Goal: Task Accomplishment & Management: Manage account settings

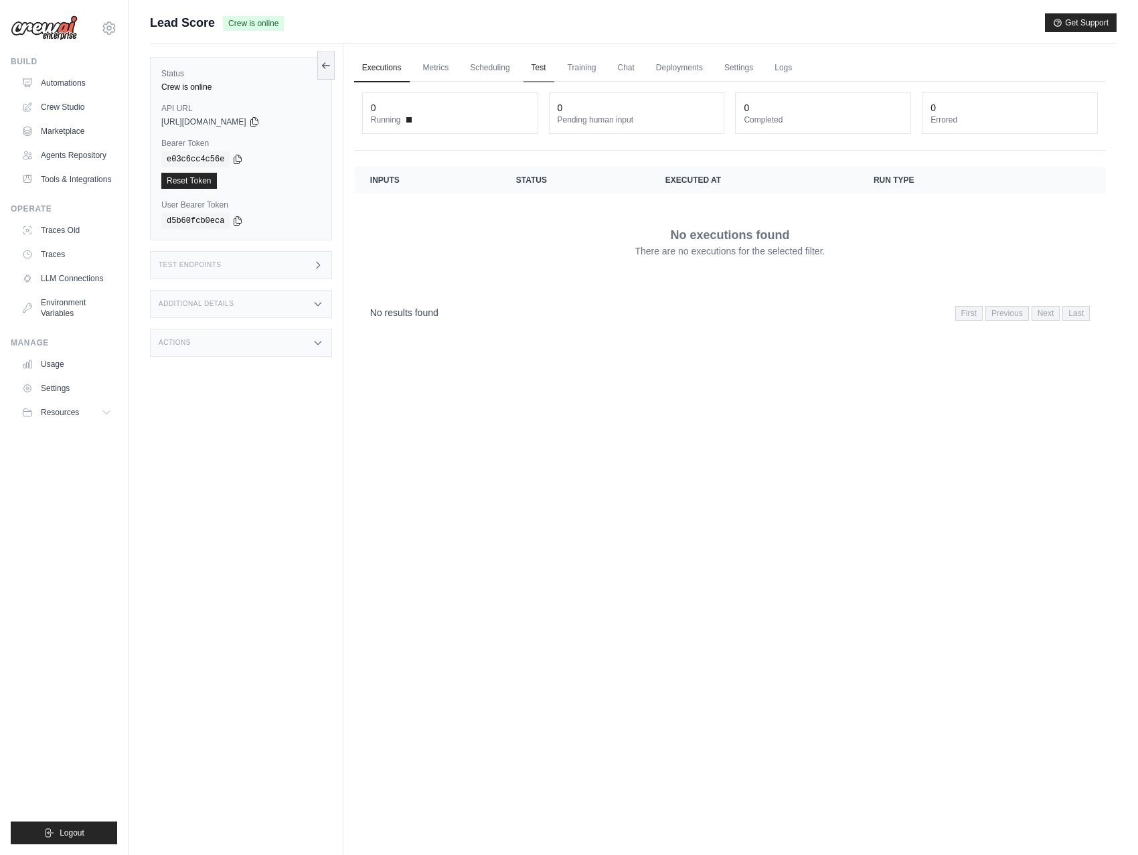
click at [545, 60] on link "Test" at bounding box center [538, 68] width 31 height 28
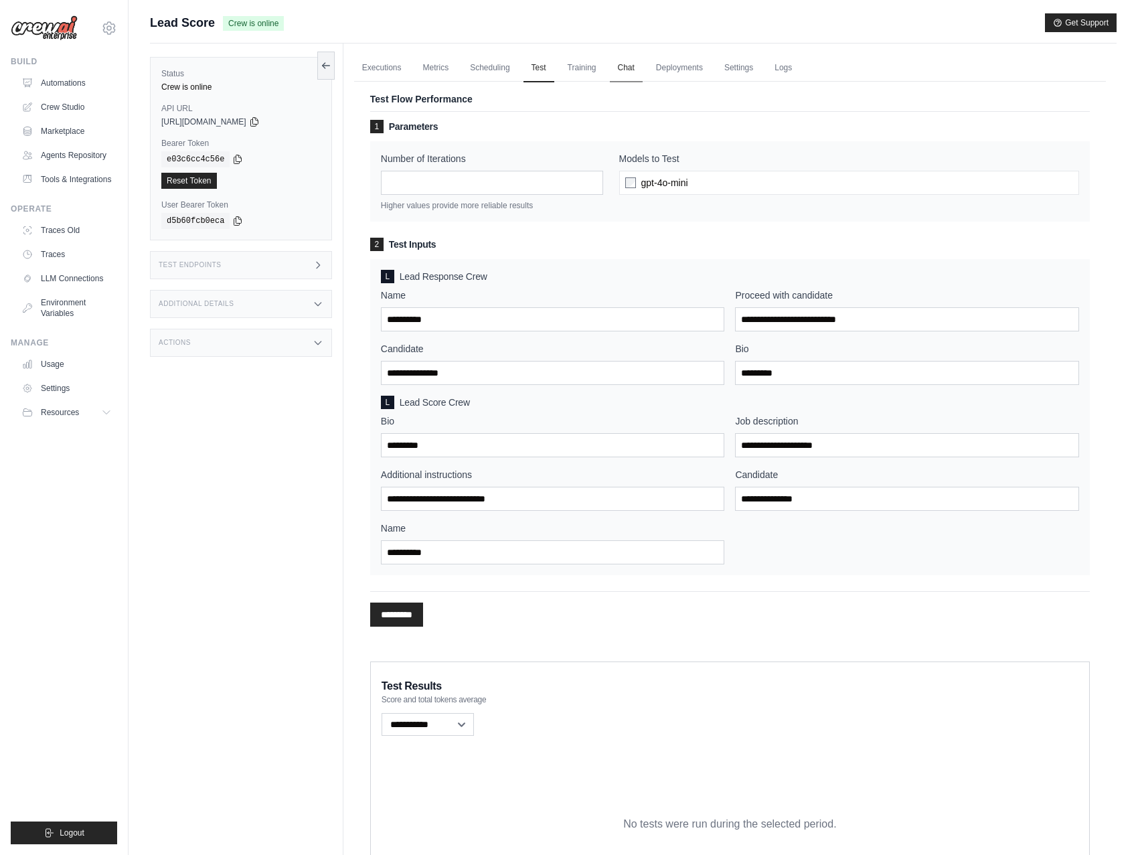
click at [624, 69] on link "Chat" at bounding box center [626, 68] width 33 height 28
click at [75, 88] on link "Automations" at bounding box center [67, 82] width 101 height 21
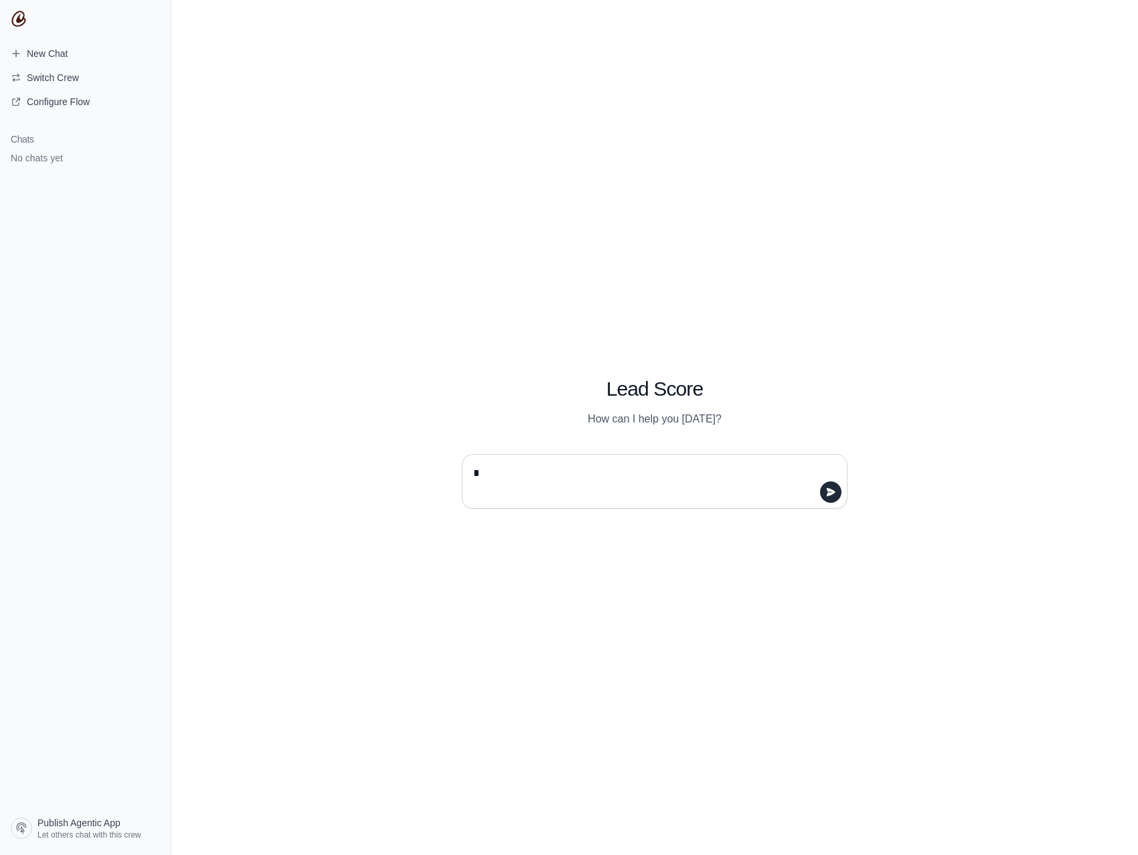
type textarea "**"
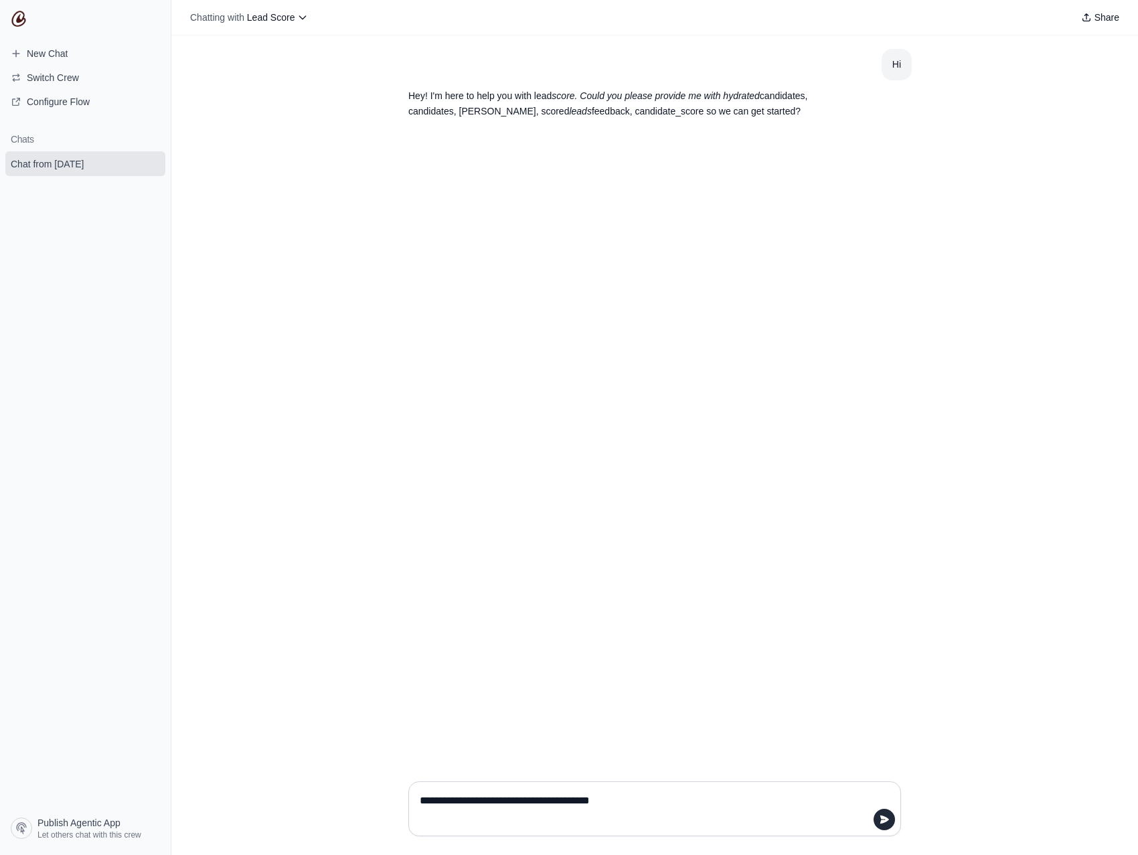
type textarea "**********"
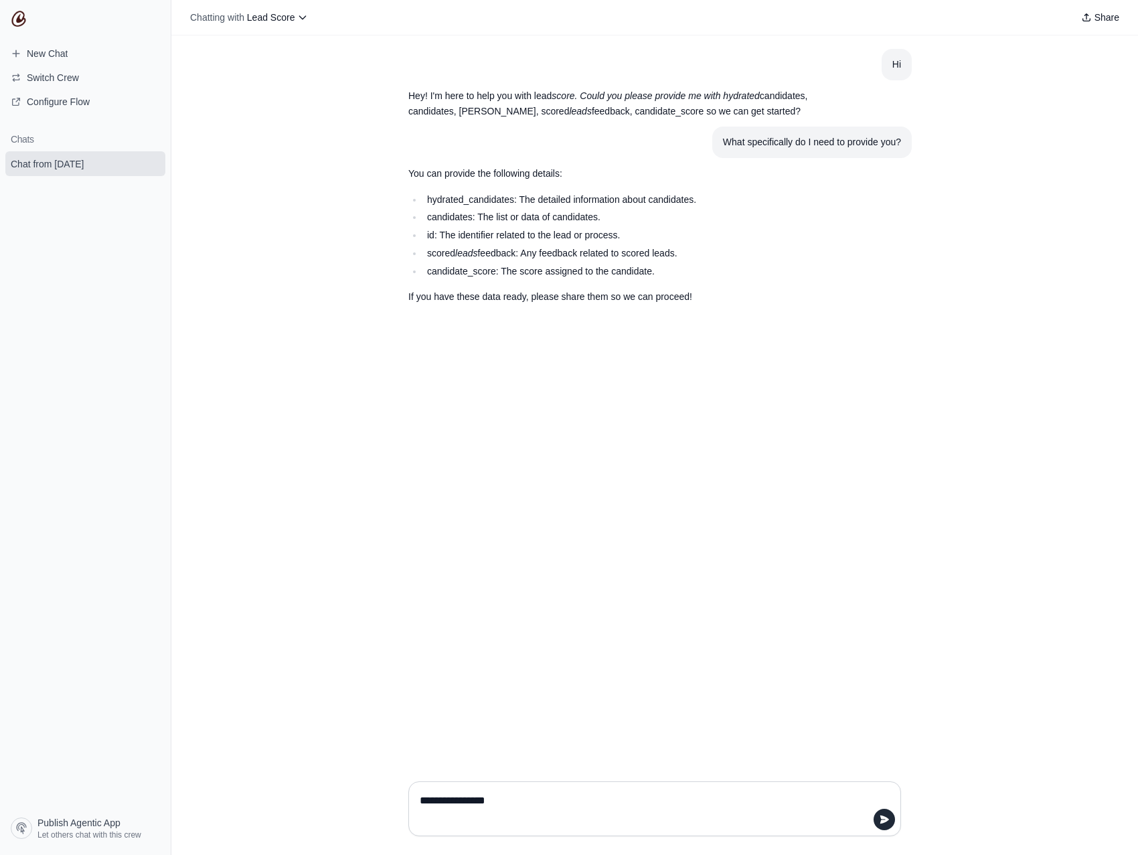
paste textarea "**********"
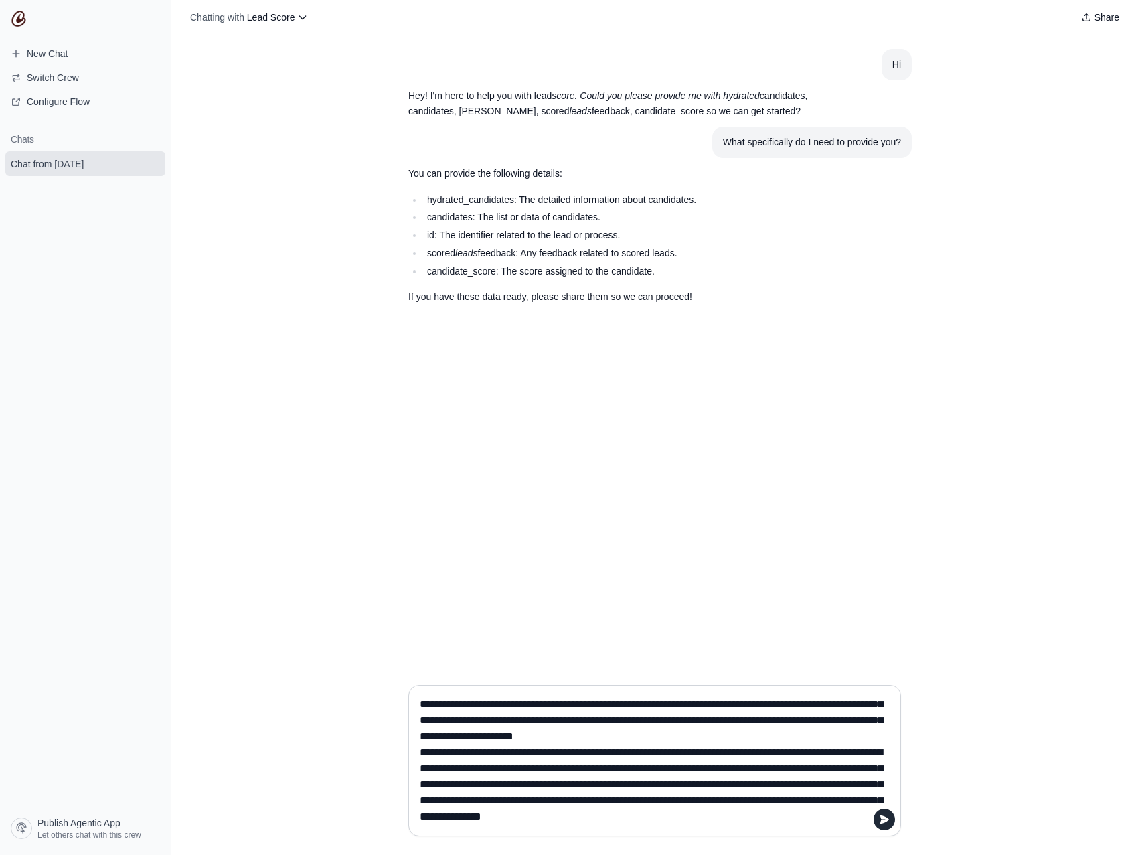
scroll to position [188, 0]
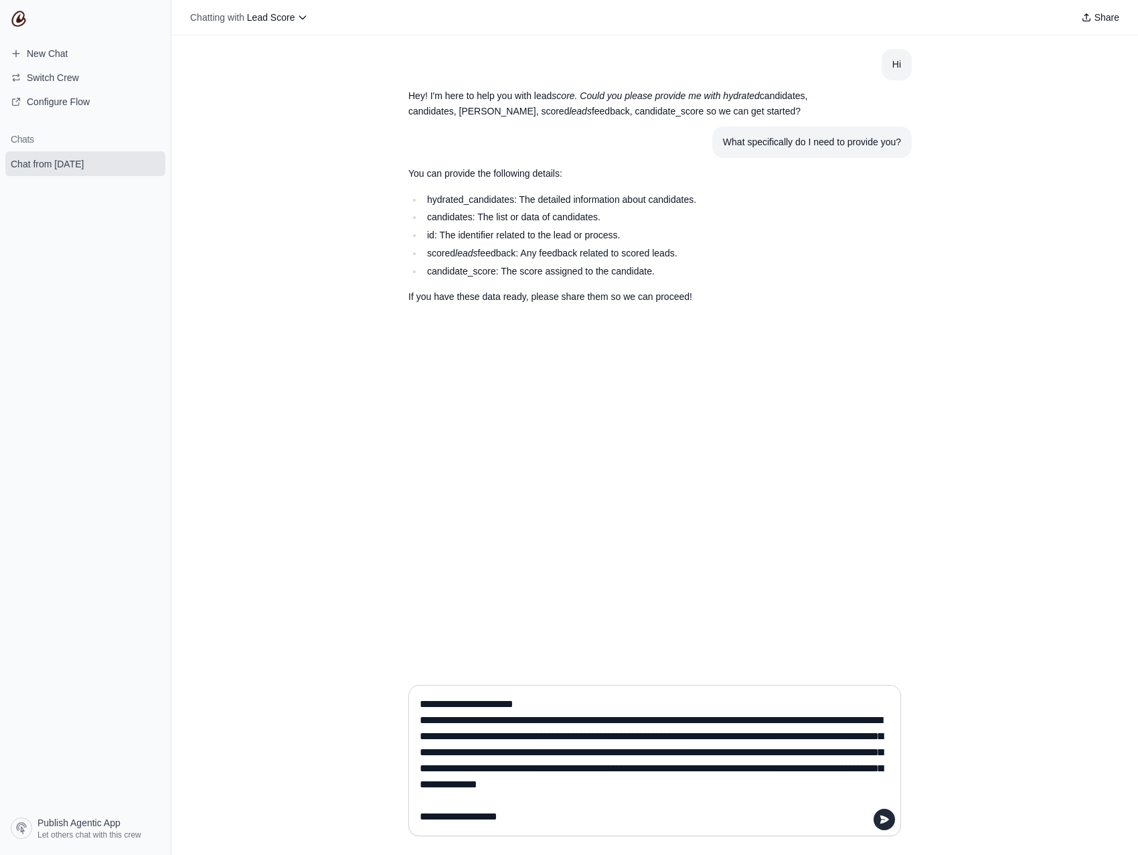
type textarea "**********"
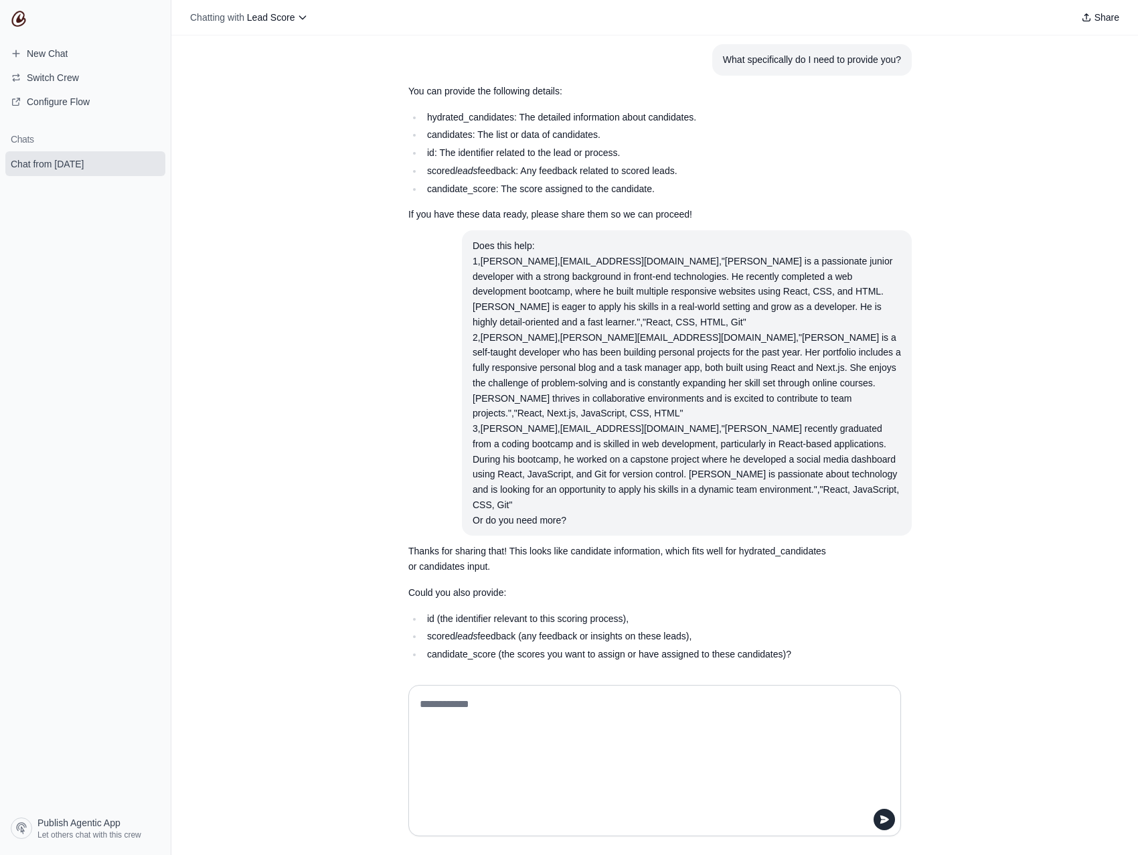
scroll to position [87, 0]
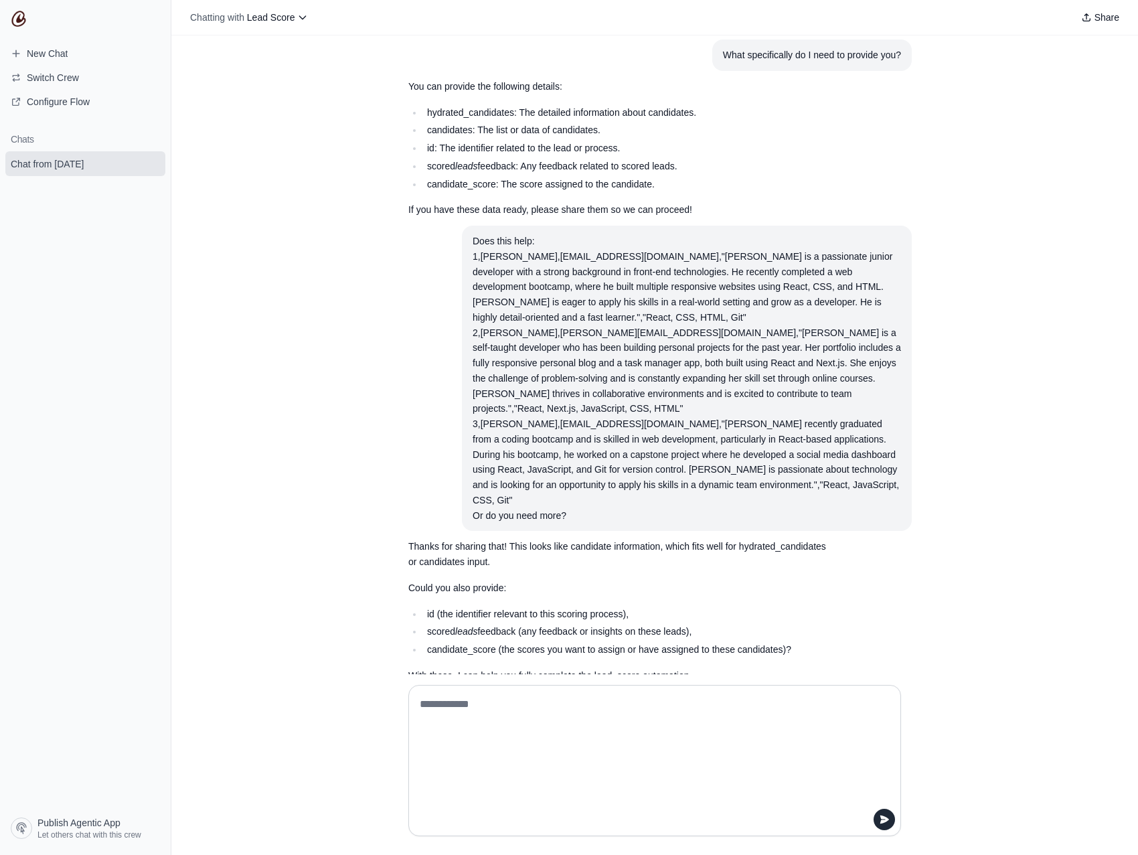
click at [587, 781] on textarea at bounding box center [650, 760] width 467 height 134
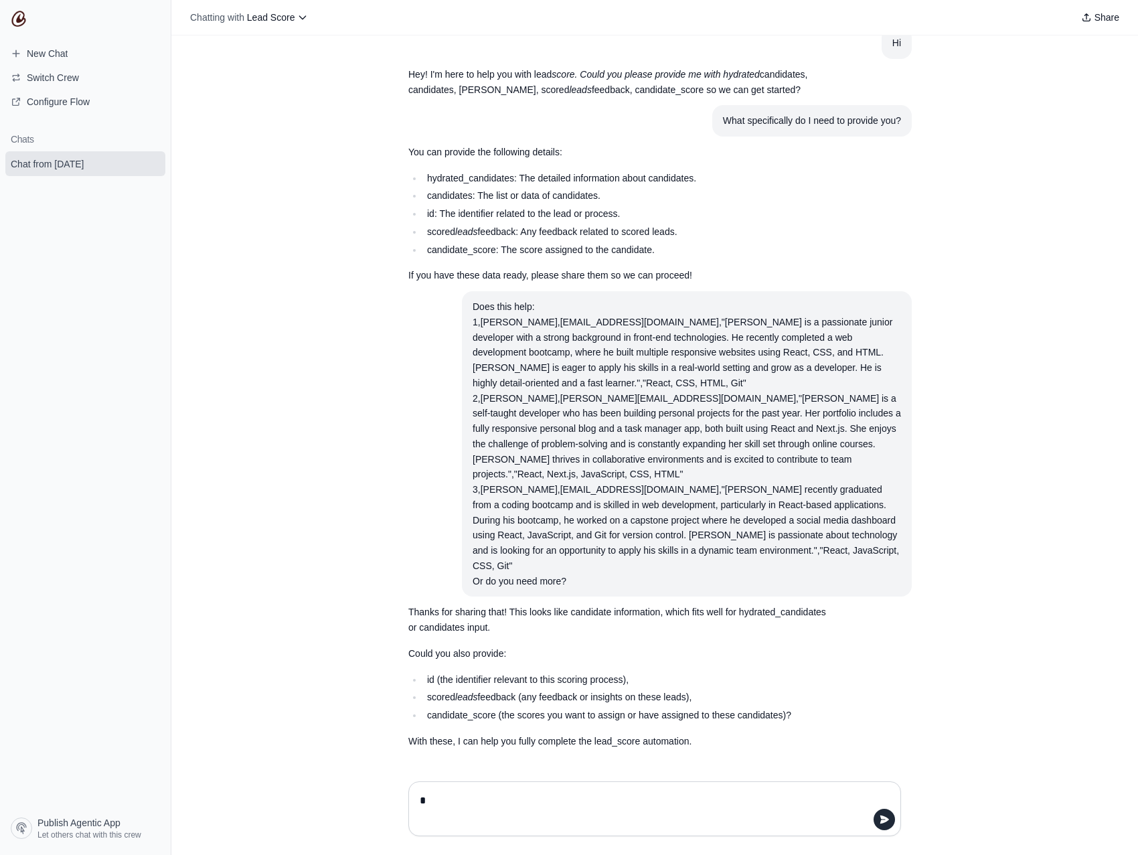
scroll to position [0, 0]
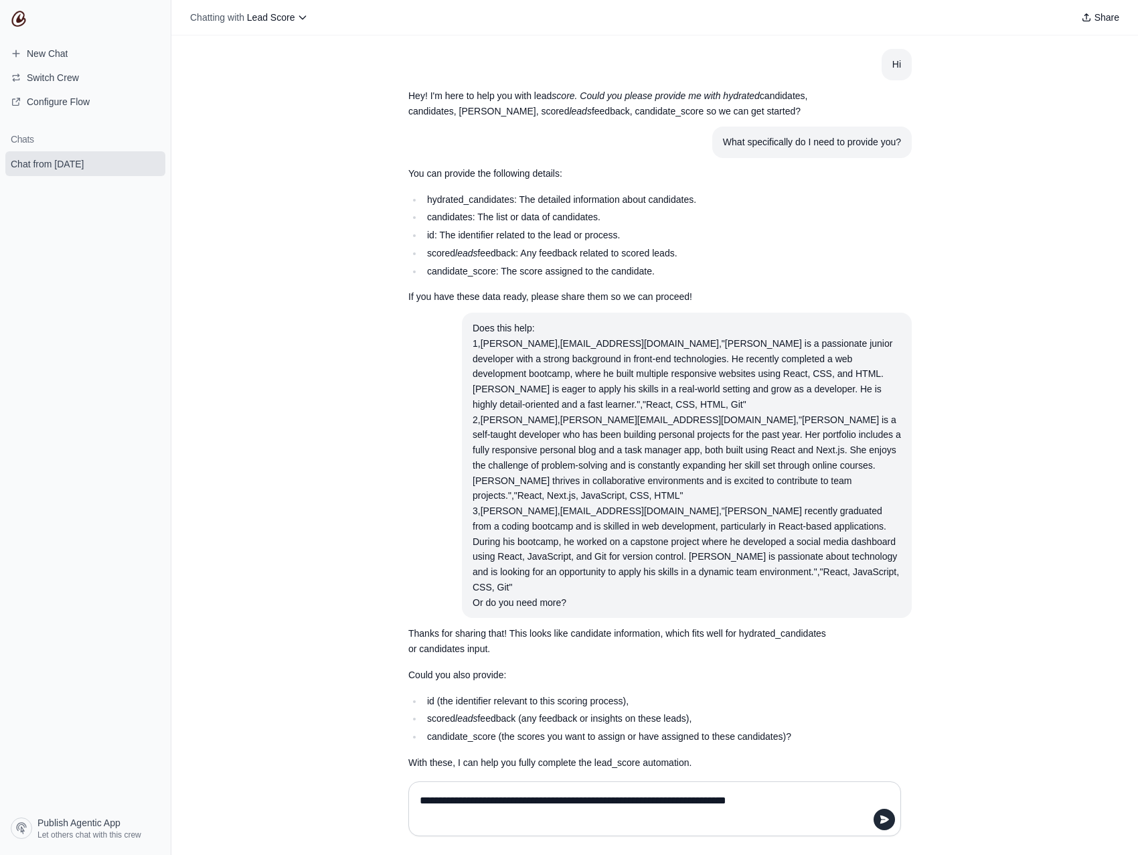
type textarea "**********"
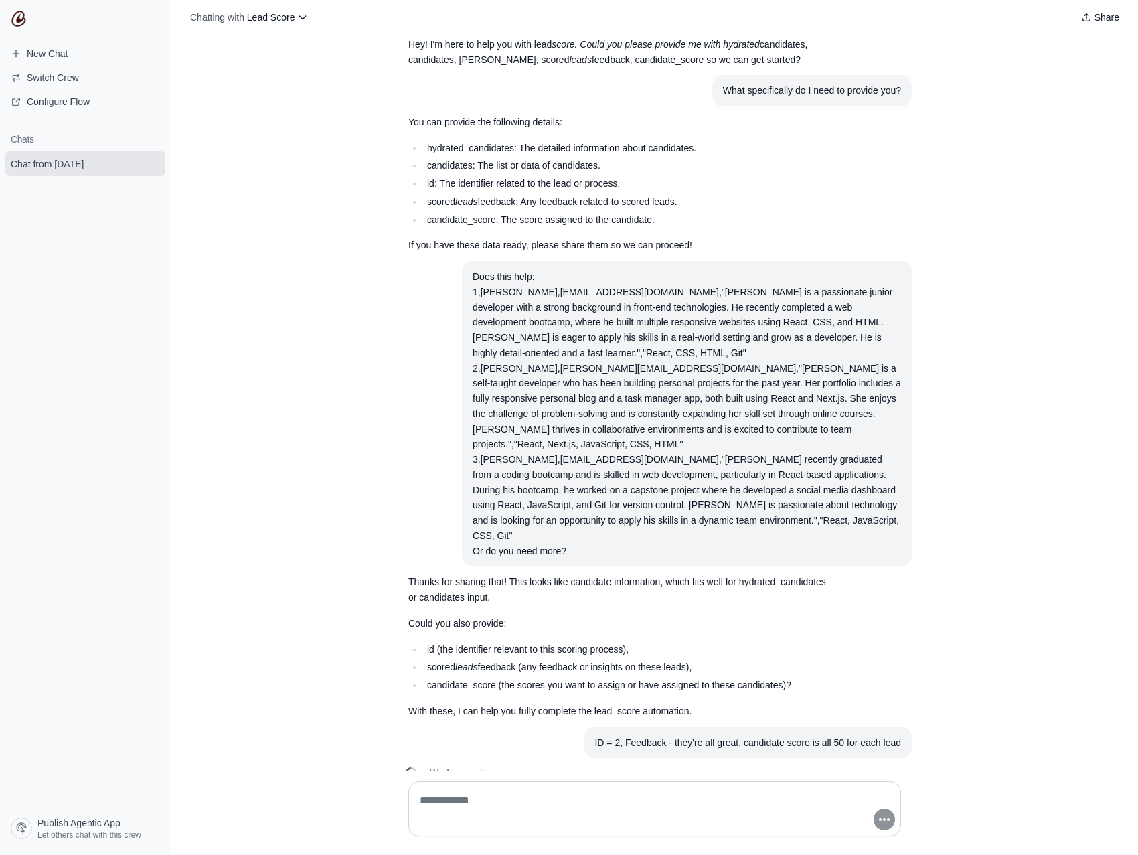
scroll to position [98, 0]
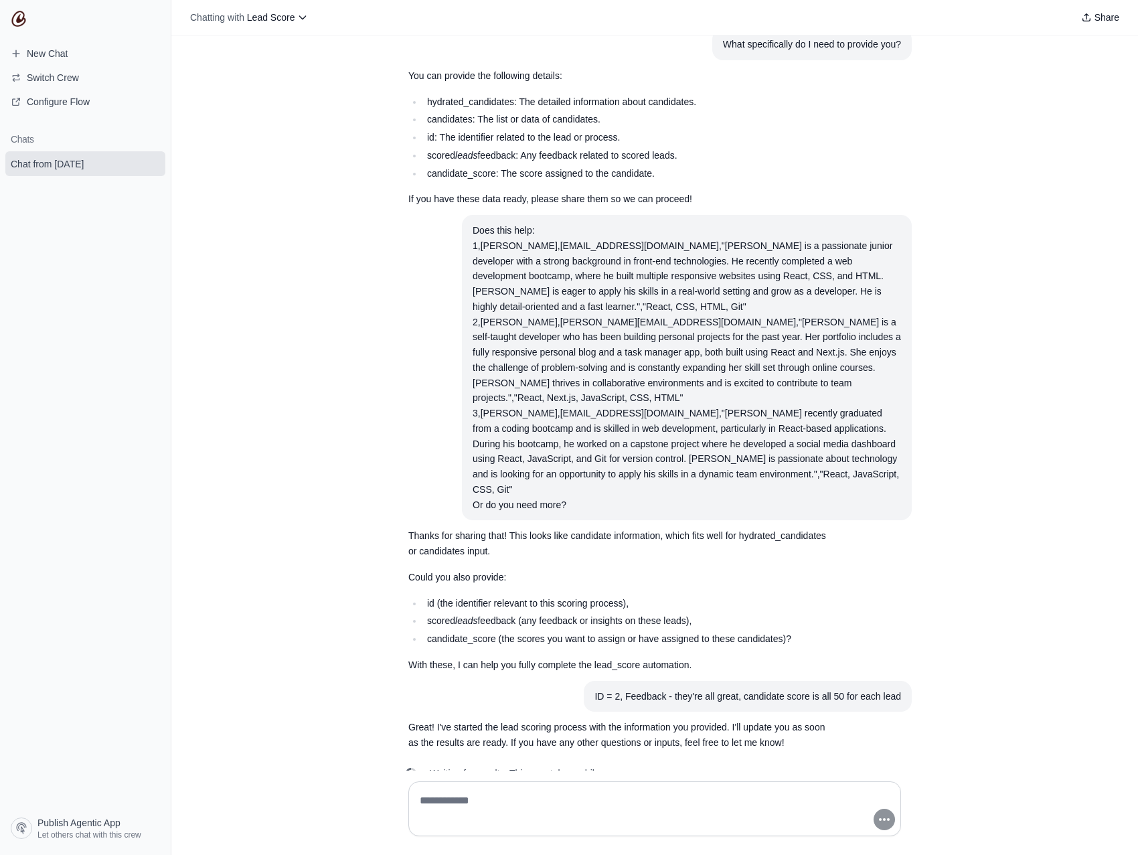
click at [605, 342] on div "Does this help: 1,John Doe,johndoe@example.com,"John is a passionate junior dev…" at bounding box center [687, 360] width 428 height 274
click at [543, 720] on section "Great! I've started the lead scoring process with the information you provided.…" at bounding box center [623, 734] width 450 height 47
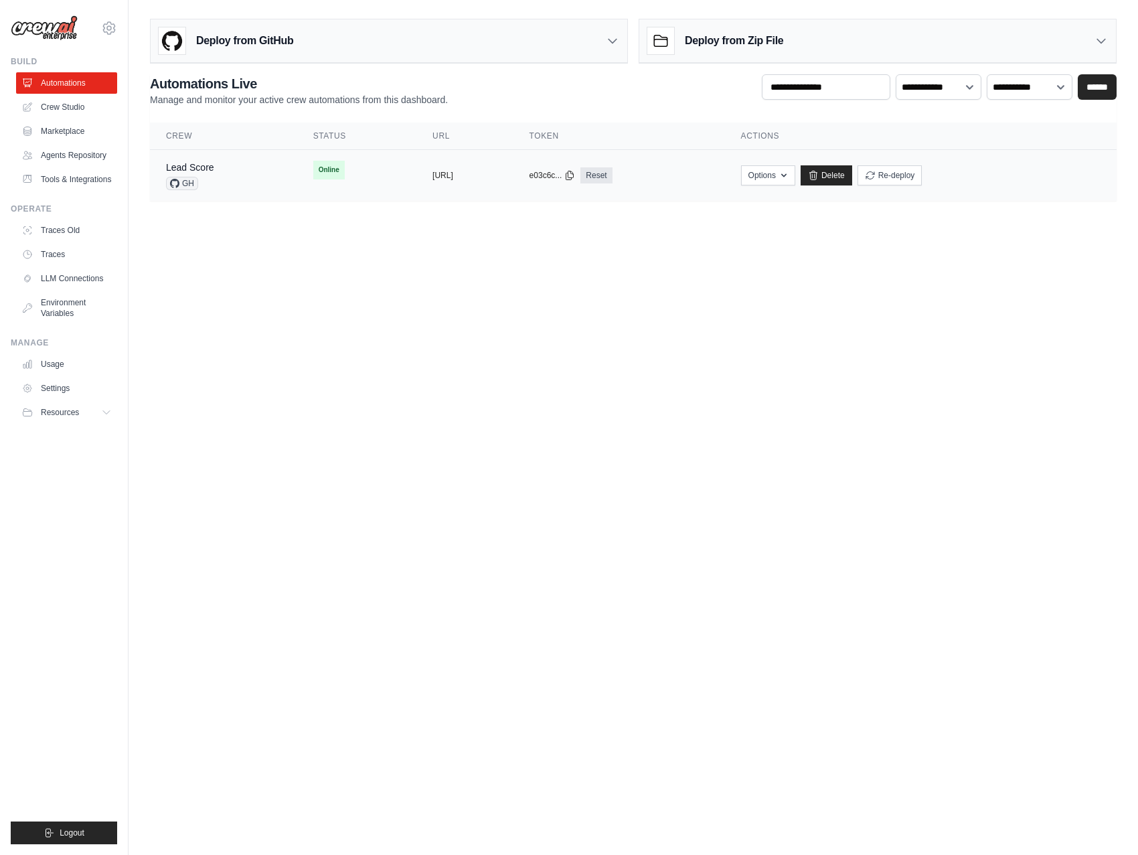
click at [252, 173] on div "Lead Score GH" at bounding box center [223, 175] width 115 height 29
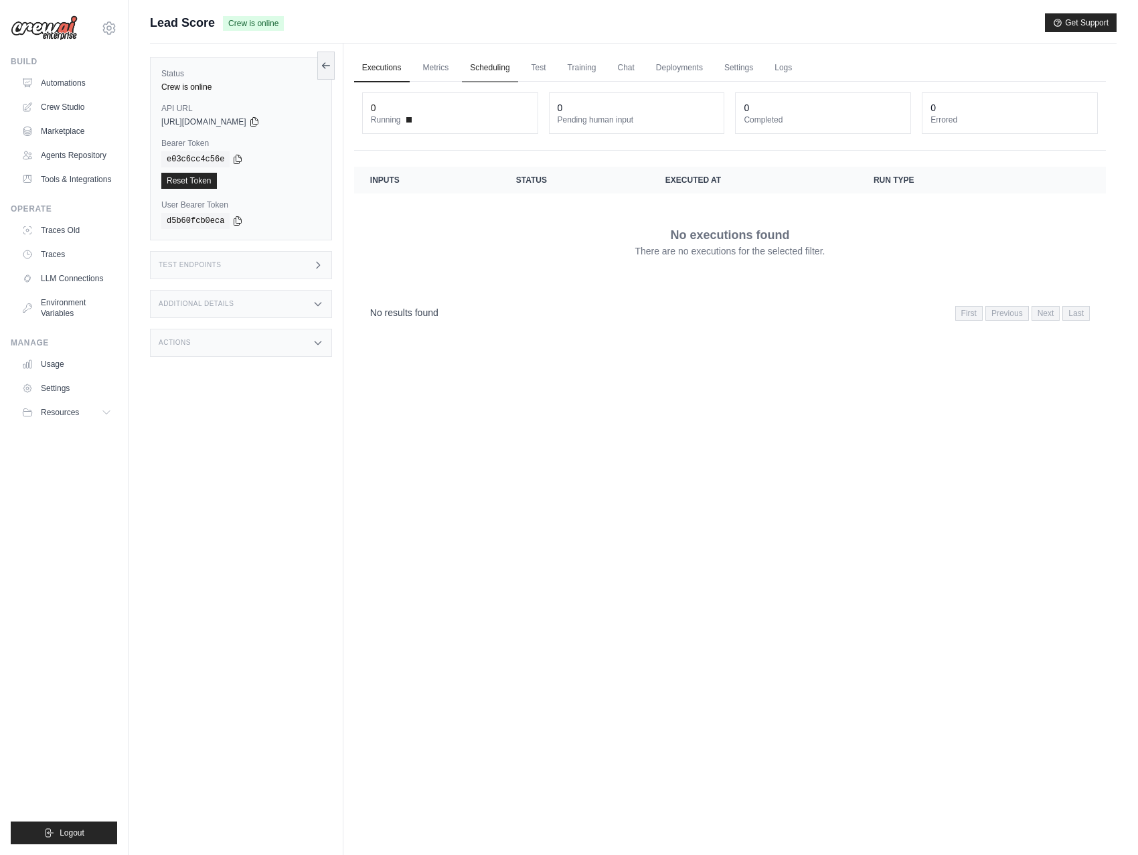
click at [501, 70] on link "Scheduling" at bounding box center [490, 68] width 56 height 28
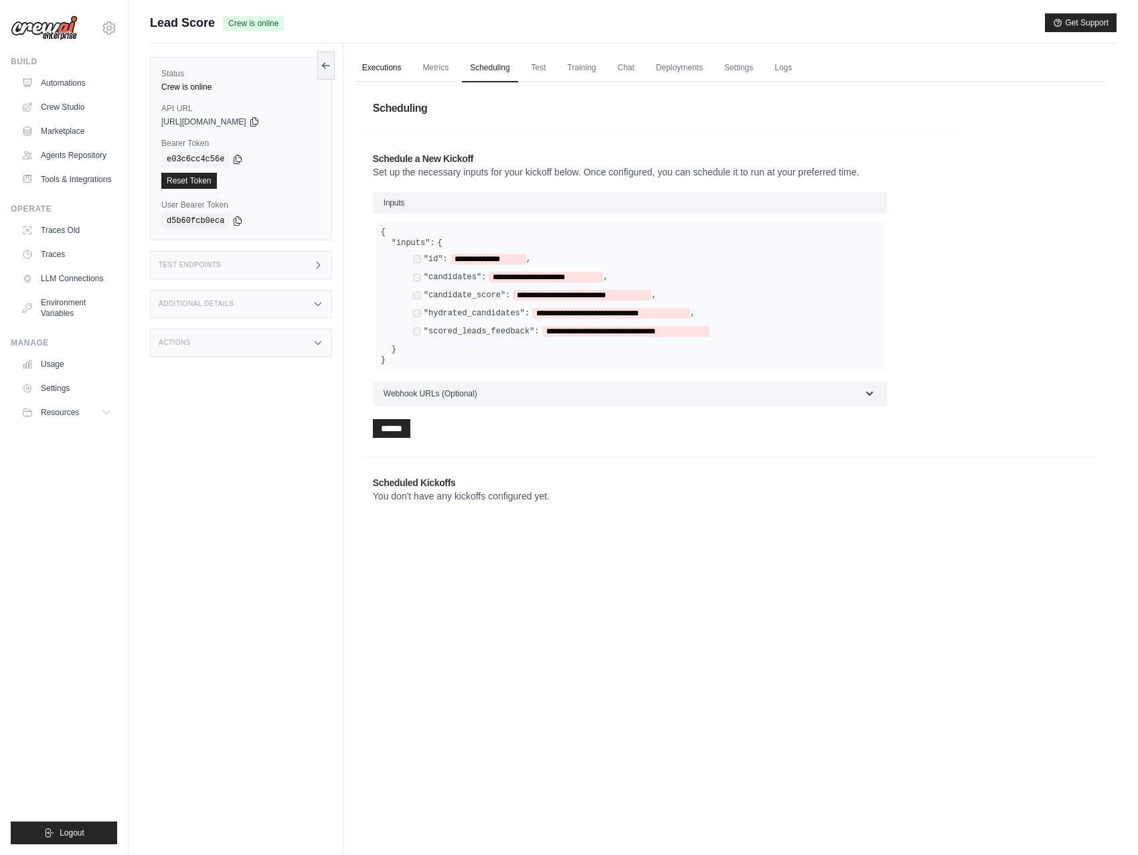
click at [399, 70] on link "Executions" at bounding box center [382, 68] width 56 height 28
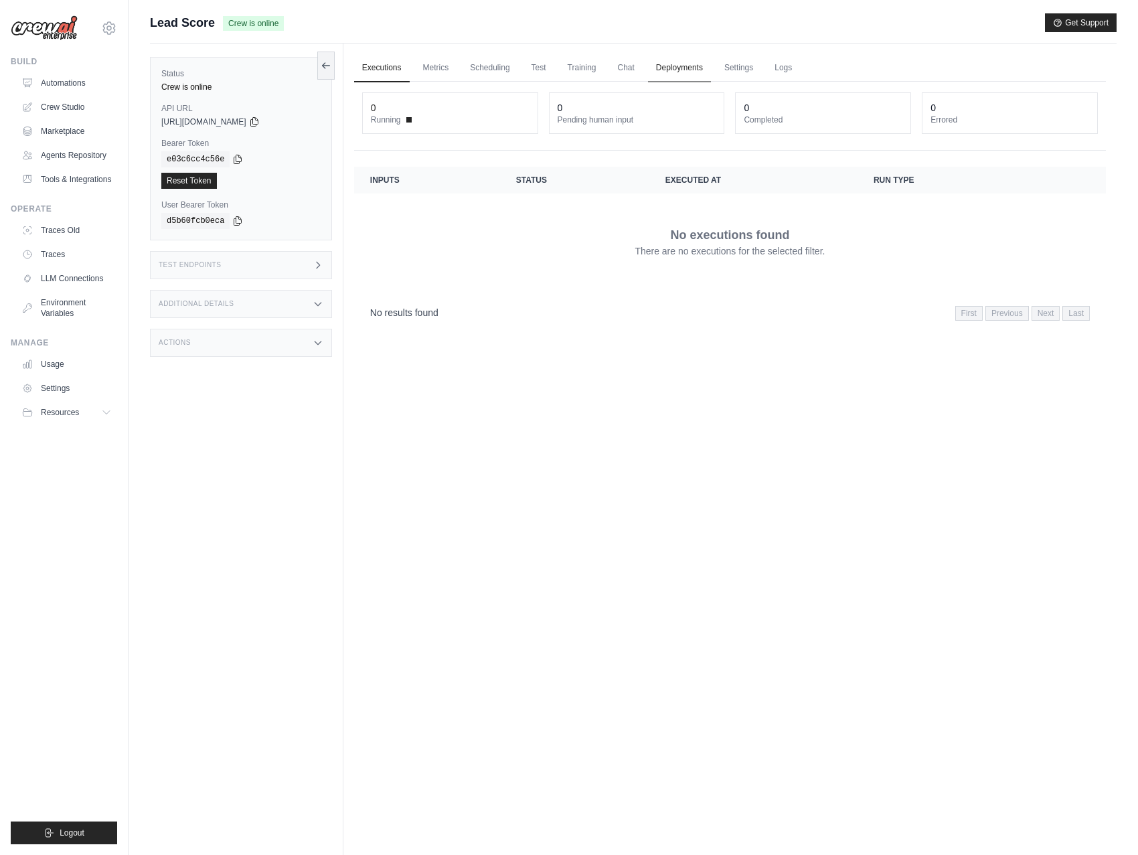
click at [693, 70] on link "Deployments" at bounding box center [679, 68] width 63 height 28
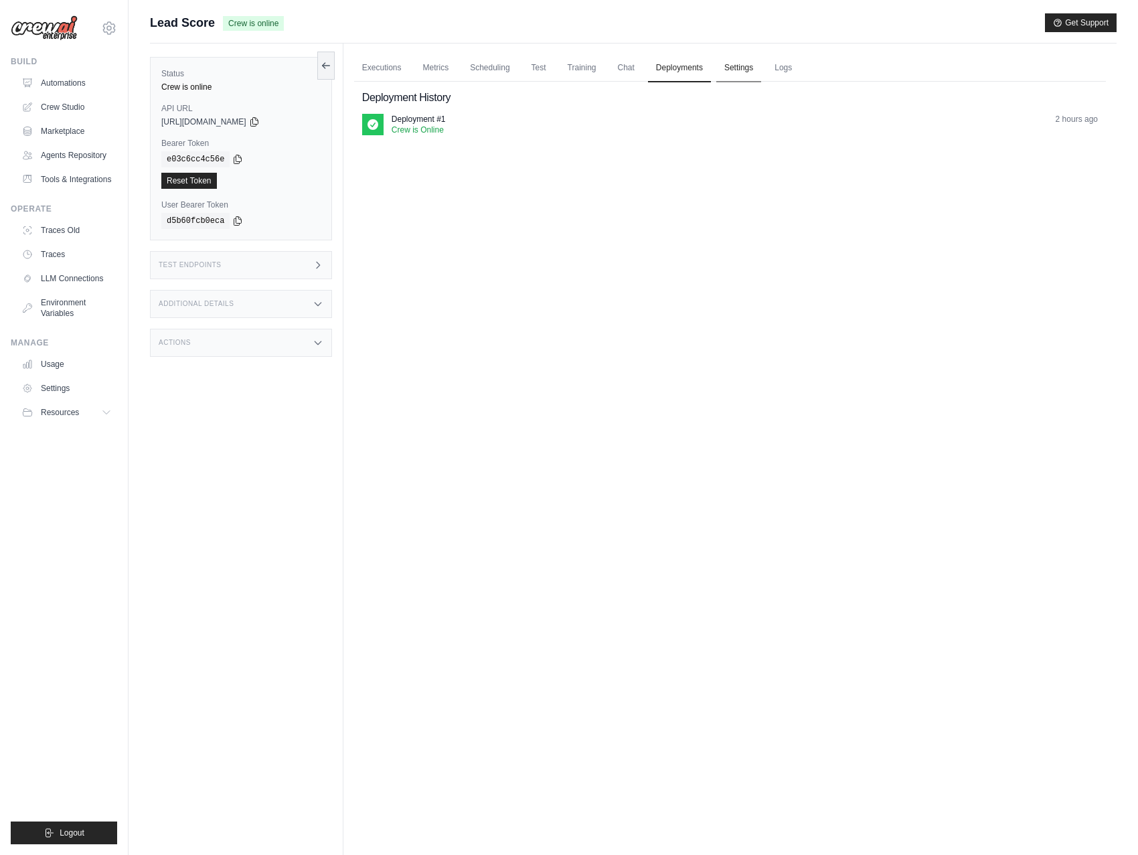
click at [743, 72] on link "Settings" at bounding box center [738, 68] width 45 height 28
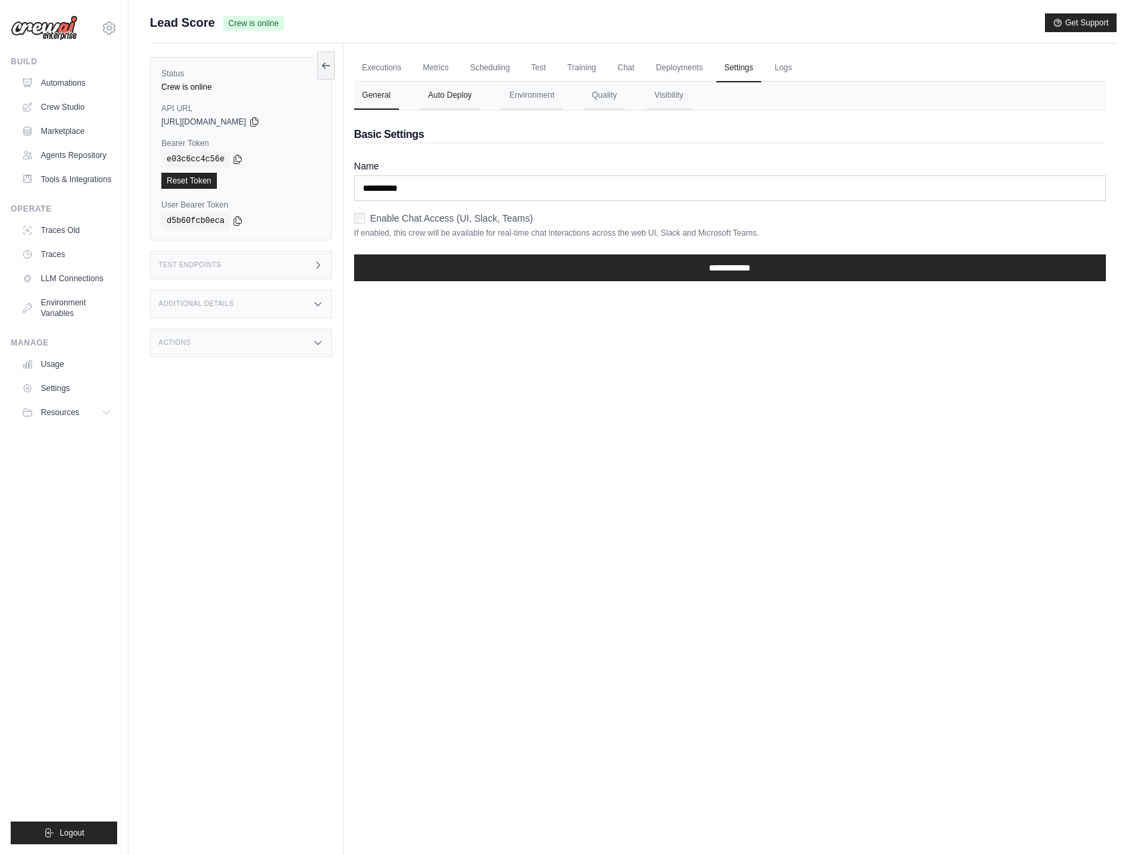
click at [450, 96] on button "Auto Deploy" at bounding box center [450, 96] width 60 height 28
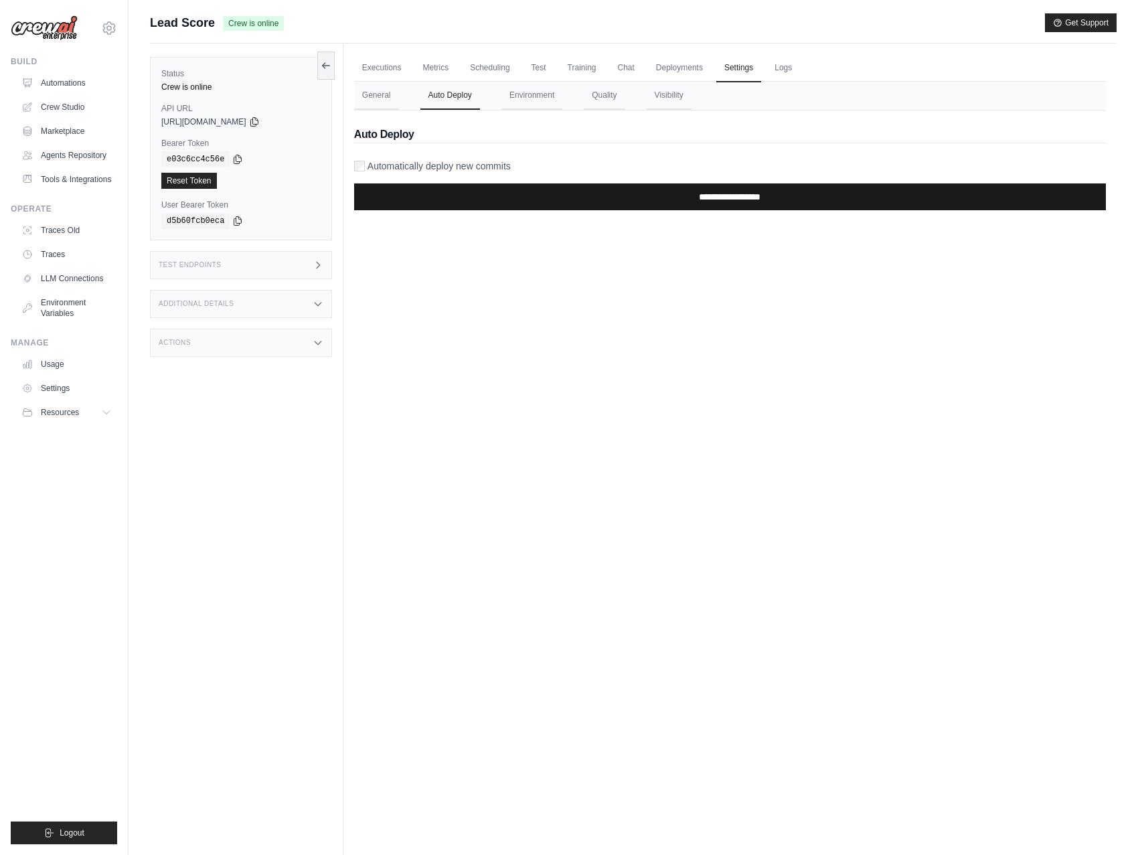
drag, startPoint x: 384, startPoint y: 167, endPoint x: 422, endPoint y: 187, distance: 42.8
click at [384, 167] on label "Automatically deploy new commits" at bounding box center [438, 165] width 143 height 13
click at [458, 205] on input "**********" at bounding box center [730, 196] width 752 height 27
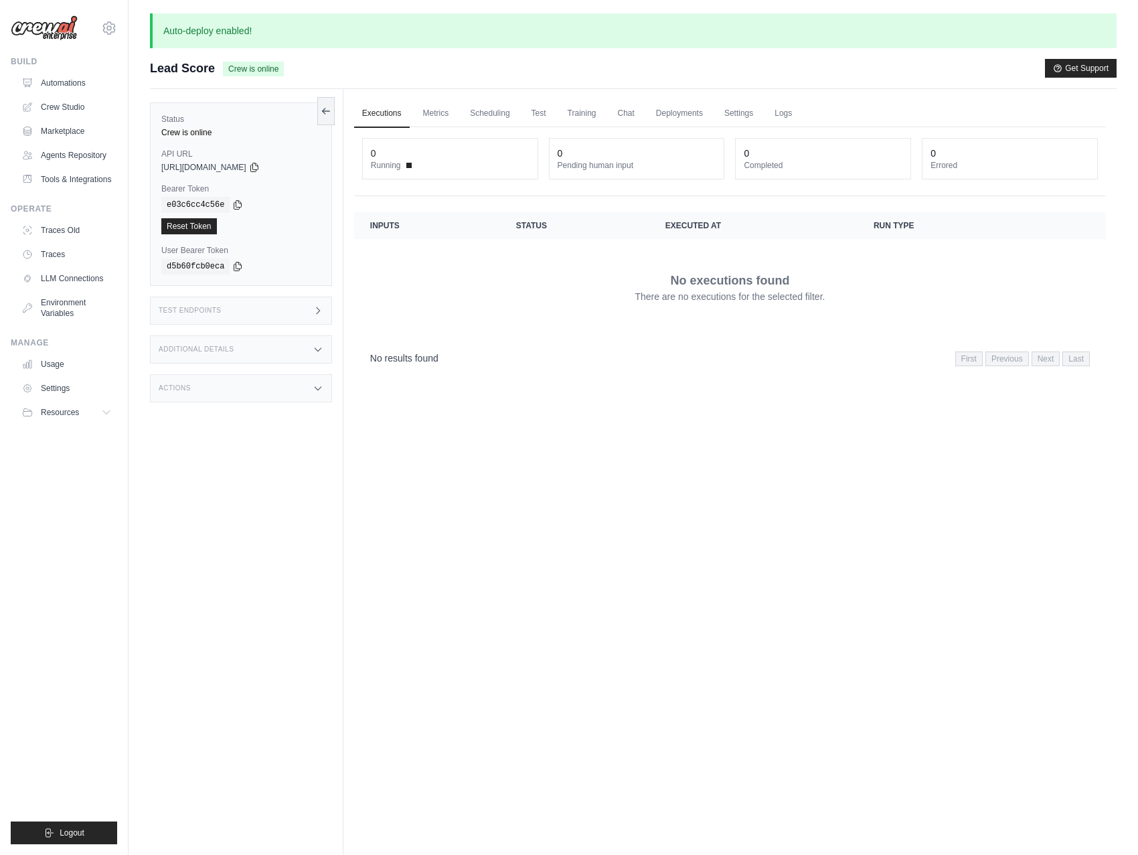
click at [276, 306] on div "Test Endpoints" at bounding box center [241, 311] width 182 height 28
click at [447, 357] on h1 "/inputs" at bounding box center [432, 349] width 145 height 13
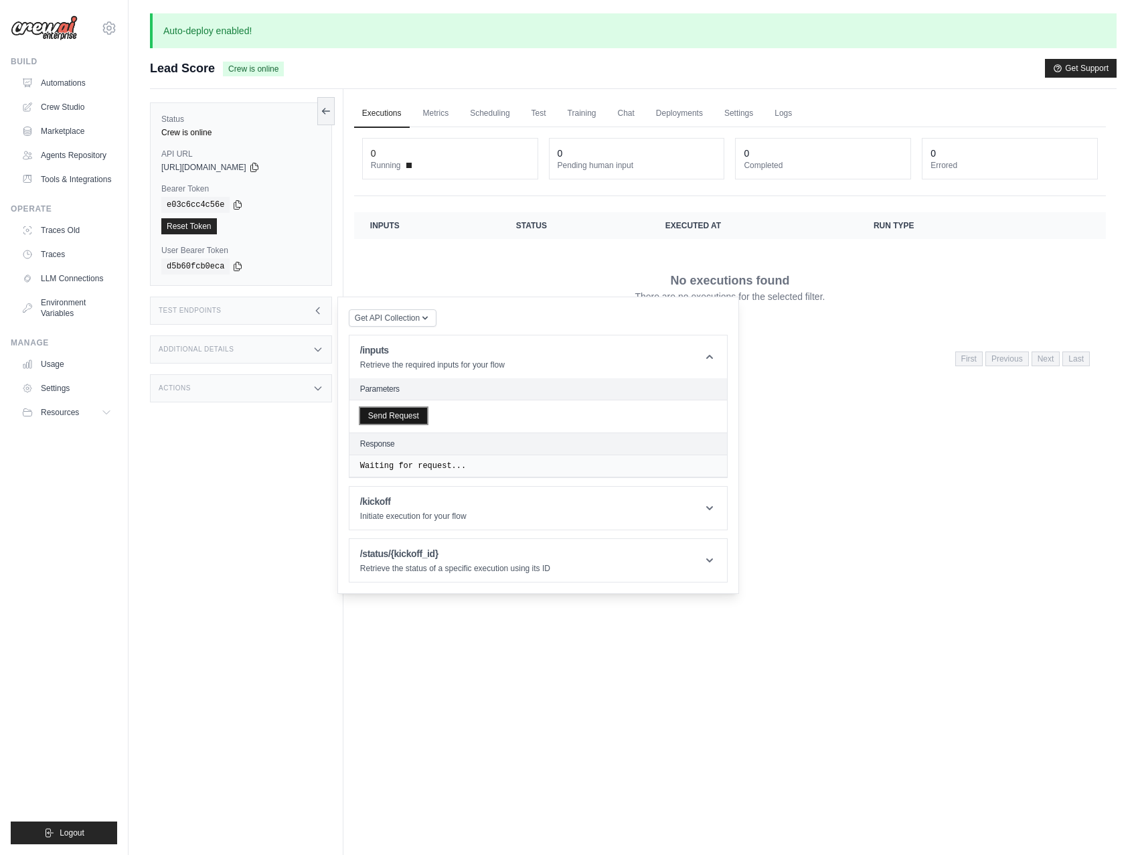
click at [406, 415] on button "Send Request" at bounding box center [393, 416] width 67 height 16
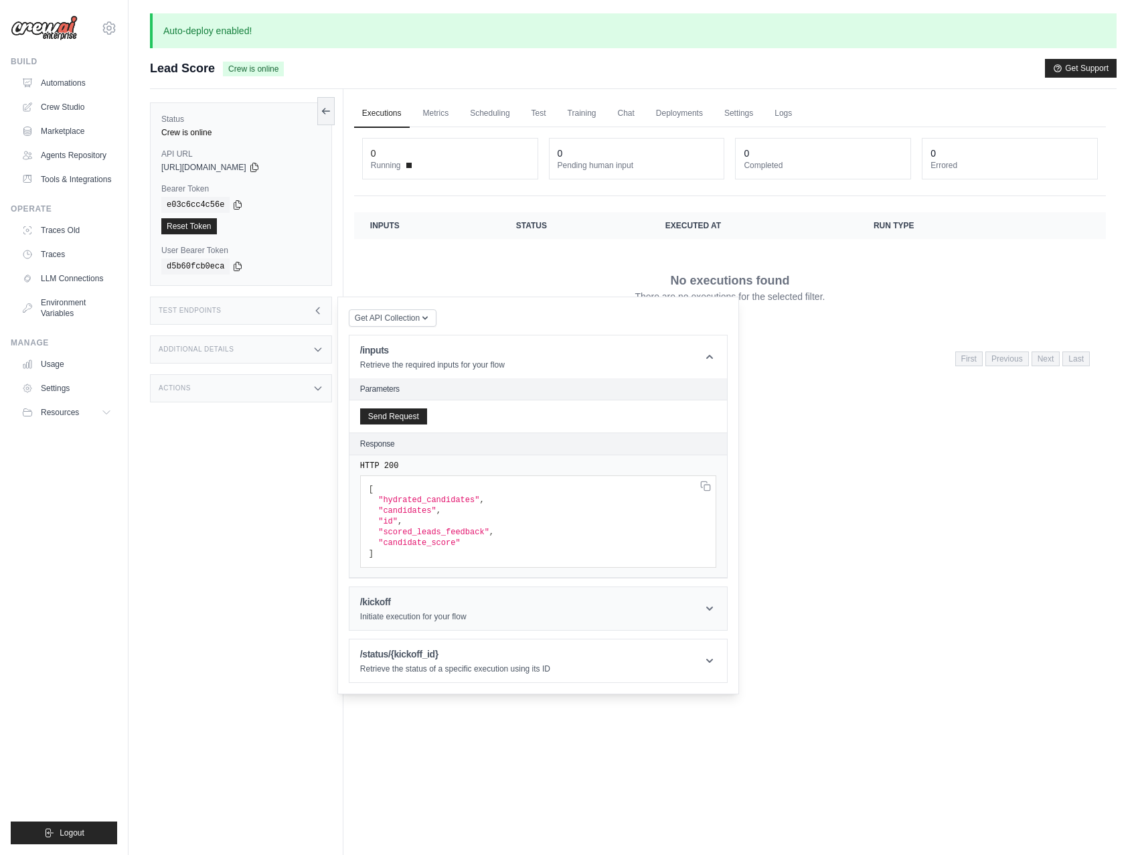
click at [480, 603] on header "/kickoff Initiate execution for your flow" at bounding box center [538, 608] width 378 height 43
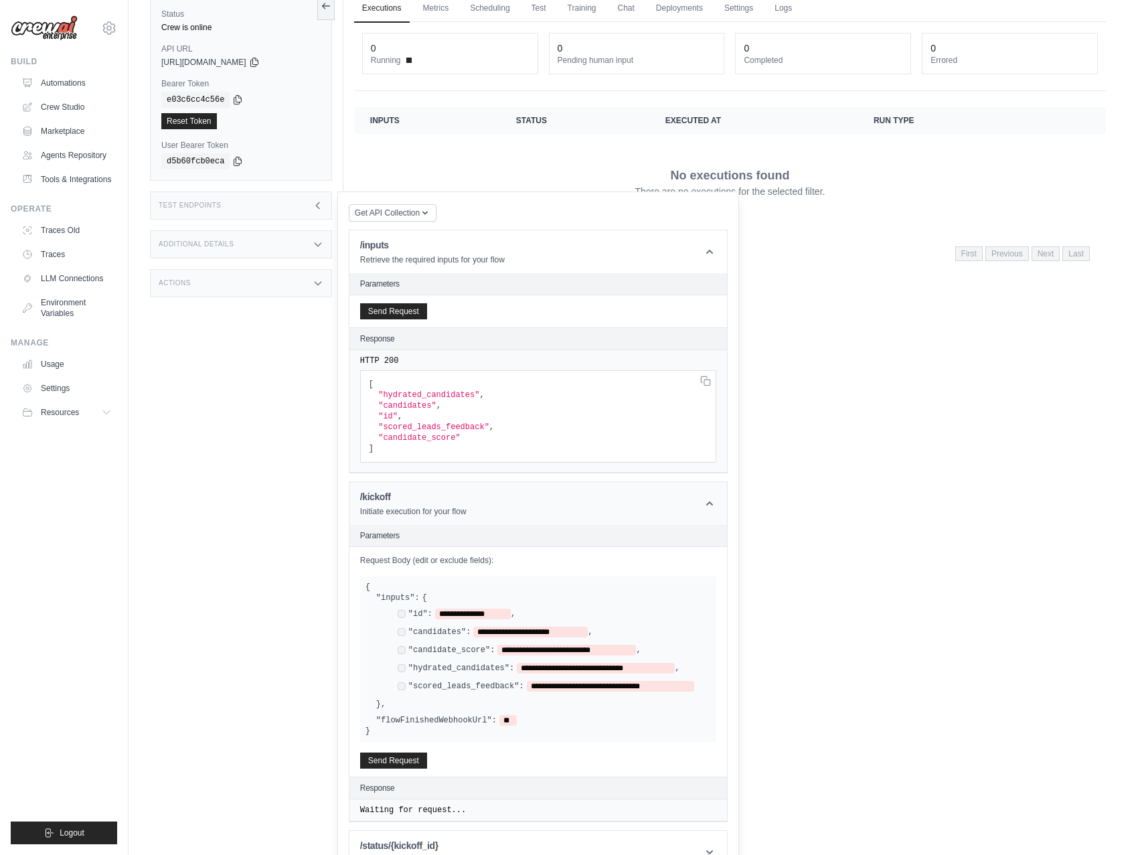
scroll to position [106, 0]
click at [394, 759] on button "Send Request" at bounding box center [393, 758] width 67 height 16
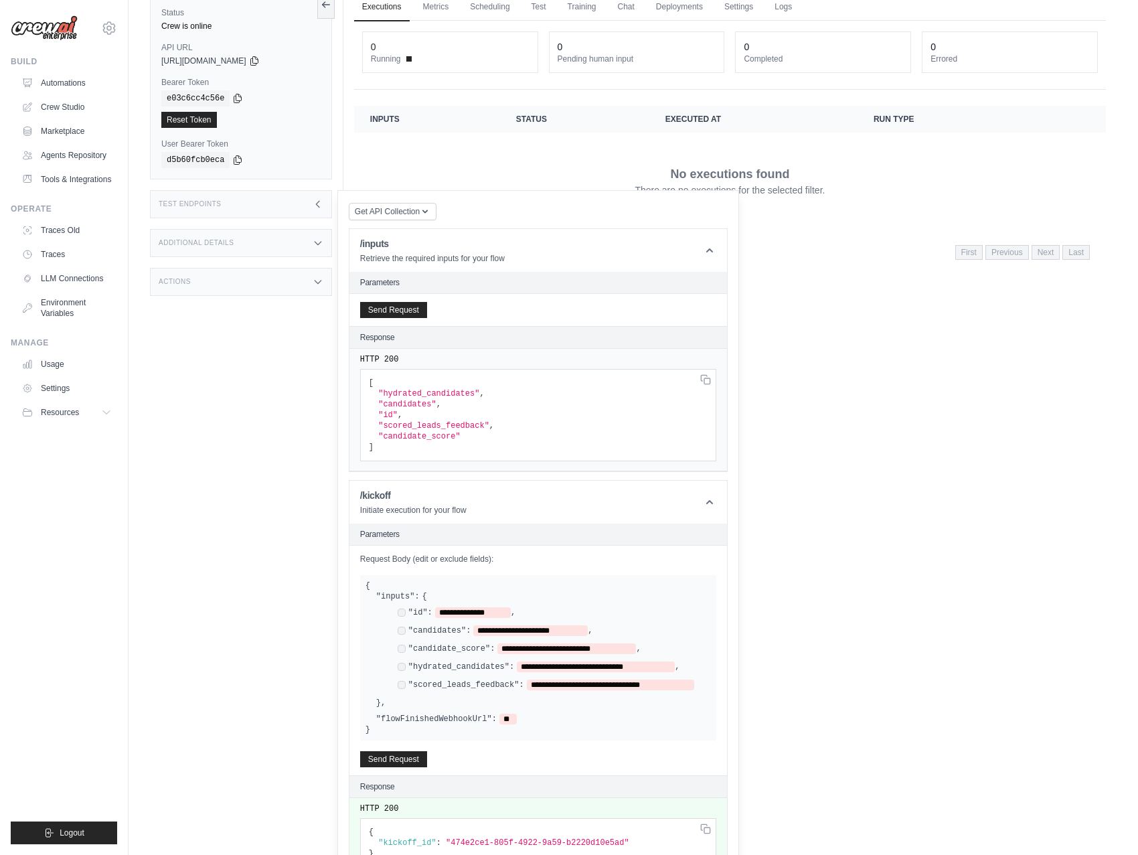
scroll to position [191, 0]
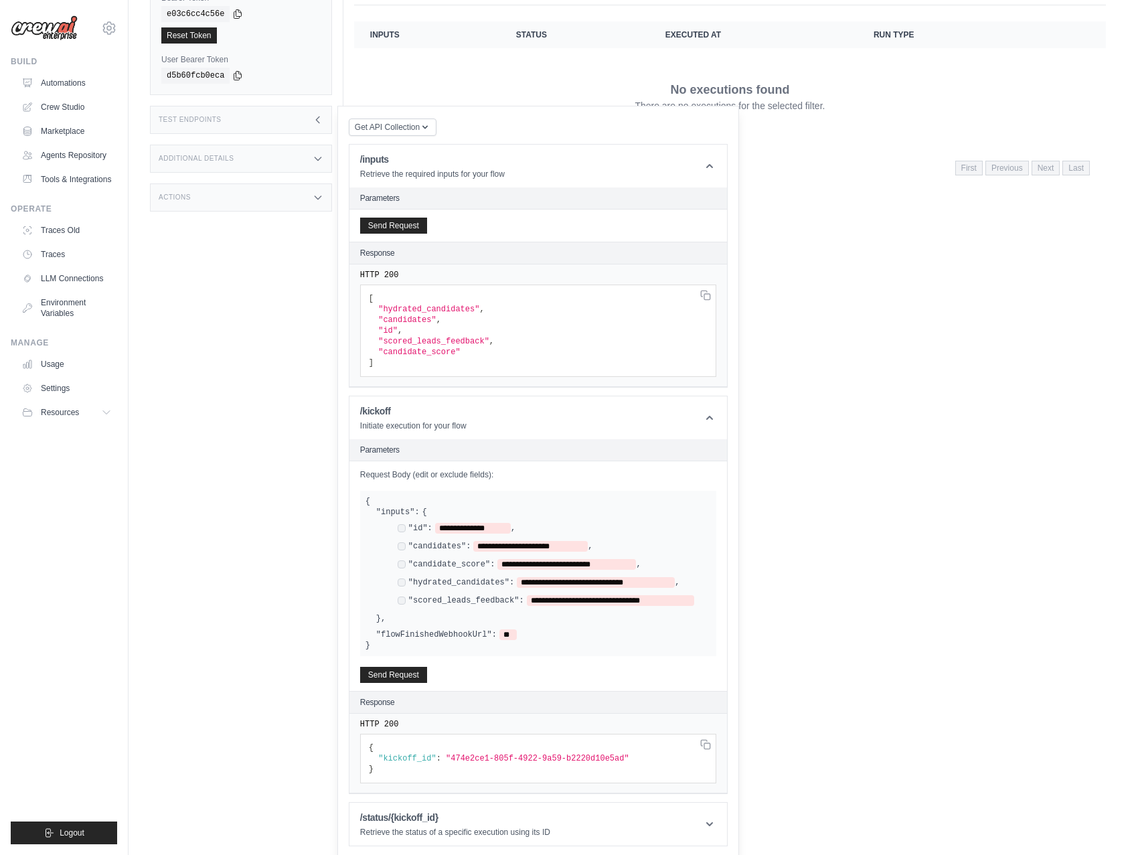
click at [468, 754] on span ""474e2ce1-805f-4922-9a59-b2220d10e5ad"" at bounding box center [537, 758] width 183 height 9
drag, startPoint x: 456, startPoint y: 756, endPoint x: 626, endPoint y: 758, distance: 170.7
click at [626, 758] on span ""474e2ce1-805f-4922-9a59-b2220d10e5ad"" at bounding box center [537, 758] width 183 height 9
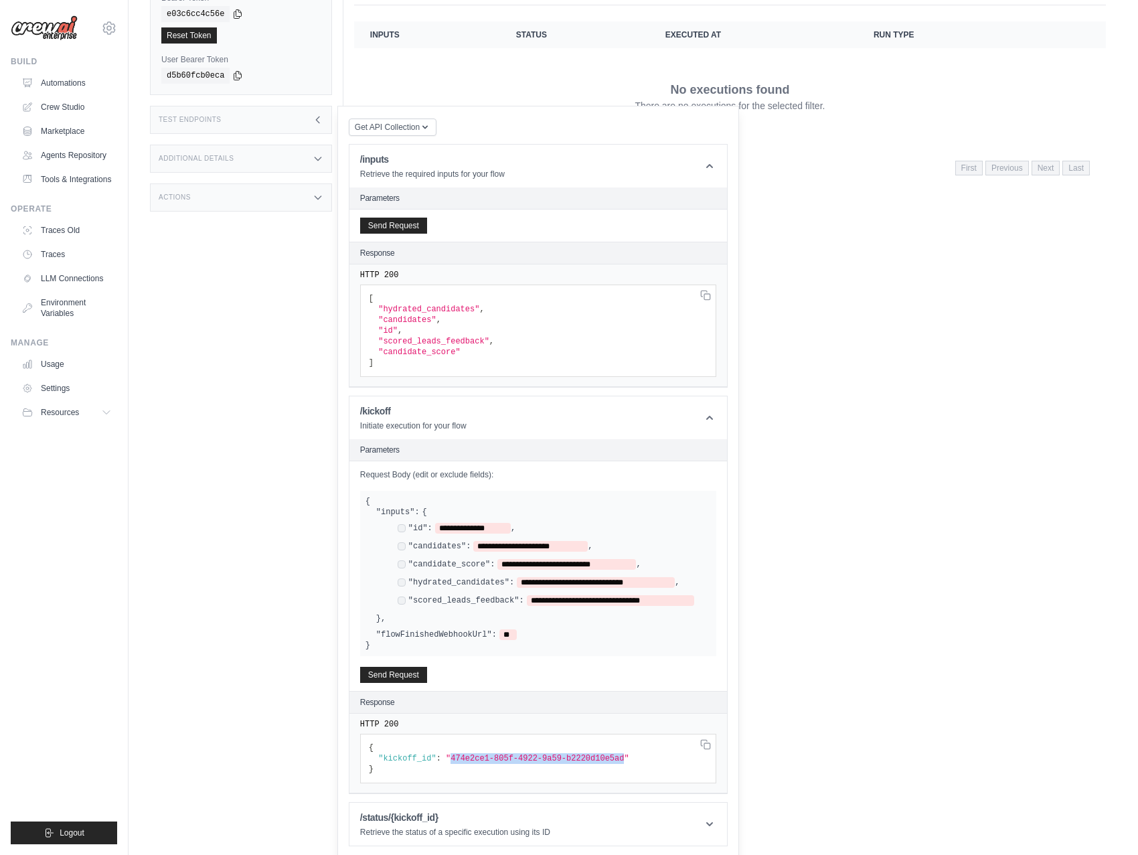
copy span "474e2ce1-805f-4922-9a59-b2220d10e5ad"
click at [442, 807] on header "/status/{kickoff_id} Retrieve the status of a specific execution using its ID" at bounding box center [538, 824] width 378 height 43
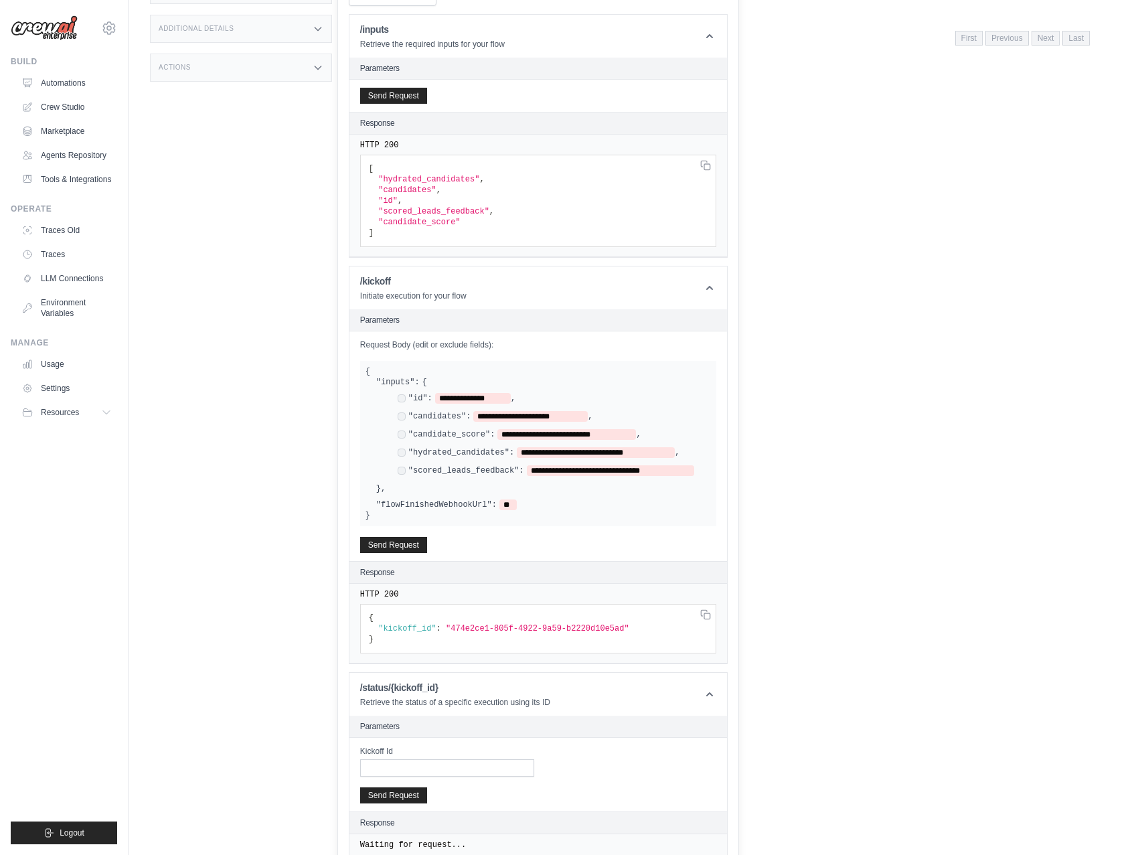
scroll to position [331, 0]
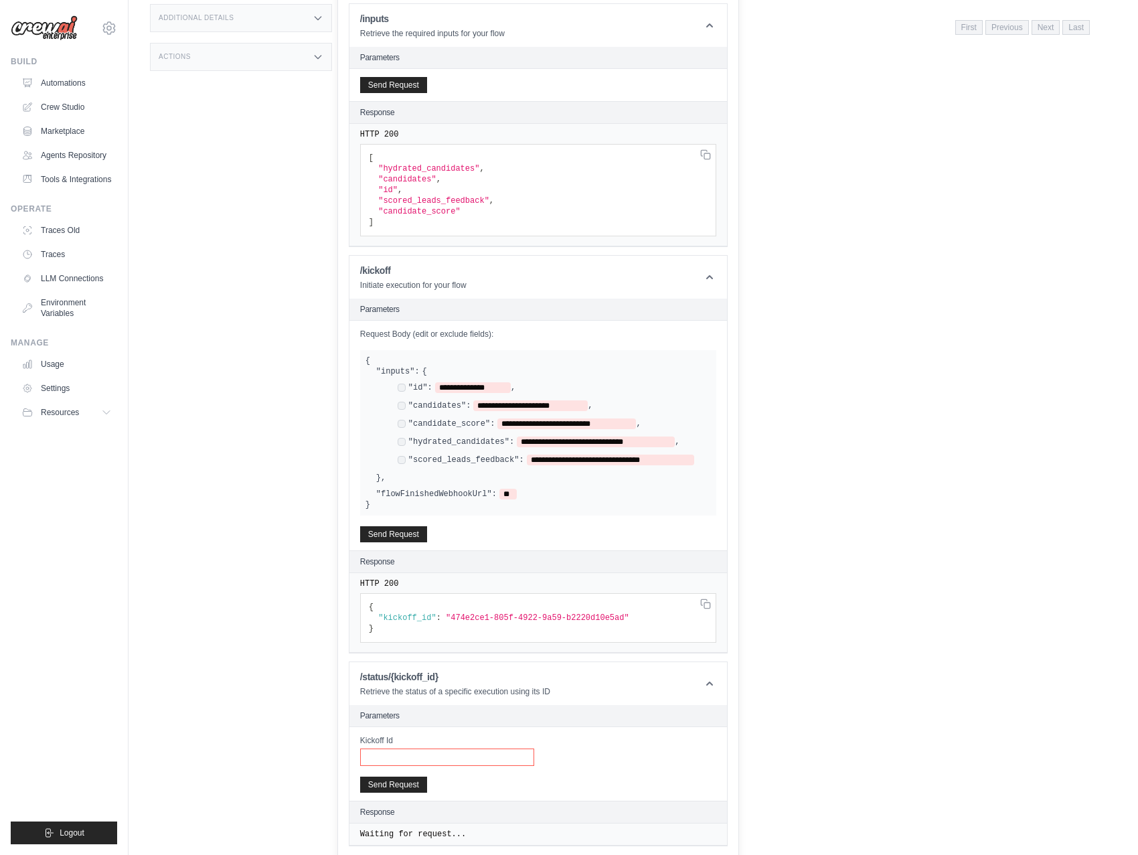
click at [408, 753] on input "Kickoff Id" at bounding box center [447, 756] width 174 height 17
paste input "**********"
type input "**********"
click at [389, 780] on button "Send Request" at bounding box center [393, 784] width 67 height 16
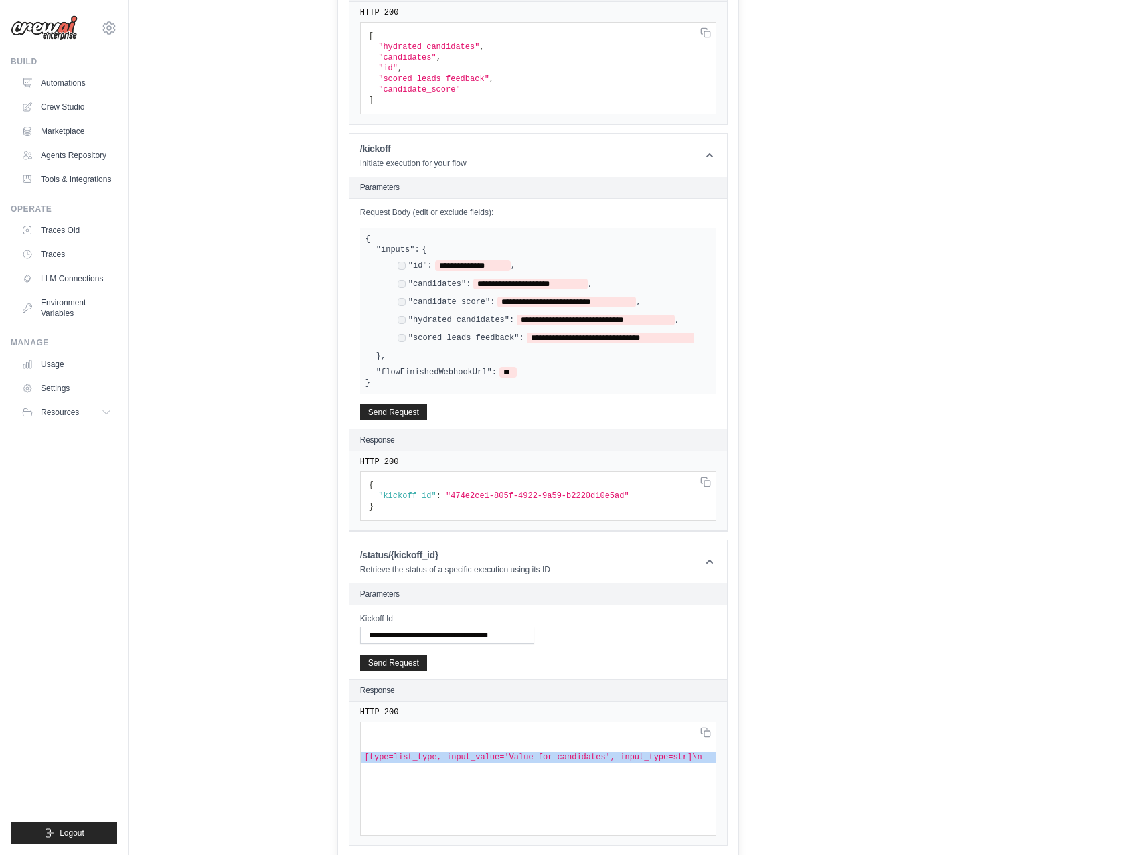
scroll to position [0, 0]
drag, startPoint x: 633, startPoint y: 756, endPoint x: 303, endPoint y: 722, distance: 331.7
click at [273, 504] on html "doug@braintrustdata.com Settings Build Automations Resources Blog" at bounding box center [569, 25] width 1138 height 957
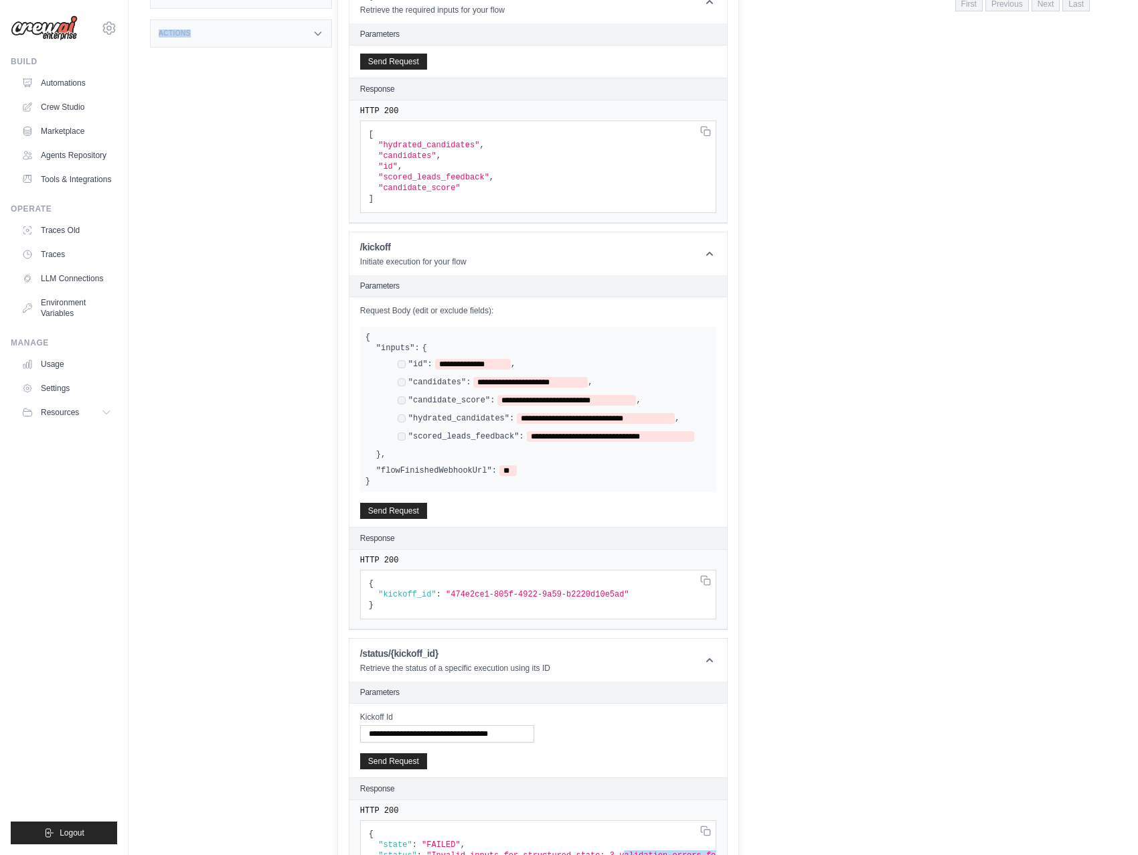
scroll to position [357, 0]
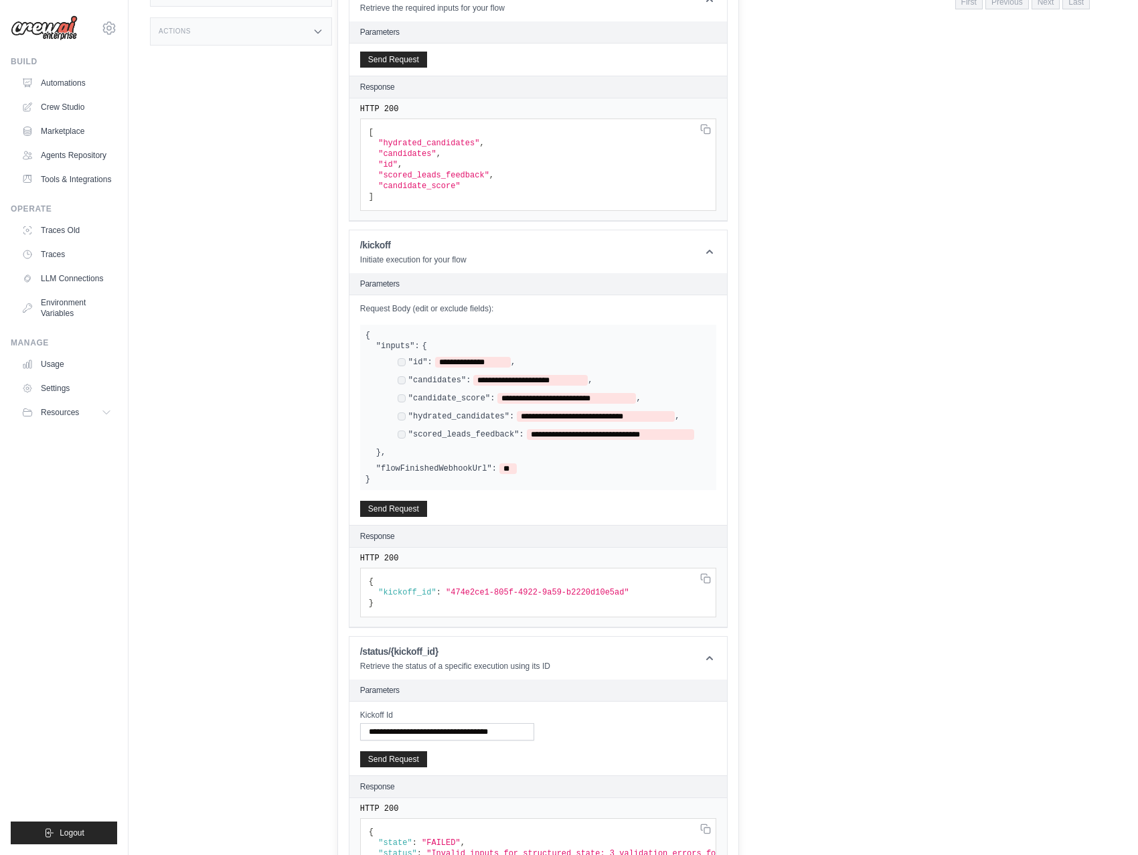
click at [418, 454] on div "**********" at bounding box center [543, 399] width 335 height 117
click at [556, 414] on span "**********" at bounding box center [596, 416] width 158 height 11
click at [485, 359] on span "**********" at bounding box center [473, 362] width 76 height 11
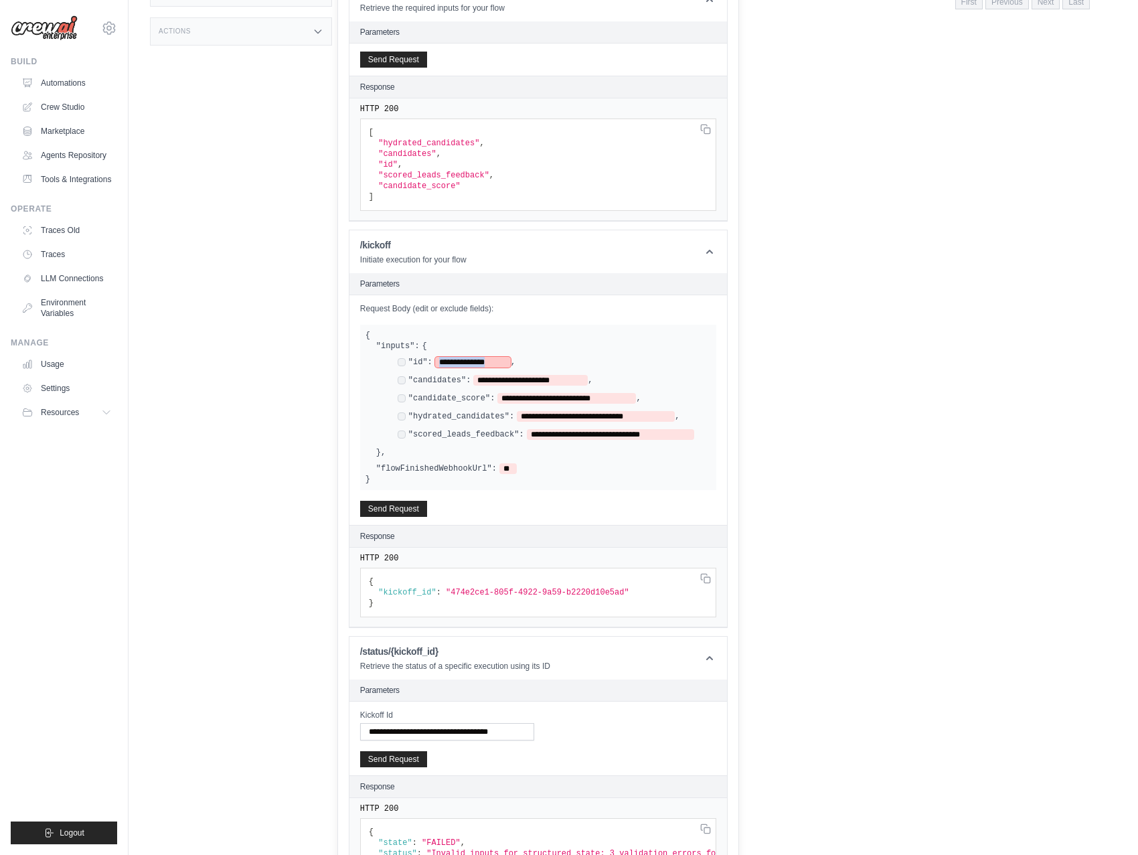
click at [485, 359] on span "**********" at bounding box center [473, 362] width 76 height 11
drag, startPoint x: 444, startPoint y: 362, endPoint x: 503, endPoint y: 362, distance: 59.6
click at [503, 362] on span "**********" at bounding box center [473, 362] width 76 height 11
click at [519, 375] on span "**********" at bounding box center [530, 380] width 114 height 11
drag, startPoint x: 483, startPoint y: 380, endPoint x: 578, endPoint y: 379, distance: 95.0
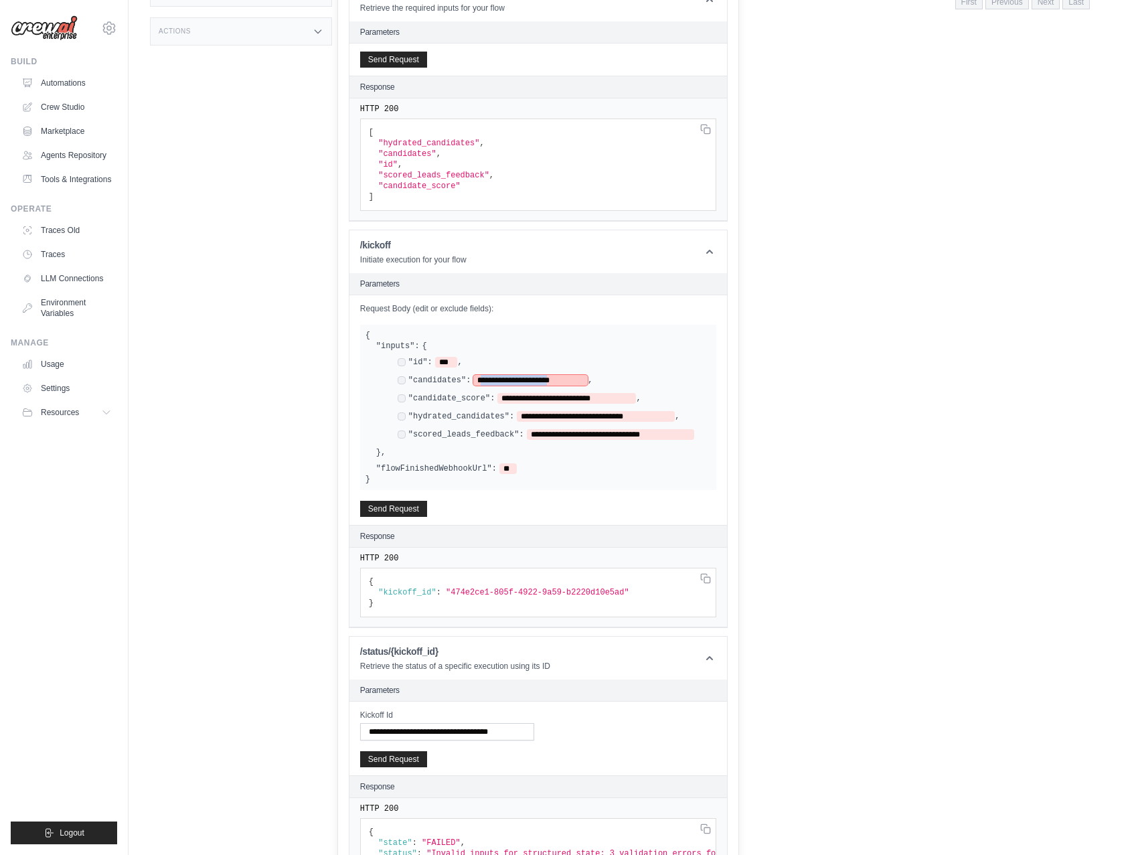
click at [578, 379] on span "**********" at bounding box center [530, 380] width 114 height 11
click at [483, 382] on span "**" at bounding box center [481, 380] width 17 height 11
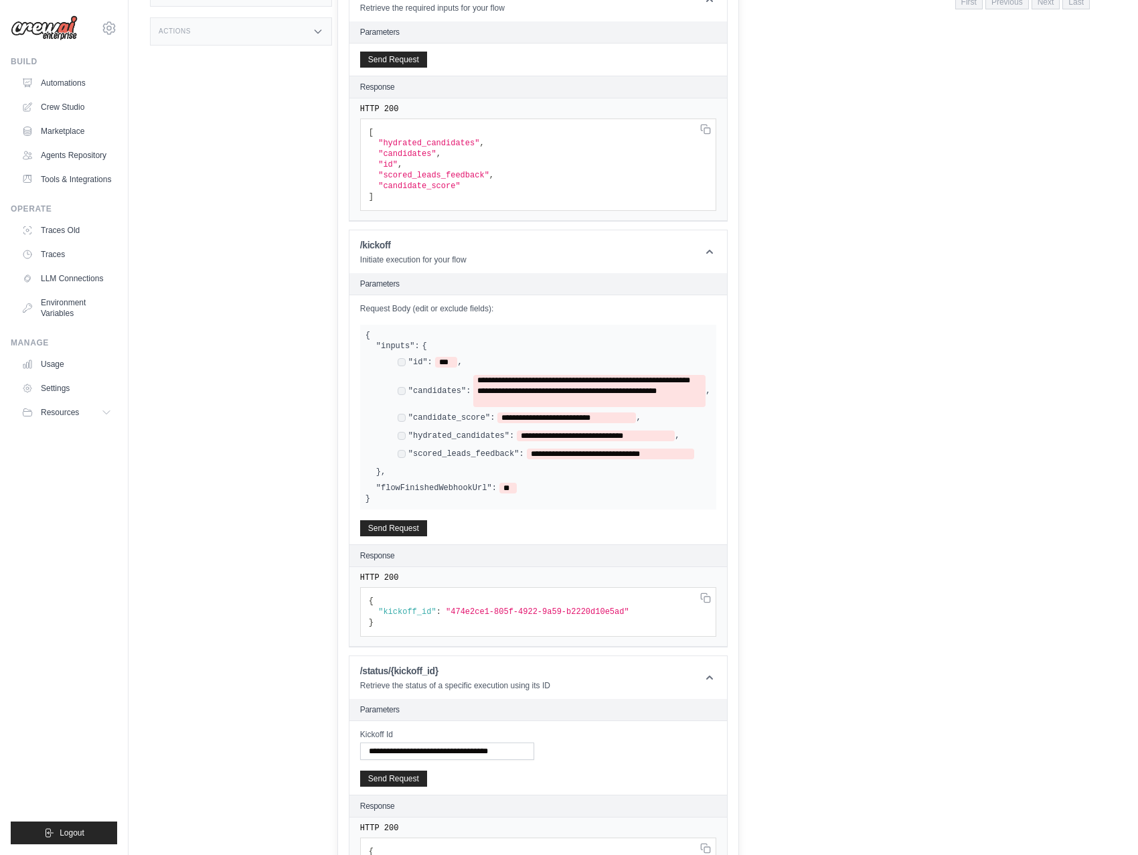
click at [795, 418] on div "Executions Metrics Scheduling Test Training Chat Deployments Settings Logs 0 Ru…" at bounding box center [729, 159] width 773 height 855
click at [616, 415] on span "**********" at bounding box center [566, 417] width 139 height 11
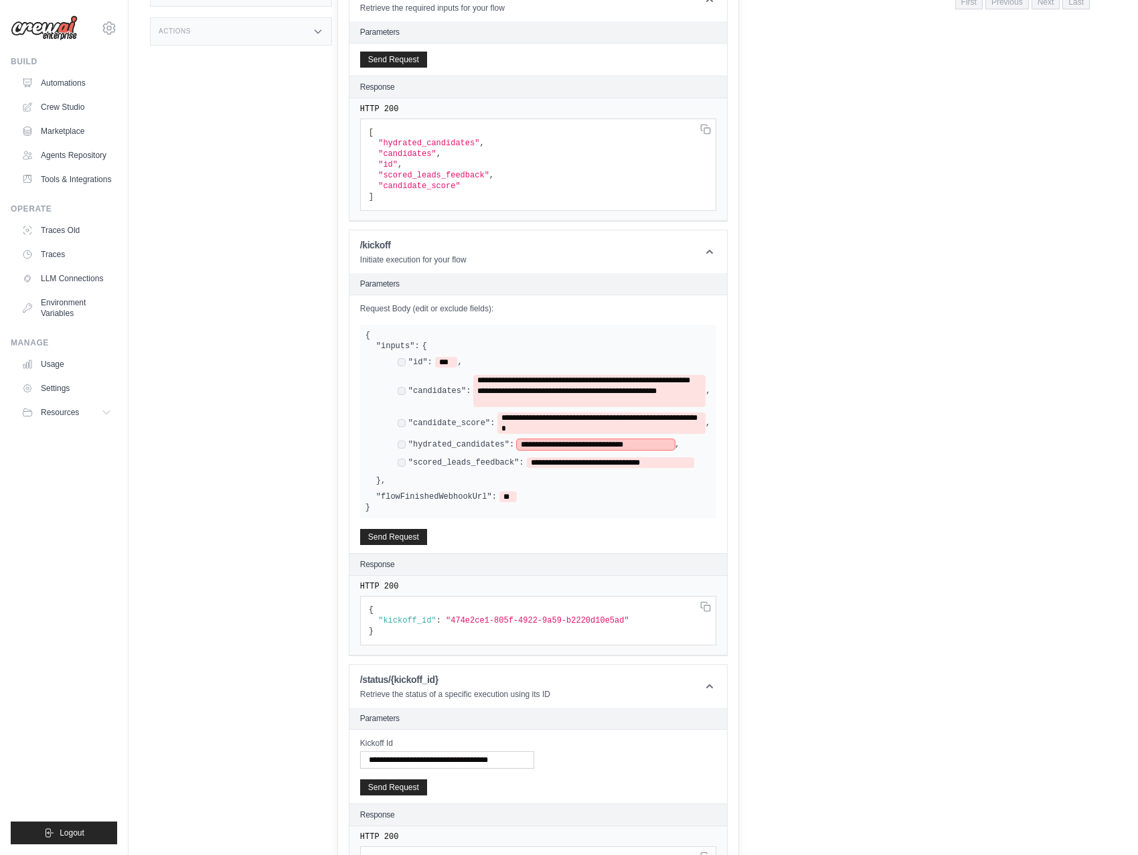
click at [554, 442] on span "**********" at bounding box center [596, 444] width 158 height 11
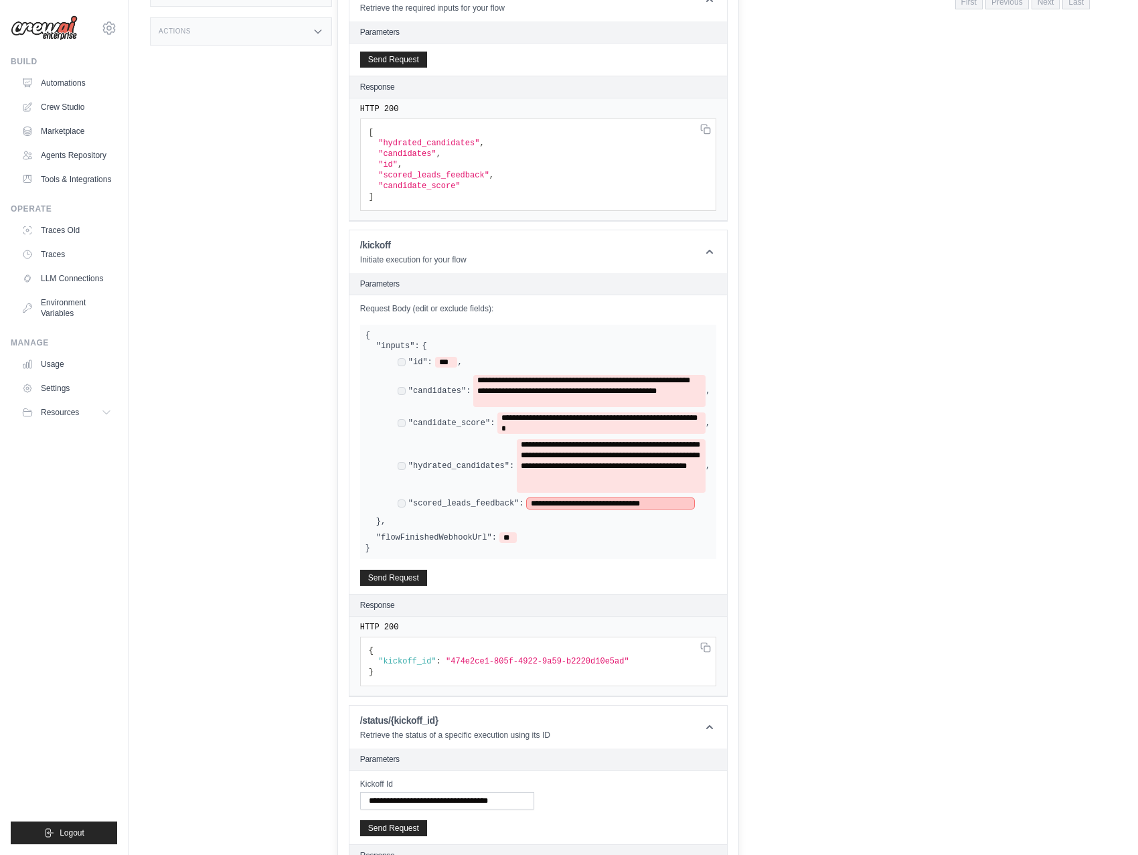
click at [567, 502] on span "**********" at bounding box center [610, 503] width 167 height 11
click at [703, 511] on div "**********" at bounding box center [543, 433] width 335 height 165
click at [414, 574] on button "Send Request" at bounding box center [393, 577] width 67 height 16
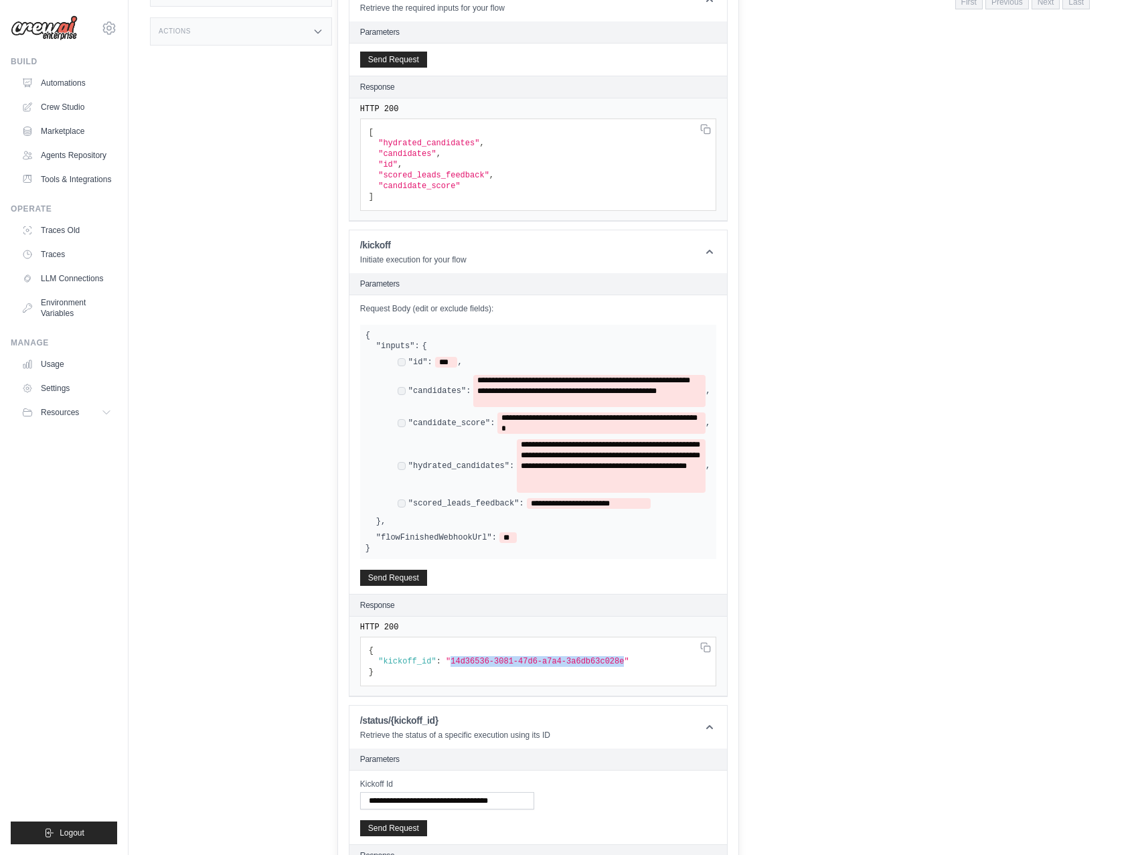
drag, startPoint x: 450, startPoint y: 661, endPoint x: 623, endPoint y: 663, distance: 172.7
click at [623, 663] on span ""14d36536-3081-47d6-a7a4-3a6db63c028e"" at bounding box center [537, 661] width 183 height 9
copy span "14d36536-3081-47d6-a7a4-3a6db63c028e"
click at [436, 800] on input "**********" at bounding box center [447, 800] width 174 height 17
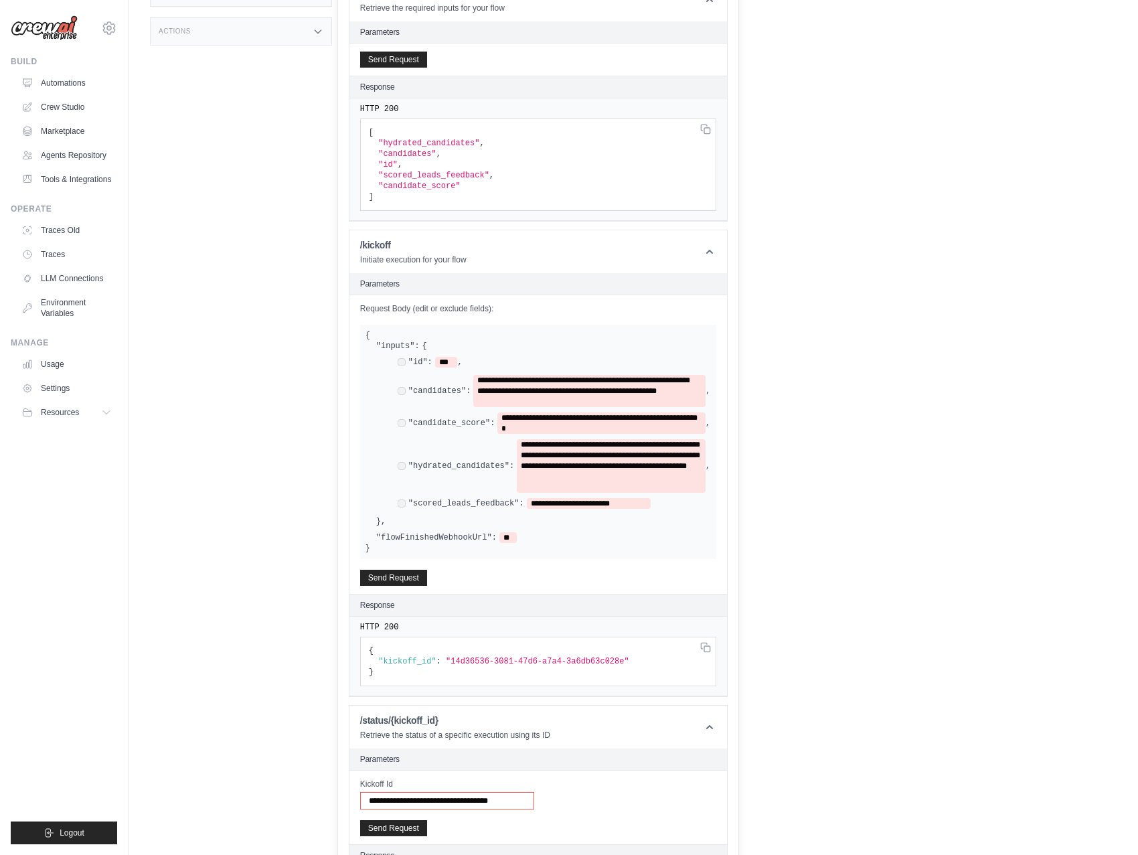
click at [438, 797] on input "**********" at bounding box center [447, 800] width 174 height 17
drag, startPoint x: 375, startPoint y: 792, endPoint x: 292, endPoint y: 773, distance: 85.2
click at [262, 600] on html "doug@braintrustdata.com Settings Build Automations Resources Blog" at bounding box center [569, 121] width 1138 height 957
paste input "text"
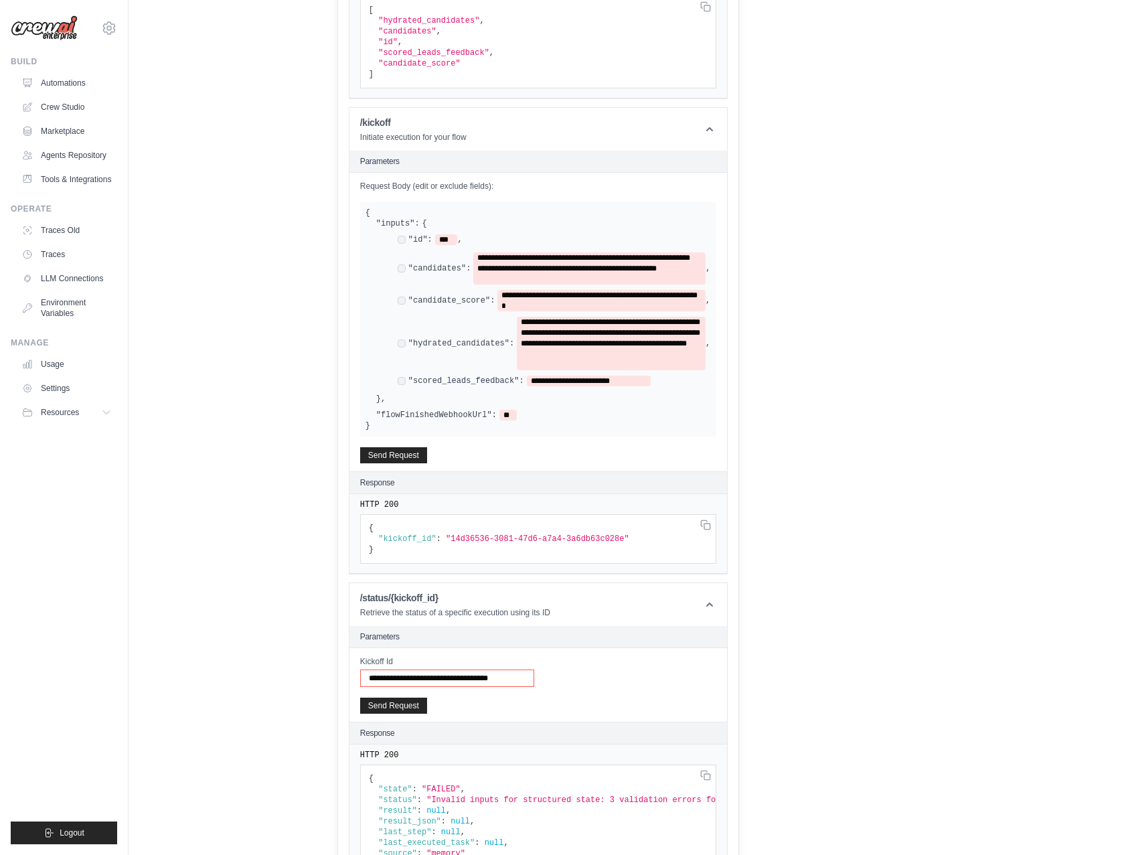
scroll to position [524, 0]
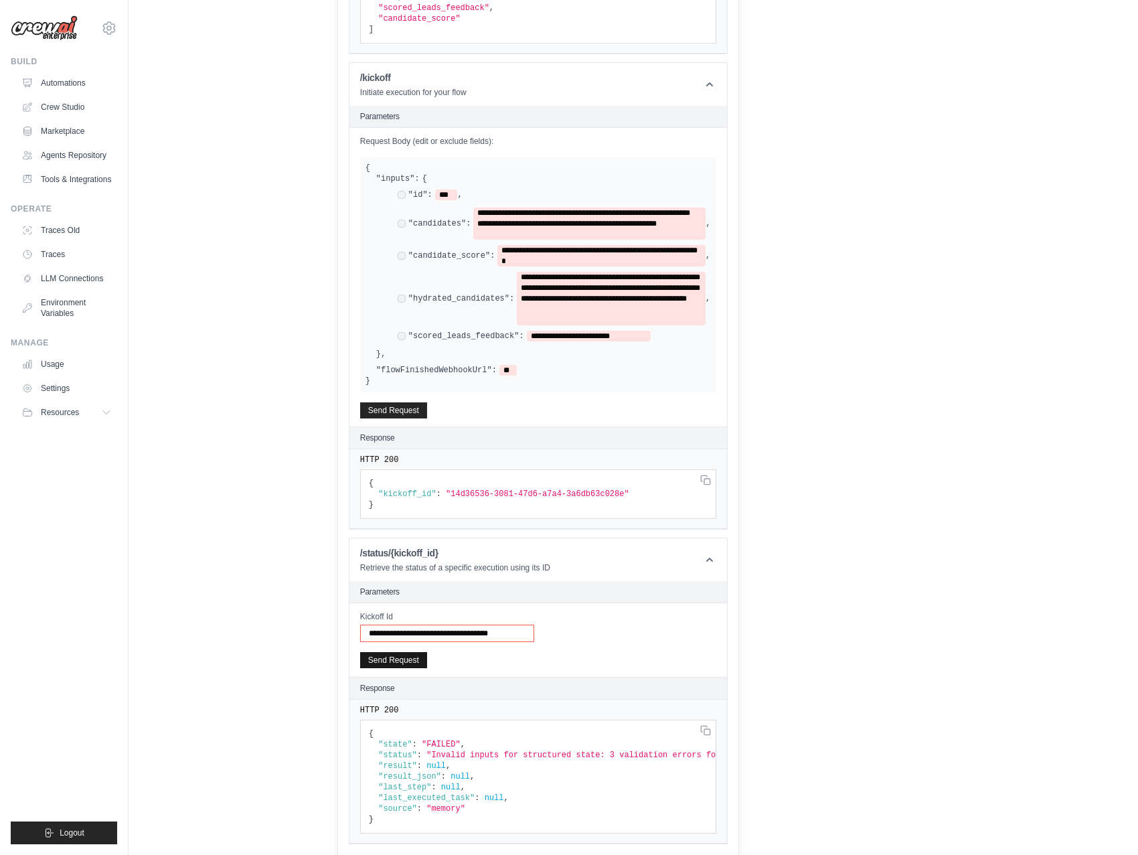
type input "**********"
click at [401, 661] on button "Send Request" at bounding box center [393, 660] width 67 height 16
drag, startPoint x: 433, startPoint y: 754, endPoint x: 663, endPoint y: 746, distance: 229.7
click at [672, 752] on span ""litellm.BadRequestError: LLM Provider NOT provided. Pass in the LLM provider y…" at bounding box center [1057, 754] width 1263 height 9
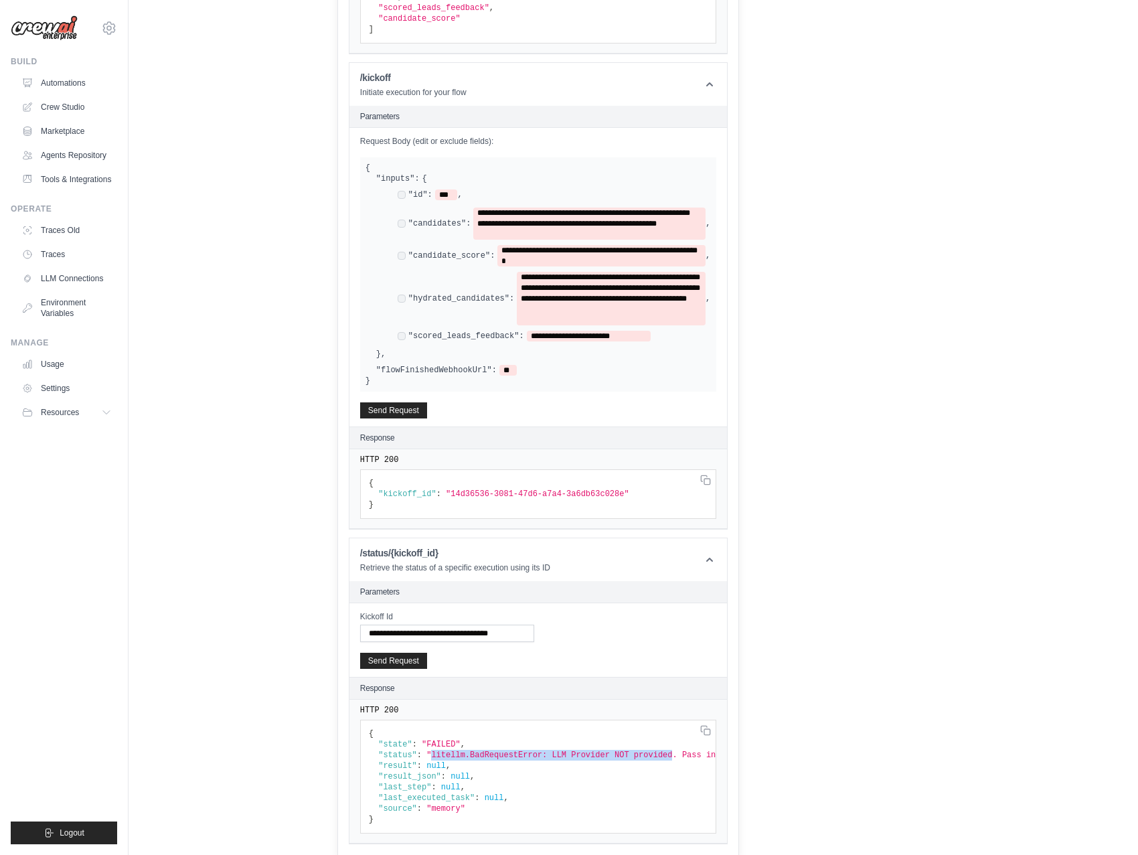
copy span "litellm.BadRequestError: LLM Provider NOT provided"
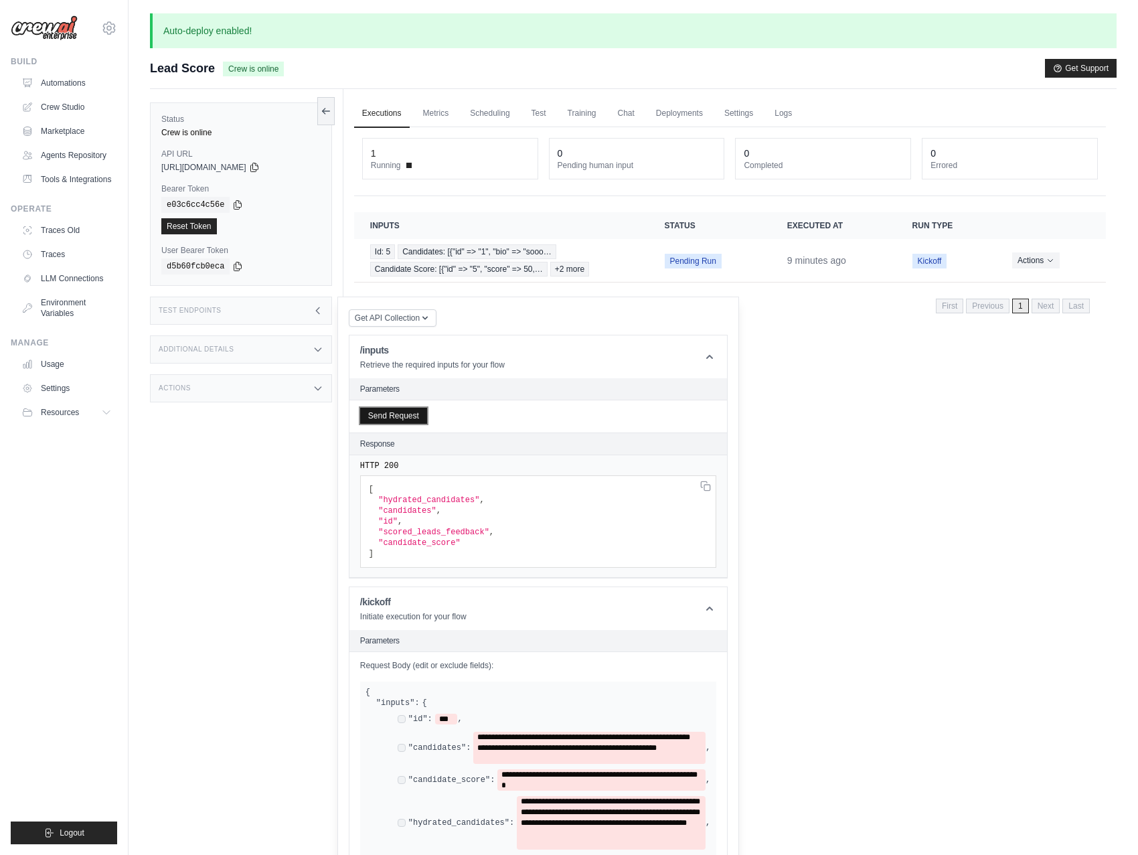
click at [385, 418] on button "Send Request" at bounding box center [393, 416] width 67 height 16
click at [402, 157] on div "1" at bounding box center [450, 153] width 159 height 13
click at [380, 156] on div "1" at bounding box center [450, 153] width 159 height 13
click at [389, 164] on span "Running" at bounding box center [386, 165] width 30 height 11
click at [430, 105] on link "Metrics" at bounding box center [436, 114] width 42 height 28
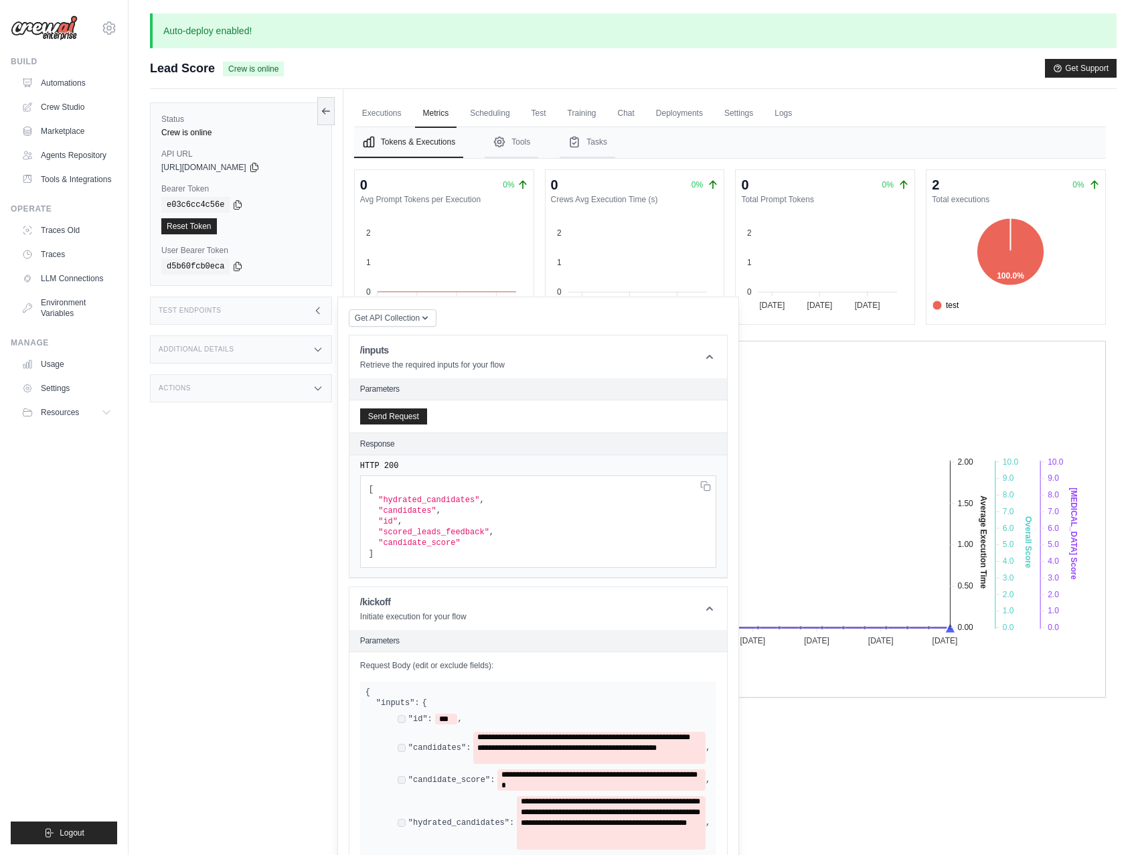
click at [288, 312] on div "Test Endpoints" at bounding box center [241, 311] width 182 height 28
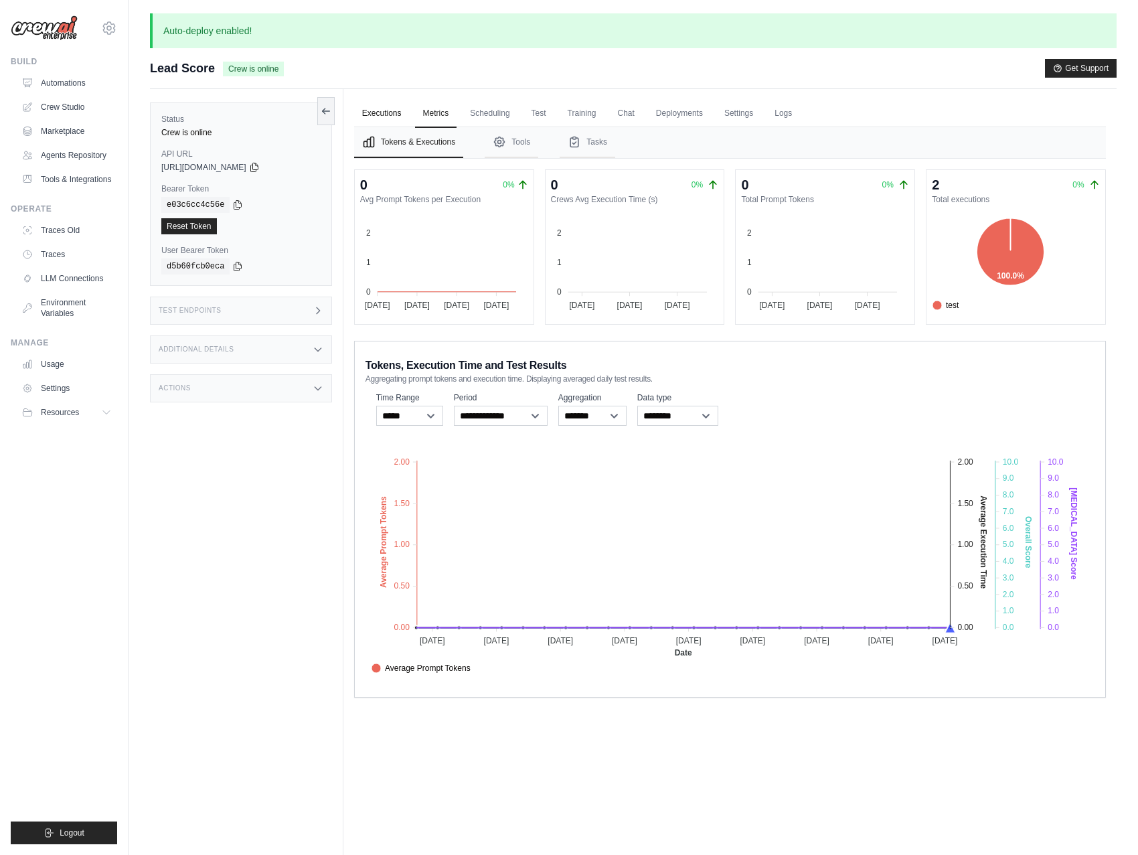
click at [383, 120] on link "Executions" at bounding box center [382, 114] width 56 height 28
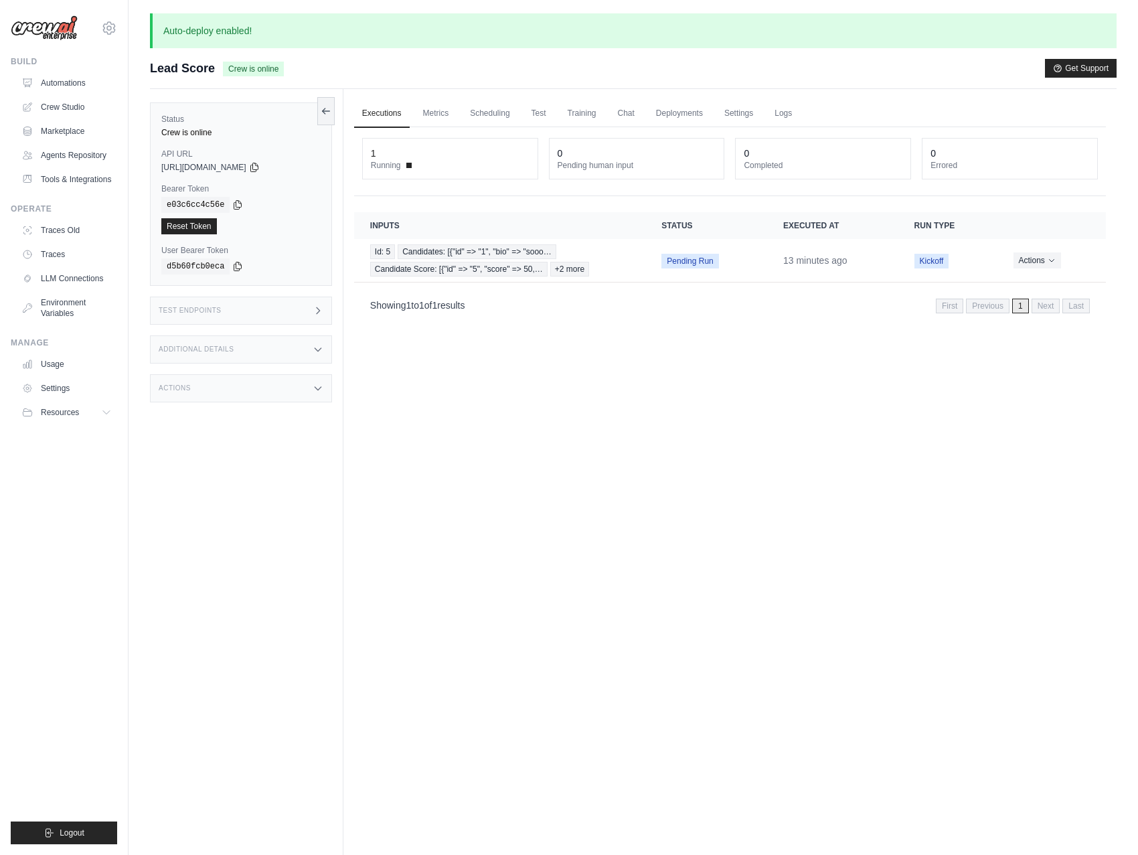
click at [386, 141] on div "1 Running" at bounding box center [450, 159] width 175 height 40
drag, startPoint x: 371, startPoint y: 157, endPoint x: 404, endPoint y: 170, distance: 34.6
click at [371, 157] on div "1" at bounding box center [373, 153] width 5 height 13
click at [824, 261] on time "13 minutes ago" at bounding box center [815, 260] width 64 height 11
click at [1038, 258] on button "Actions" at bounding box center [1037, 260] width 48 height 16
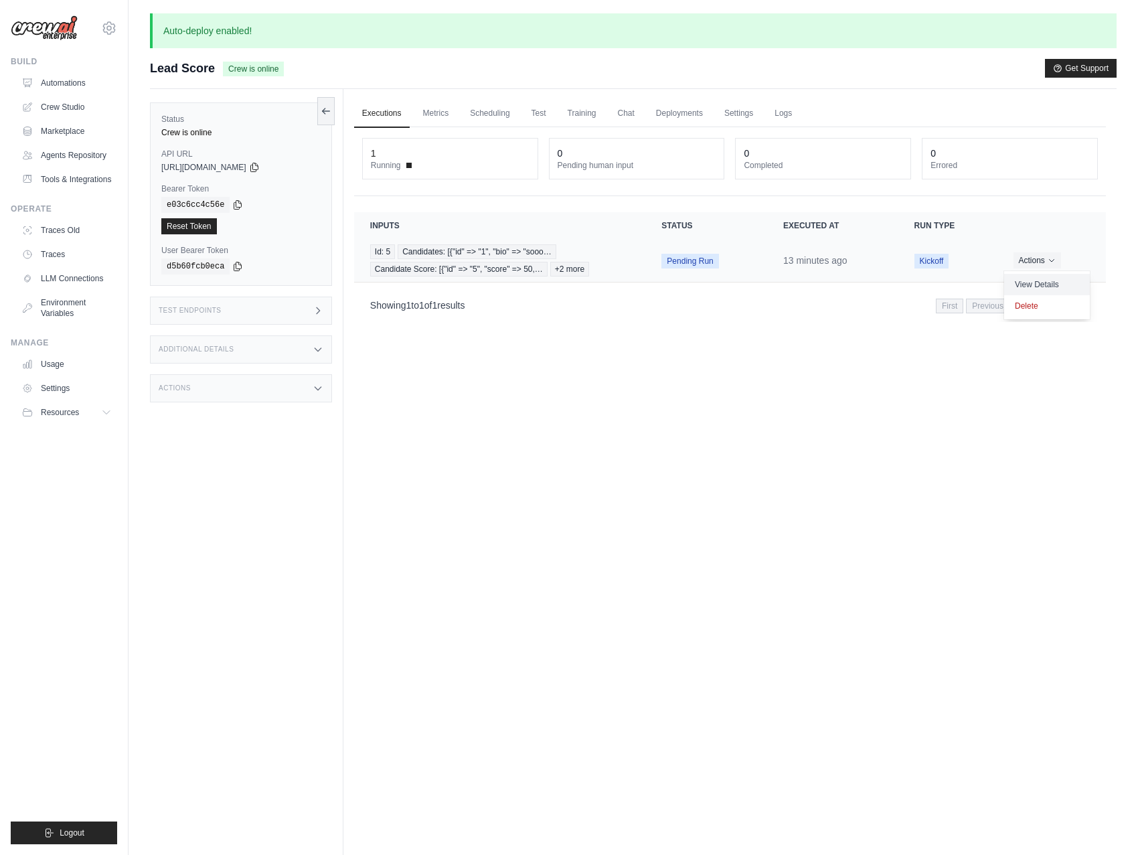
click at [1031, 278] on link "View Details" at bounding box center [1047, 284] width 86 height 21
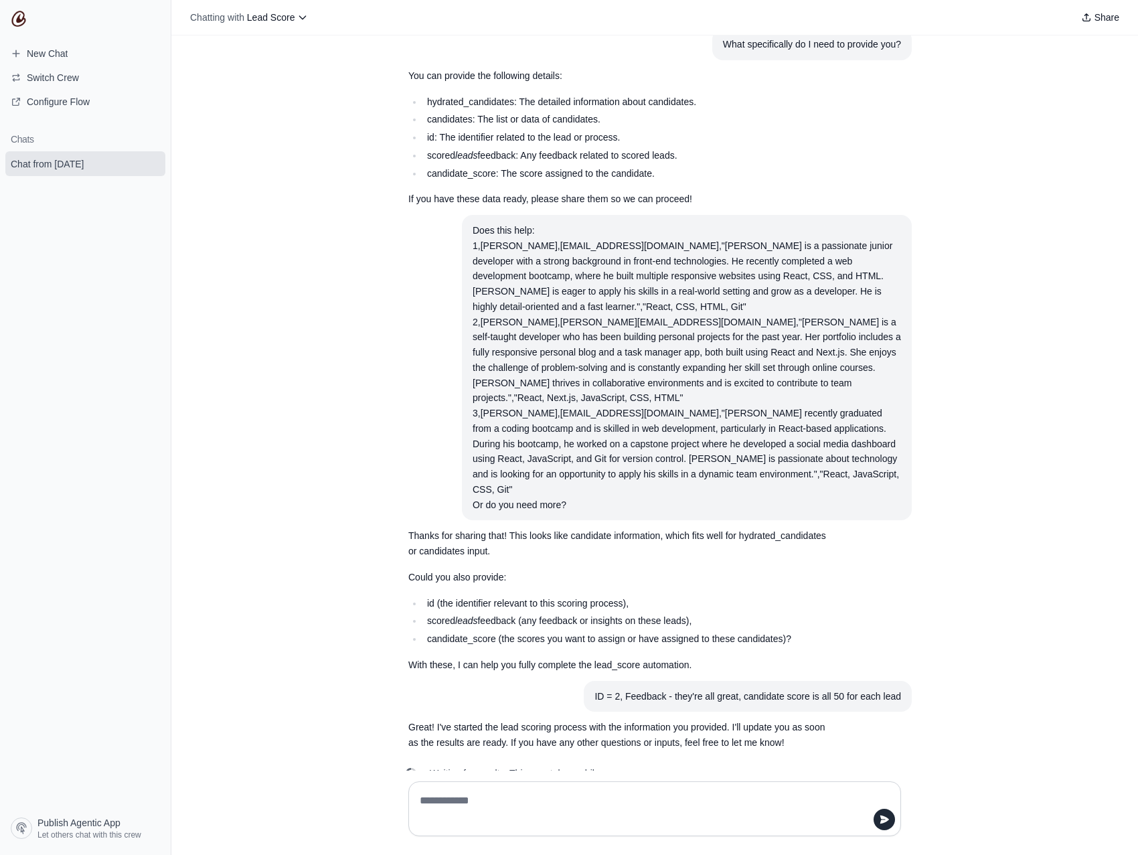
click at [552, 766] on span "Waiting for results. This may take a while..." at bounding box center [518, 772] width 177 height 13
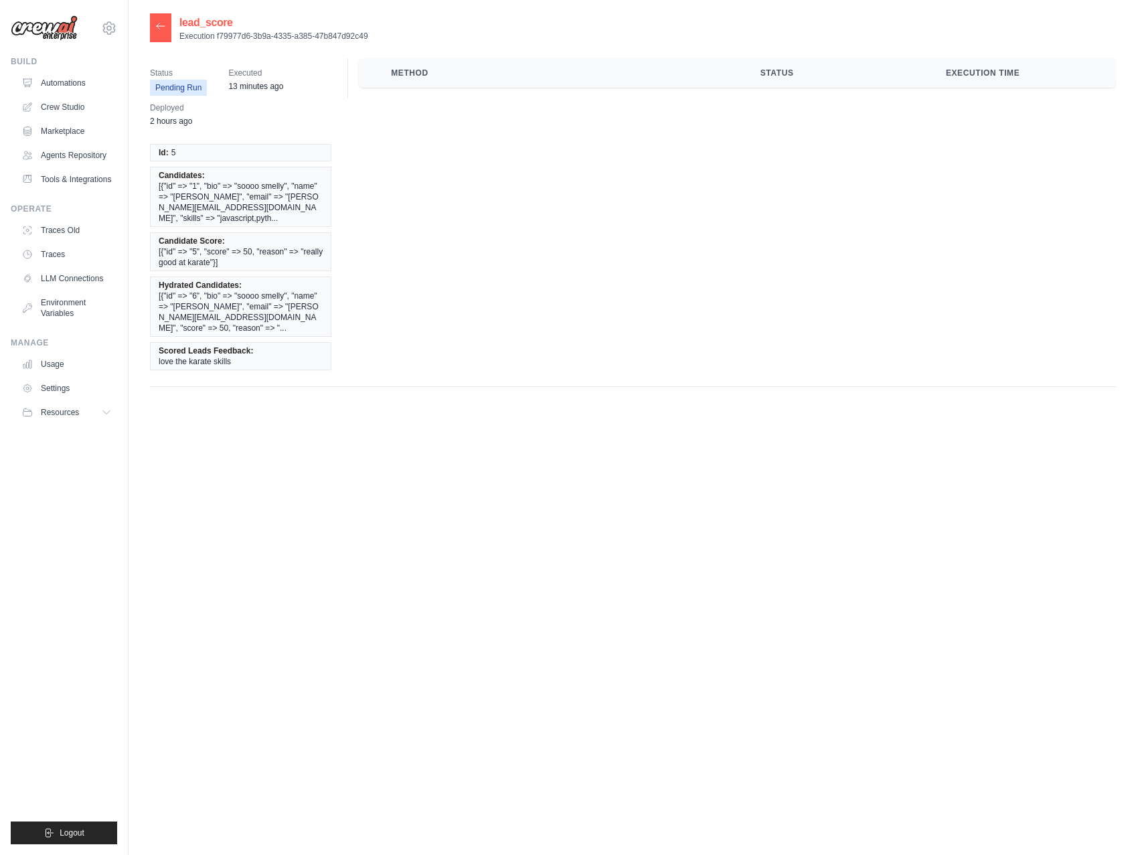
click at [402, 71] on th "Method" at bounding box center [559, 72] width 369 height 29
click at [428, 116] on div "Status Pending Run Executed 13 minutes ago Deployed 2 hours ago Id: 5 Candidate…" at bounding box center [633, 222] width 967 height 329
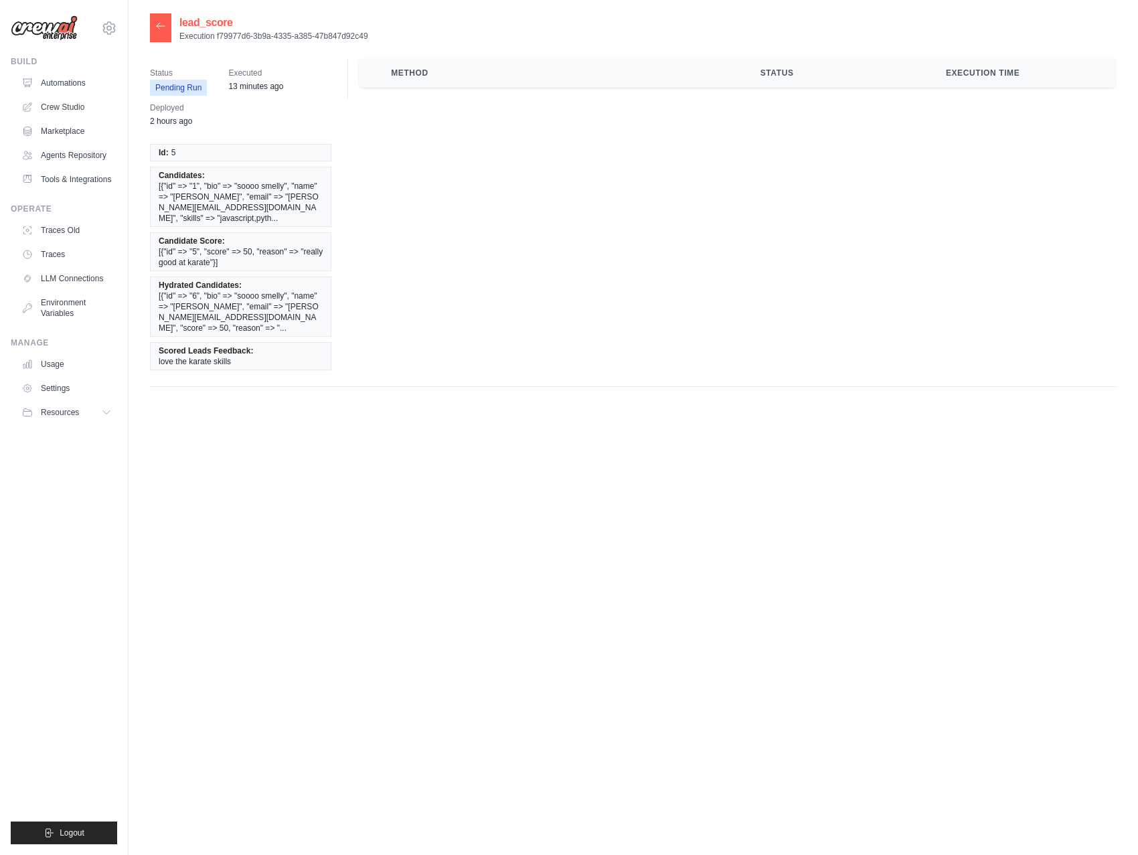
click at [158, 27] on icon at bounding box center [160, 26] width 11 height 11
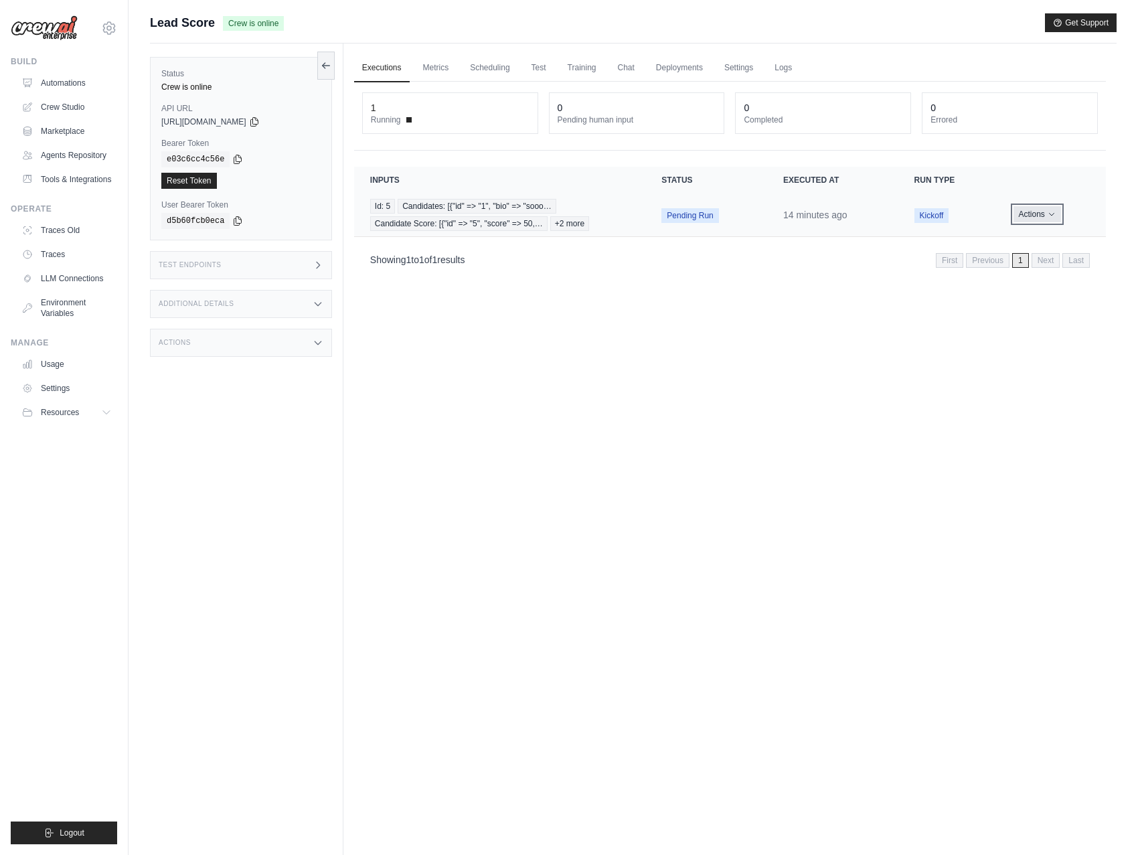
click at [1033, 213] on button "Actions" at bounding box center [1037, 214] width 48 height 16
click at [1034, 256] on button "Delete" at bounding box center [1047, 259] width 86 height 21
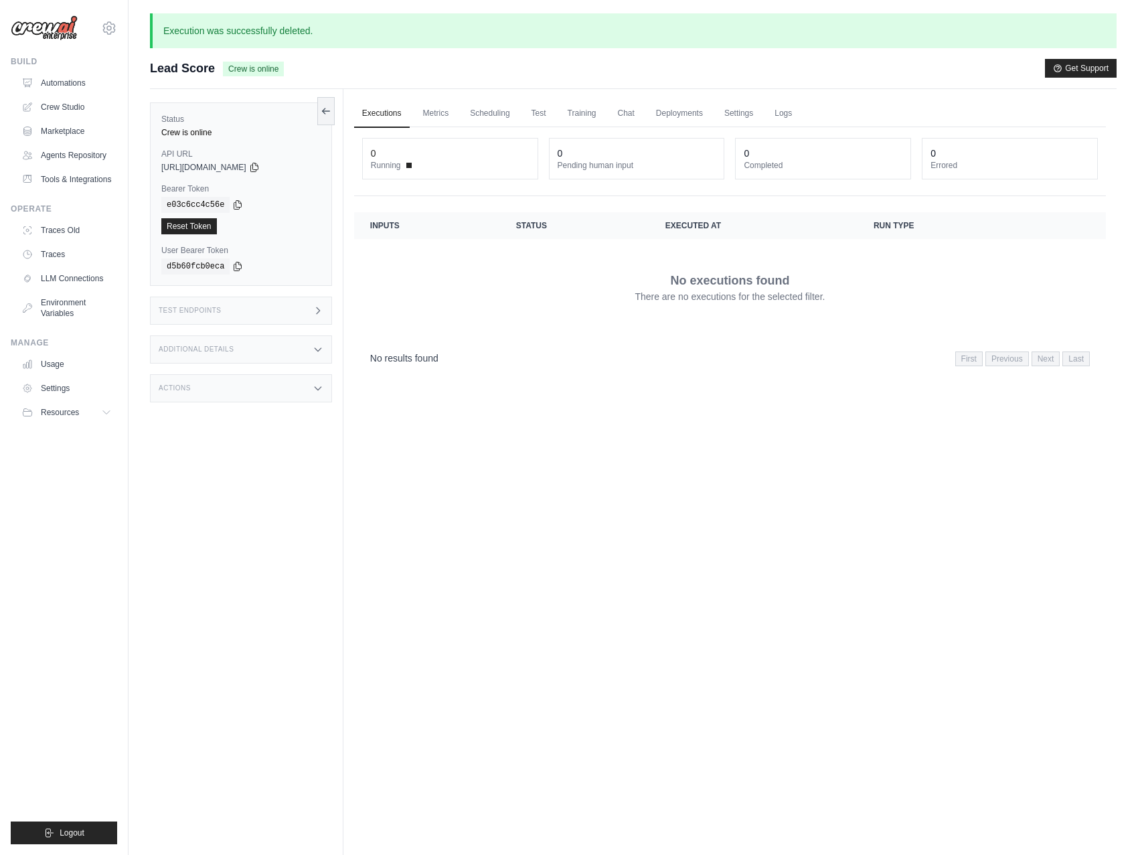
click at [346, 65] on div "Lead Score Crew is online Get Support" at bounding box center [633, 68] width 967 height 19
click at [69, 90] on link "Automations" at bounding box center [67, 82] width 101 height 21
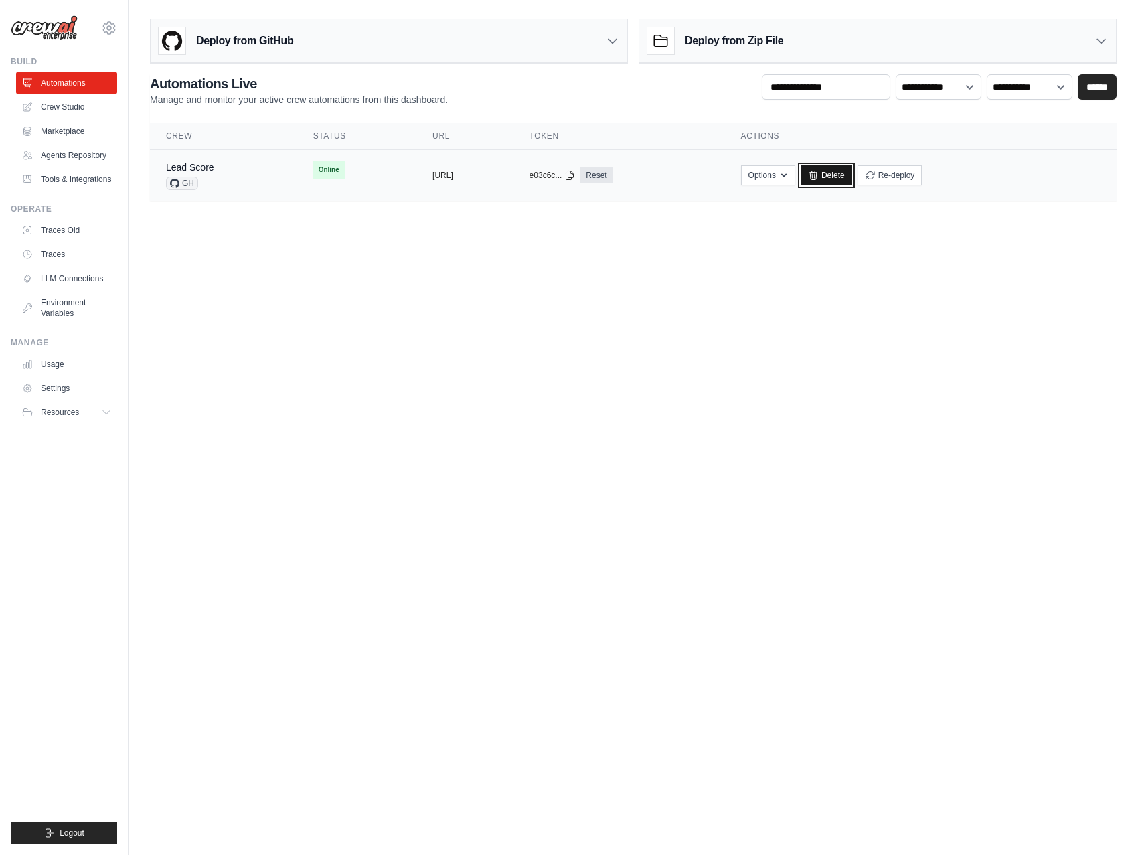
click at [852, 178] on link "Delete" at bounding box center [827, 175] width 52 height 20
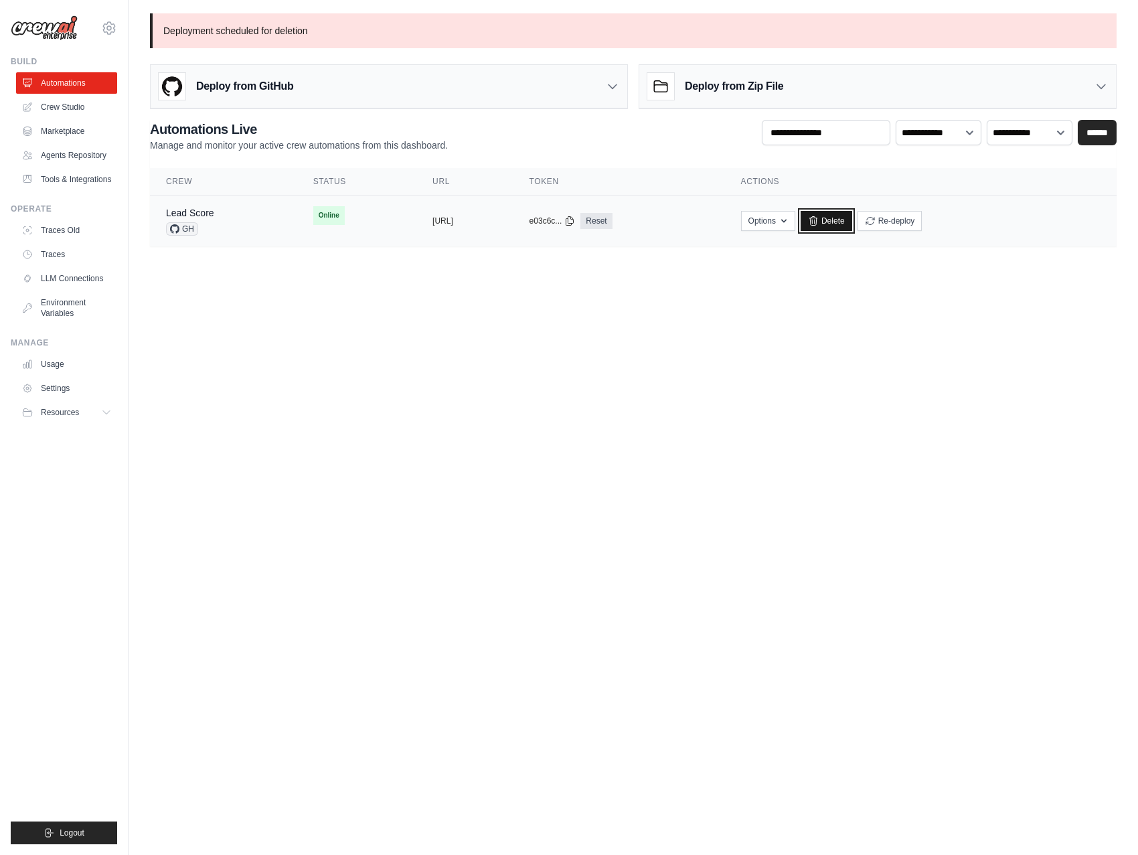
click at [852, 222] on link "Delete" at bounding box center [827, 221] width 52 height 20
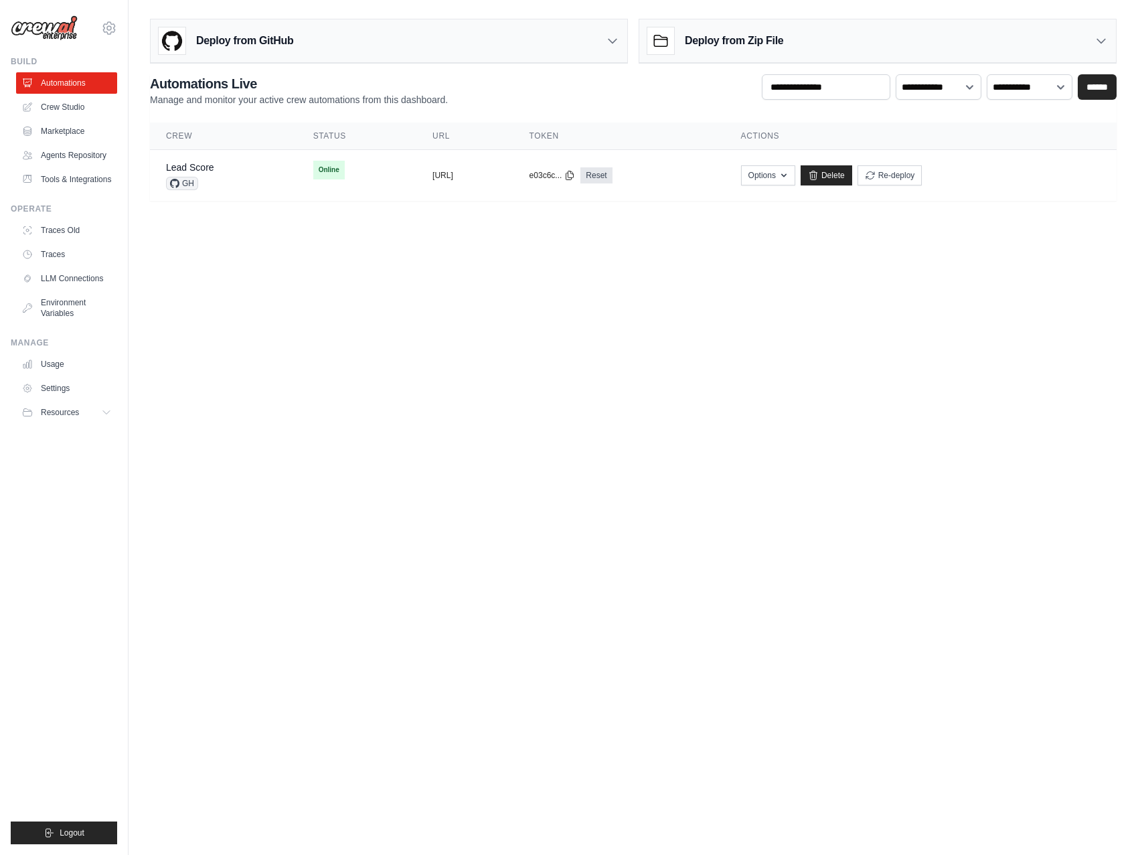
click at [788, 324] on body "doug@braintrustdata.com Settings Build Automations" at bounding box center [569, 427] width 1138 height 855
click at [852, 174] on link "Delete" at bounding box center [827, 175] width 52 height 20
click at [63, 96] on link "Crew Studio" at bounding box center [67, 106] width 101 height 21
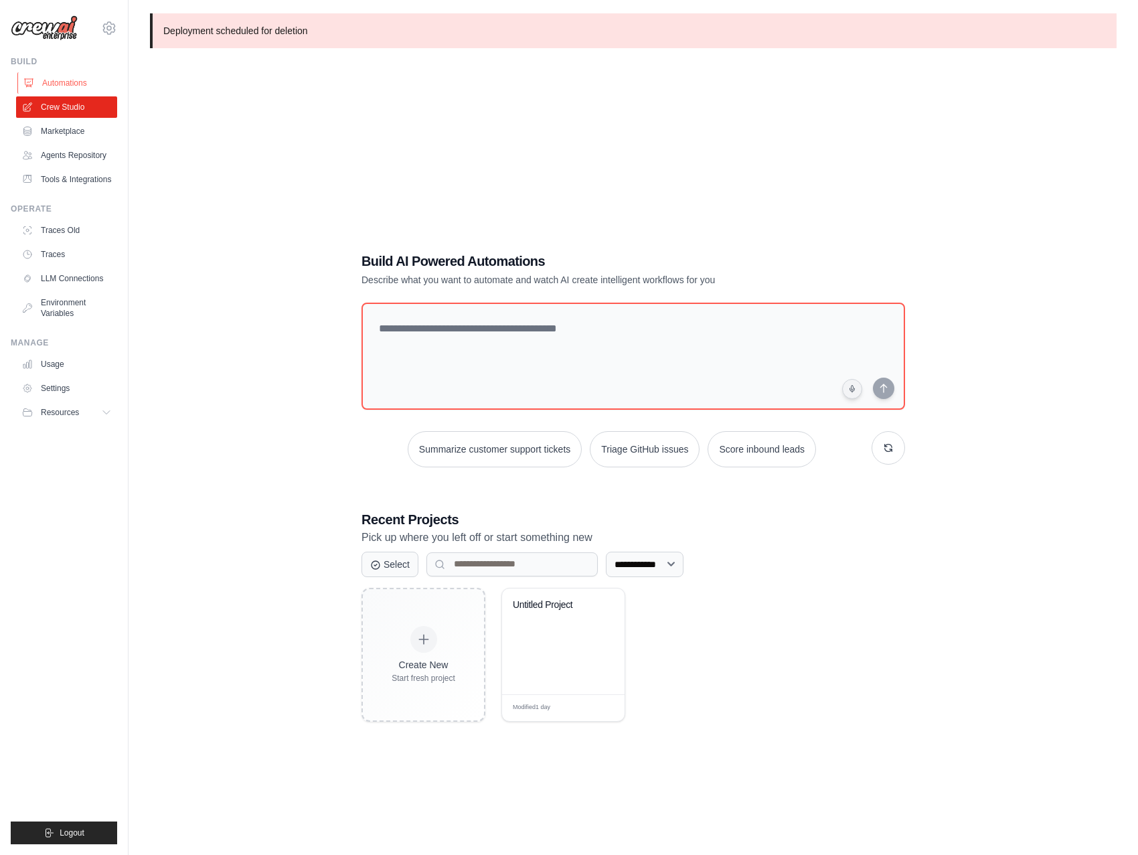
click at [60, 91] on link "Automations" at bounding box center [67, 82] width 101 height 21
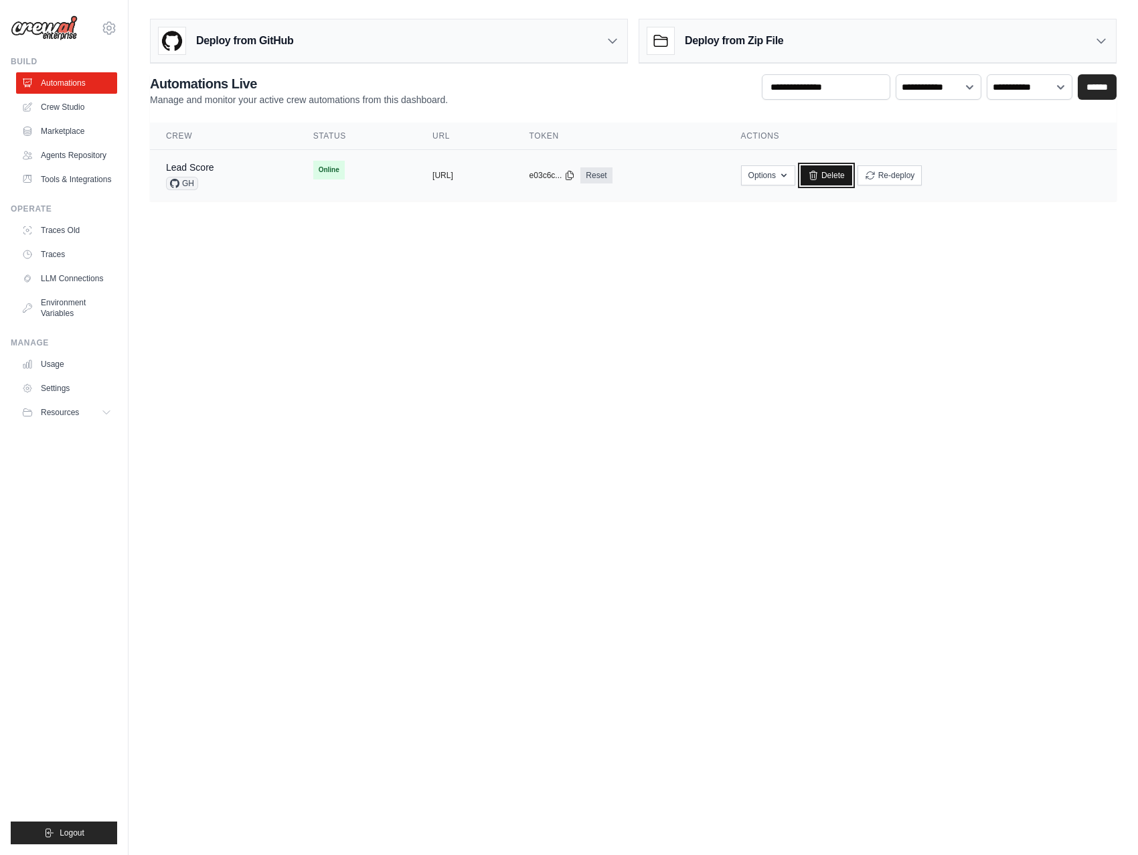
click at [852, 176] on link "Delete" at bounding box center [827, 175] width 52 height 20
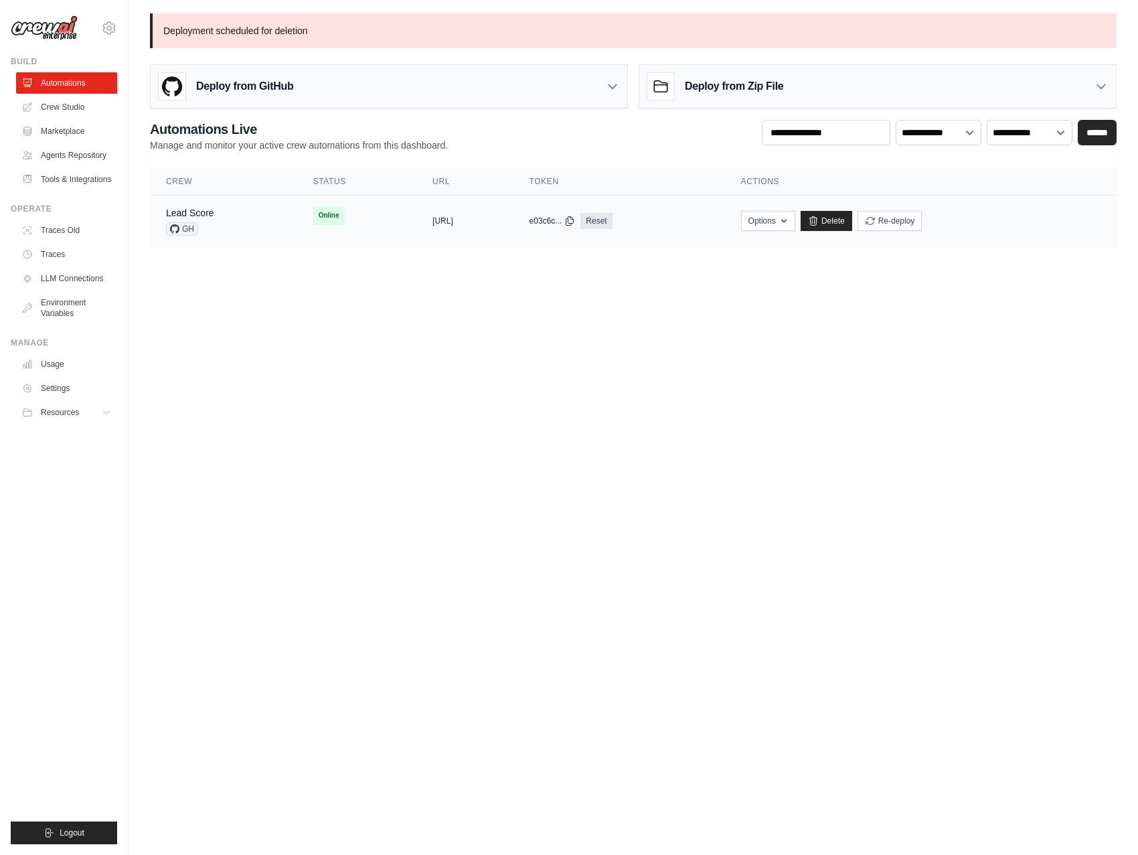
click at [221, 232] on div "Lead Score GH" at bounding box center [223, 220] width 115 height 29
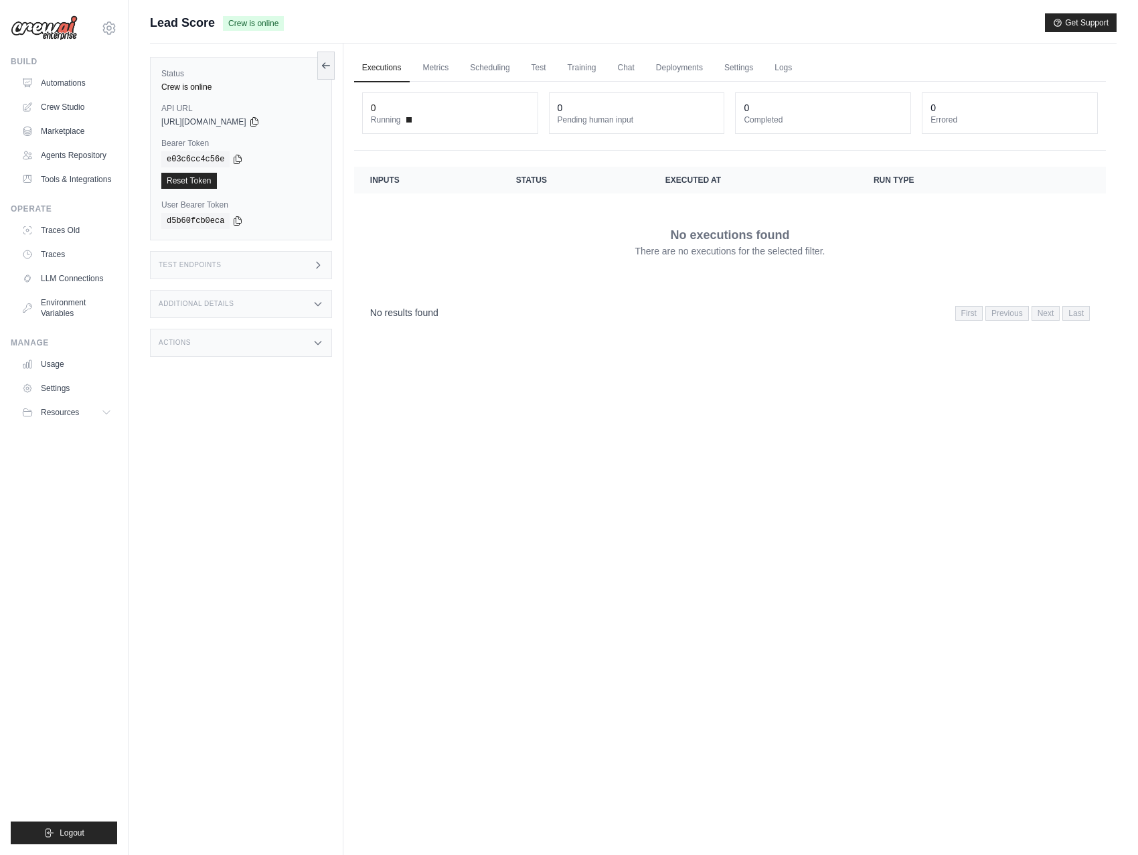
click at [458, 62] on ul "Executions Metrics Scheduling Test Training Chat Deployments Settings Logs" at bounding box center [730, 67] width 752 height 27
click at [442, 67] on link "Metrics" at bounding box center [436, 68] width 42 height 28
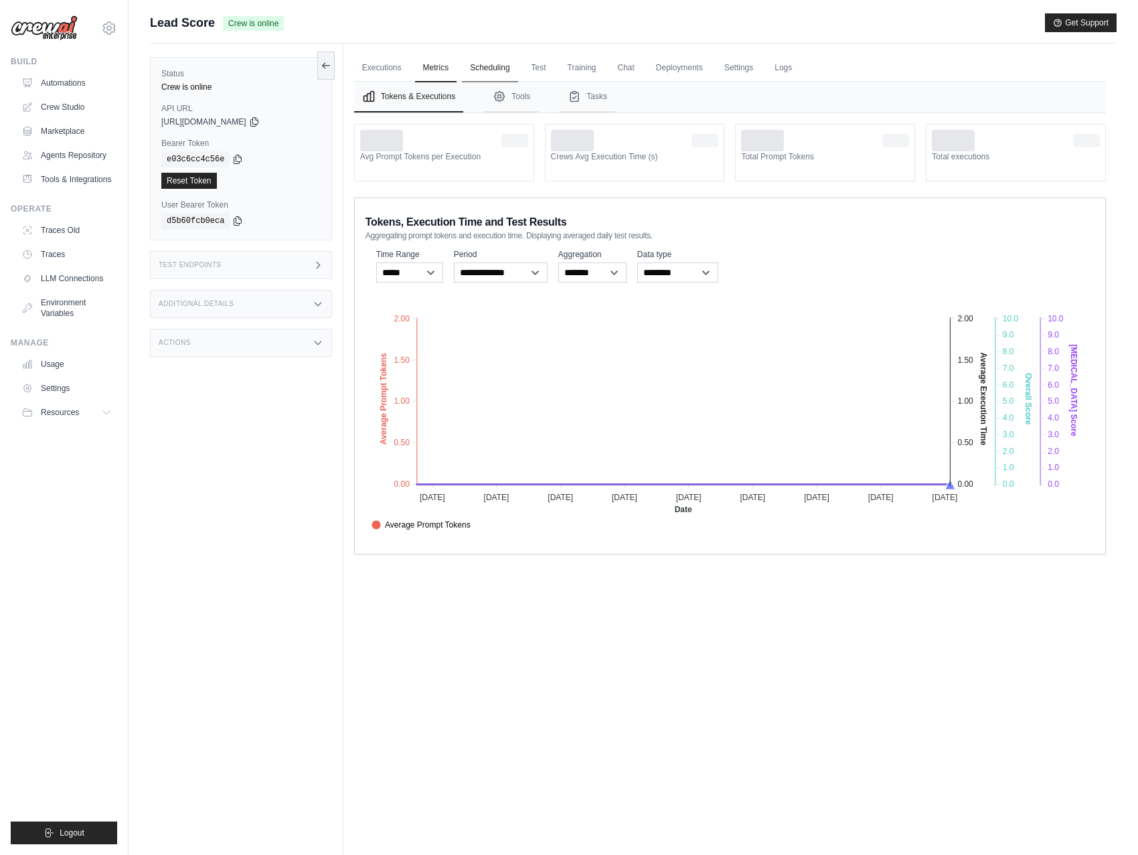
click at [500, 71] on link "Scheduling" at bounding box center [490, 68] width 56 height 28
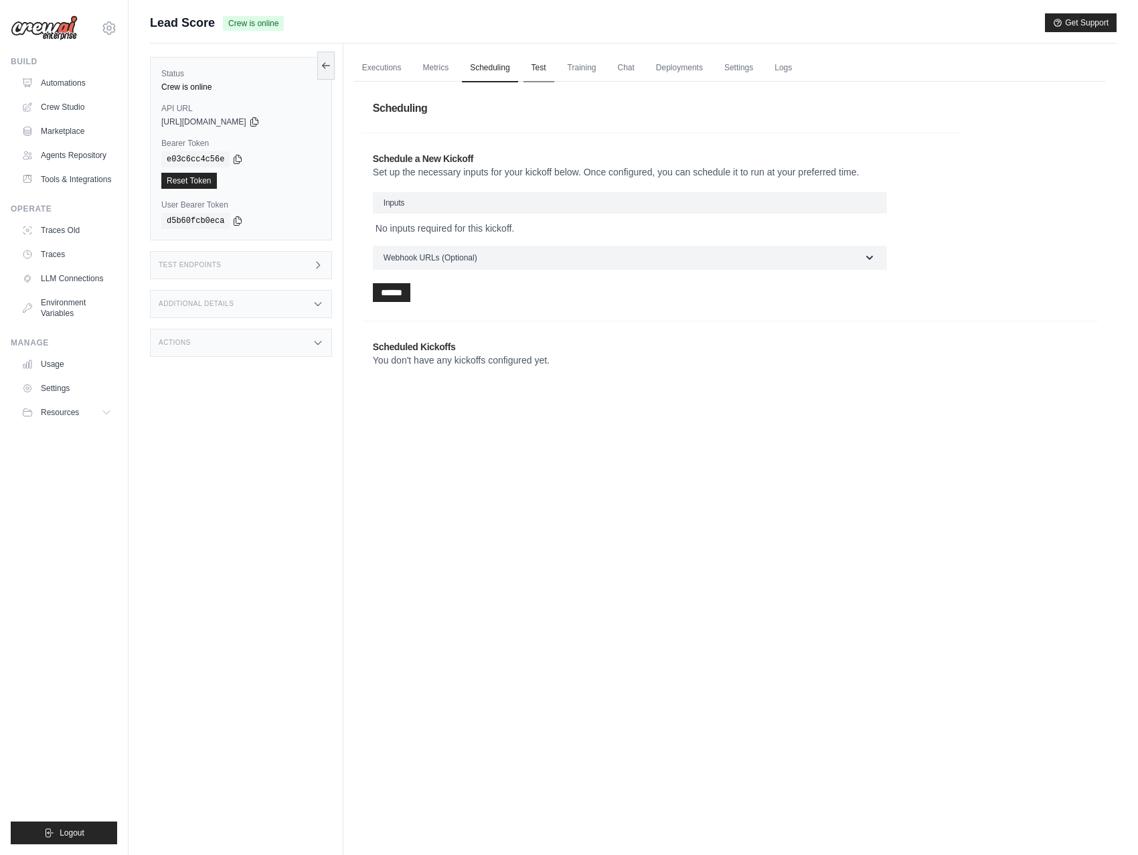
click at [529, 70] on link "Test" at bounding box center [538, 68] width 31 height 28
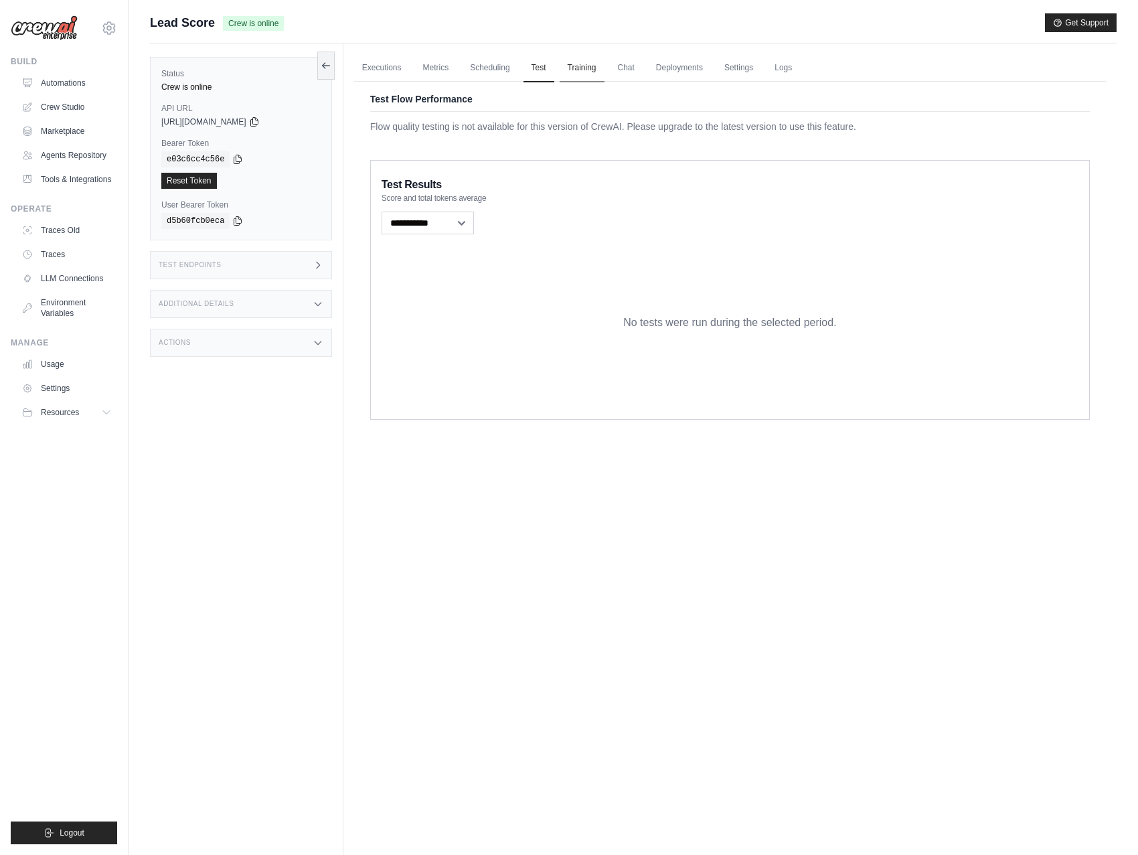
click at [578, 69] on link "Training" at bounding box center [582, 68] width 45 height 28
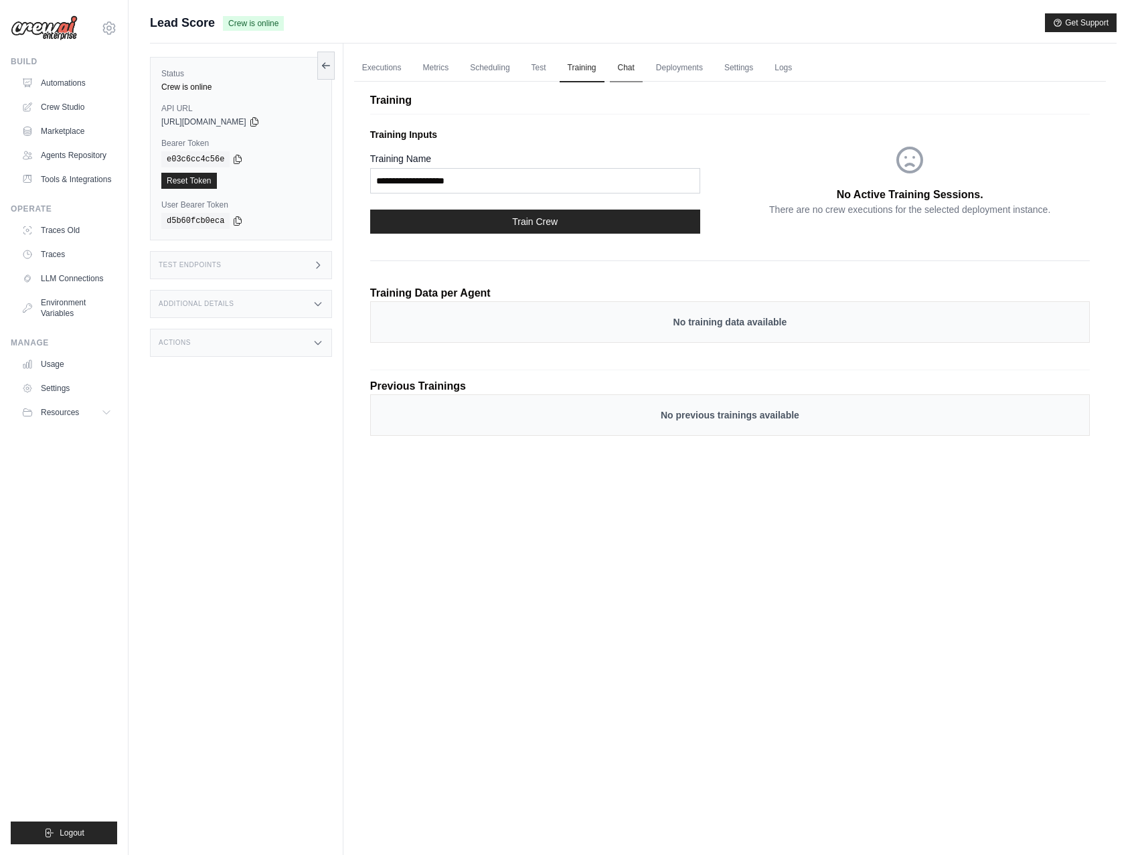
click at [622, 67] on link "Chat" at bounding box center [626, 68] width 33 height 28
click at [429, 64] on link "Metrics" at bounding box center [436, 67] width 42 height 28
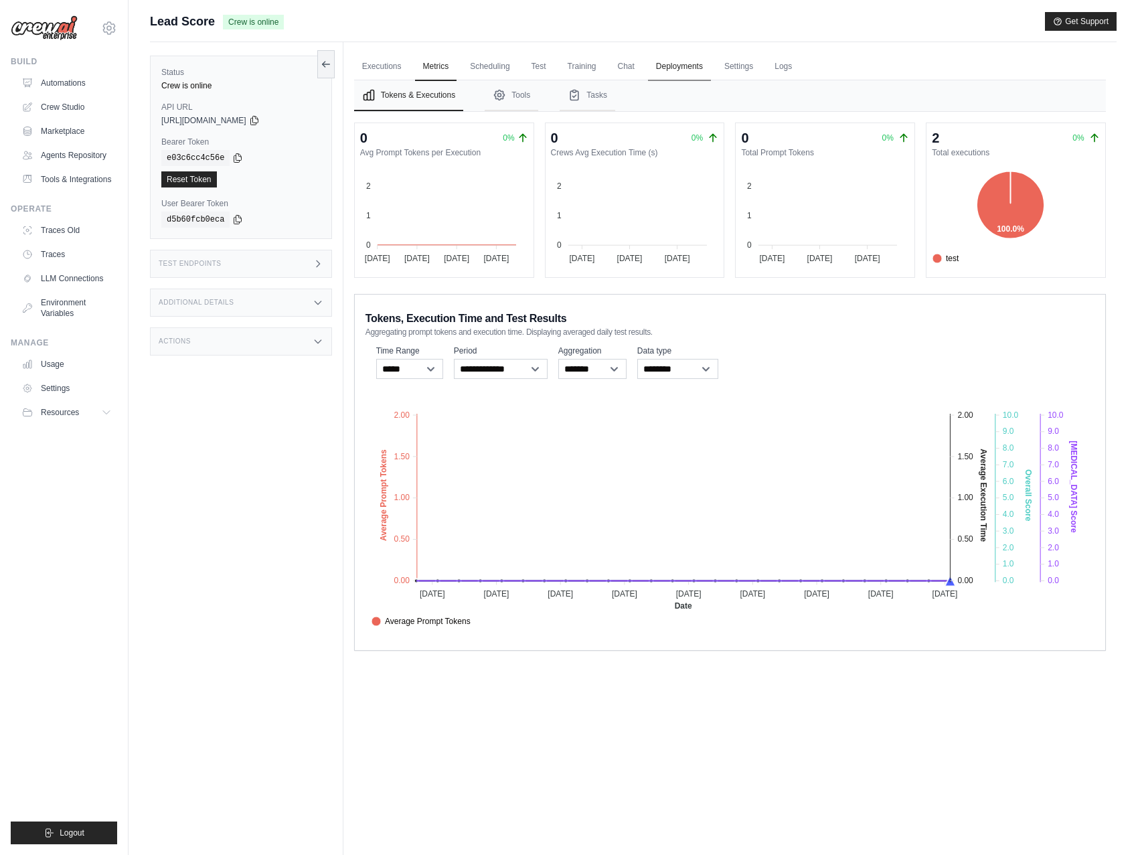
click at [689, 68] on link "Deployments" at bounding box center [679, 67] width 63 height 28
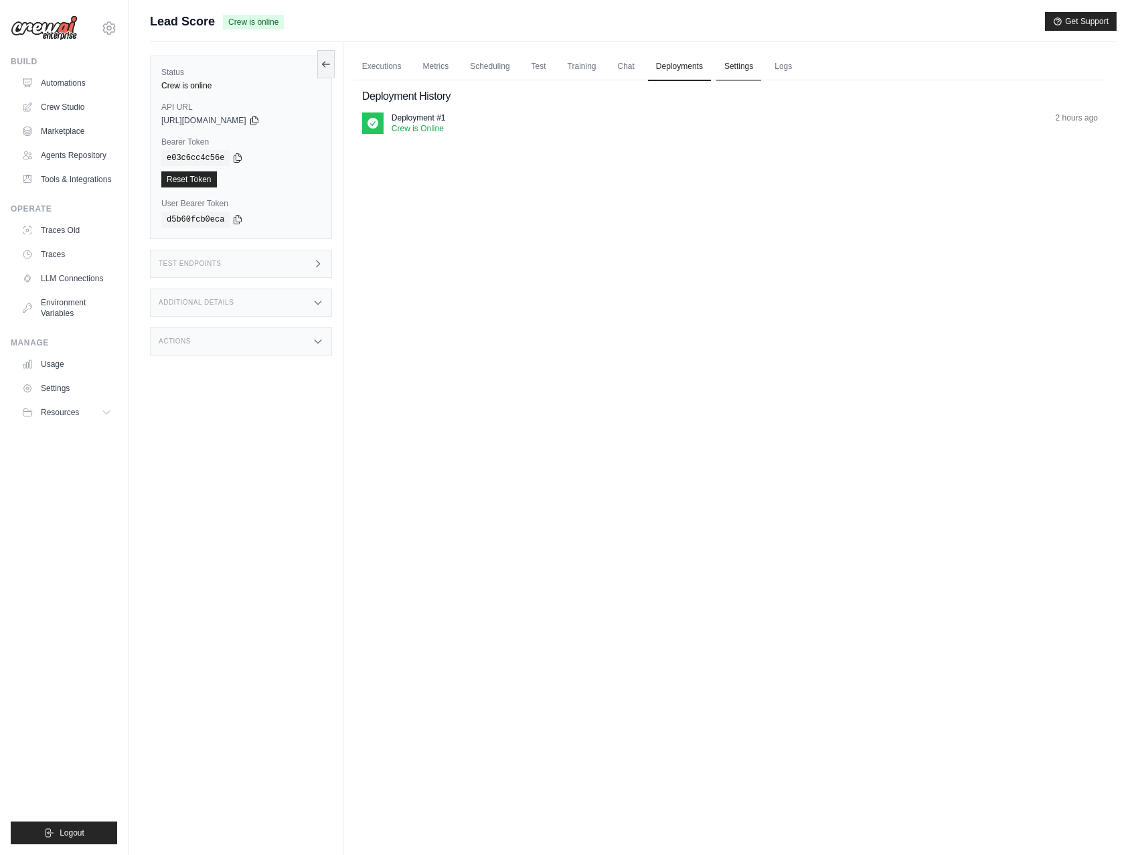
click at [722, 67] on link "Settings" at bounding box center [738, 67] width 45 height 28
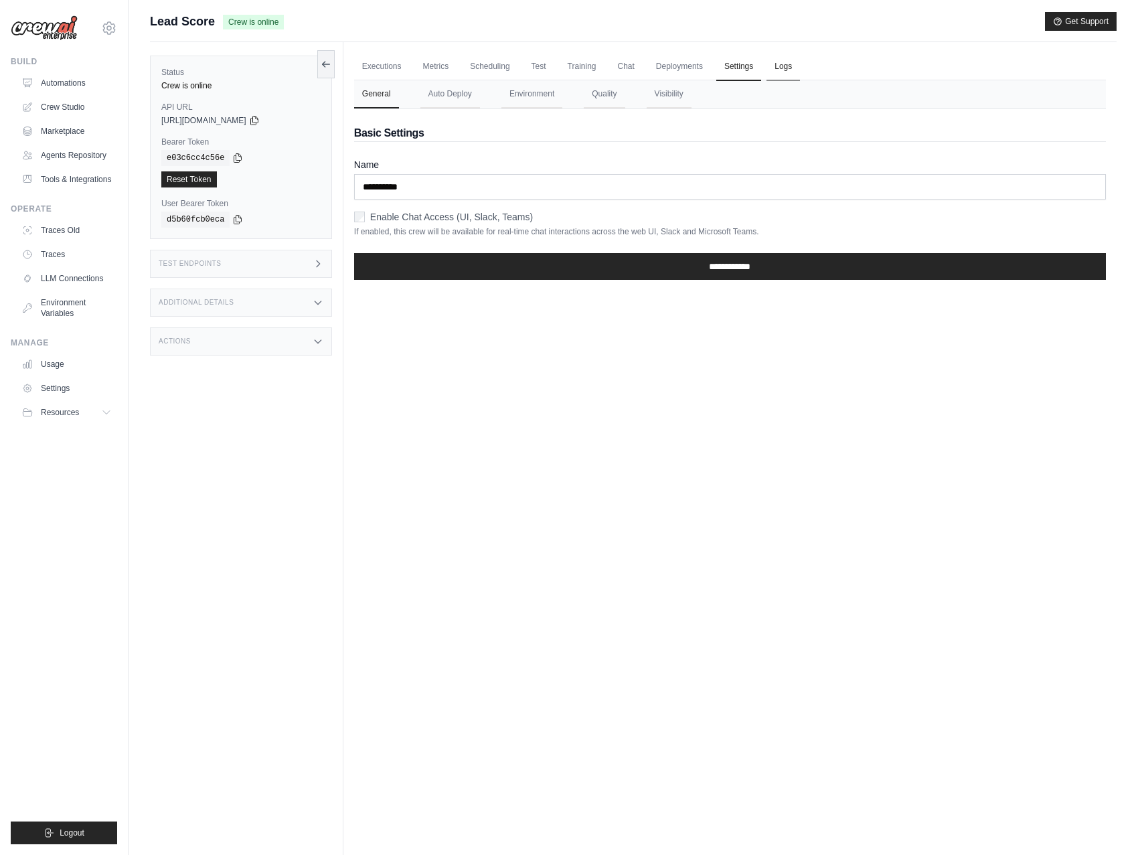
click at [780, 61] on link "Logs" at bounding box center [782, 67] width 33 height 28
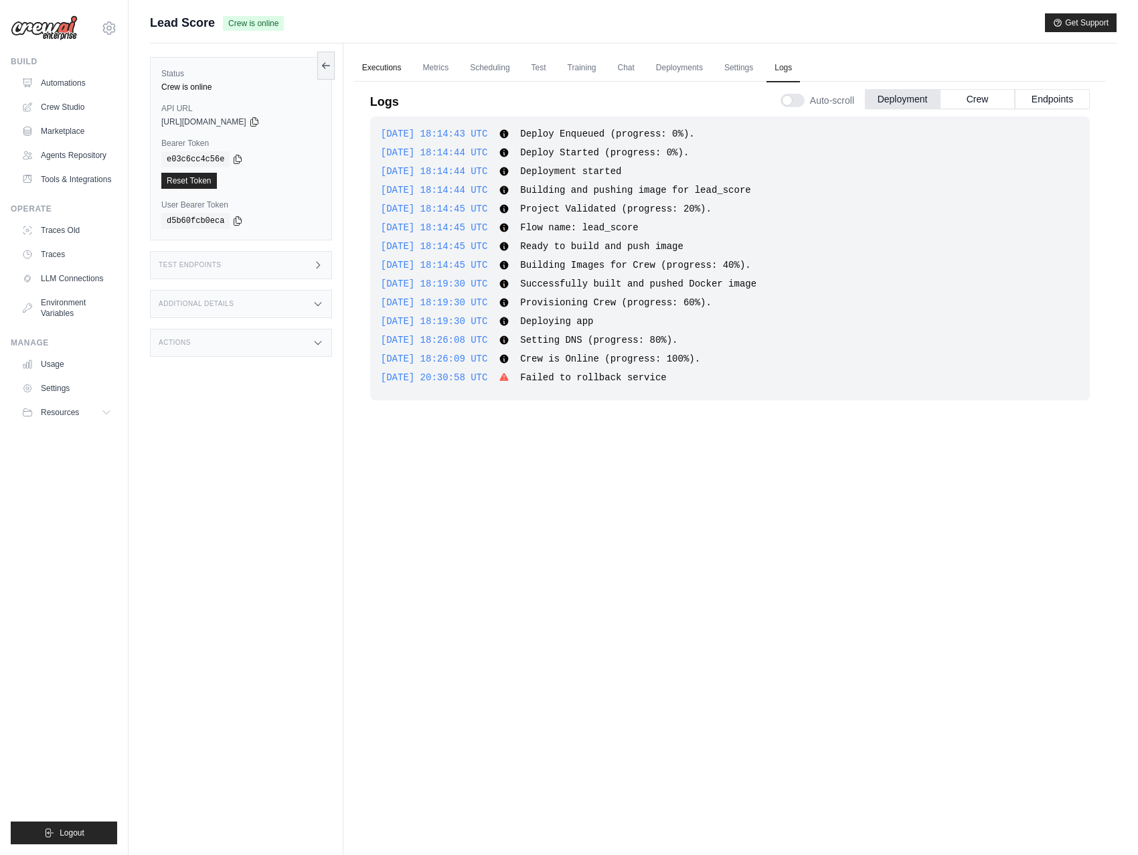
click at [378, 60] on link "Executions" at bounding box center [382, 68] width 56 height 28
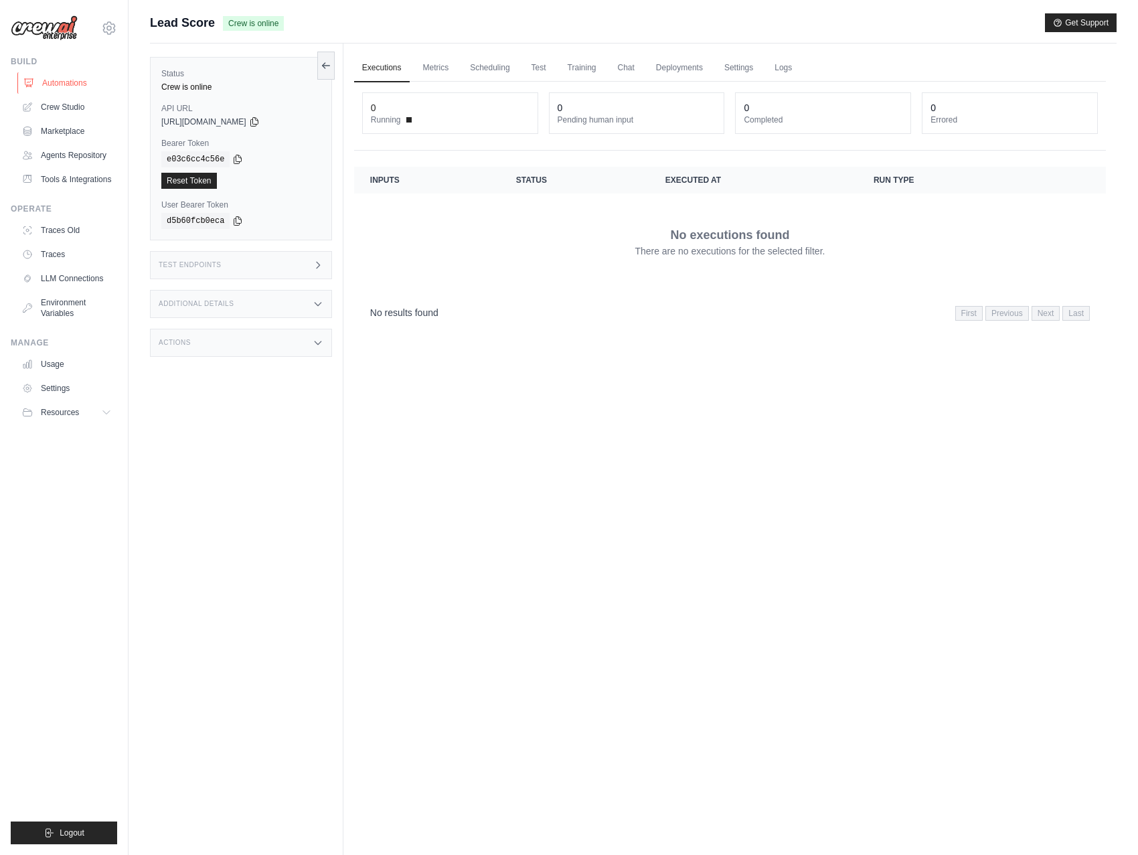
click at [56, 76] on link "Automations" at bounding box center [67, 82] width 101 height 21
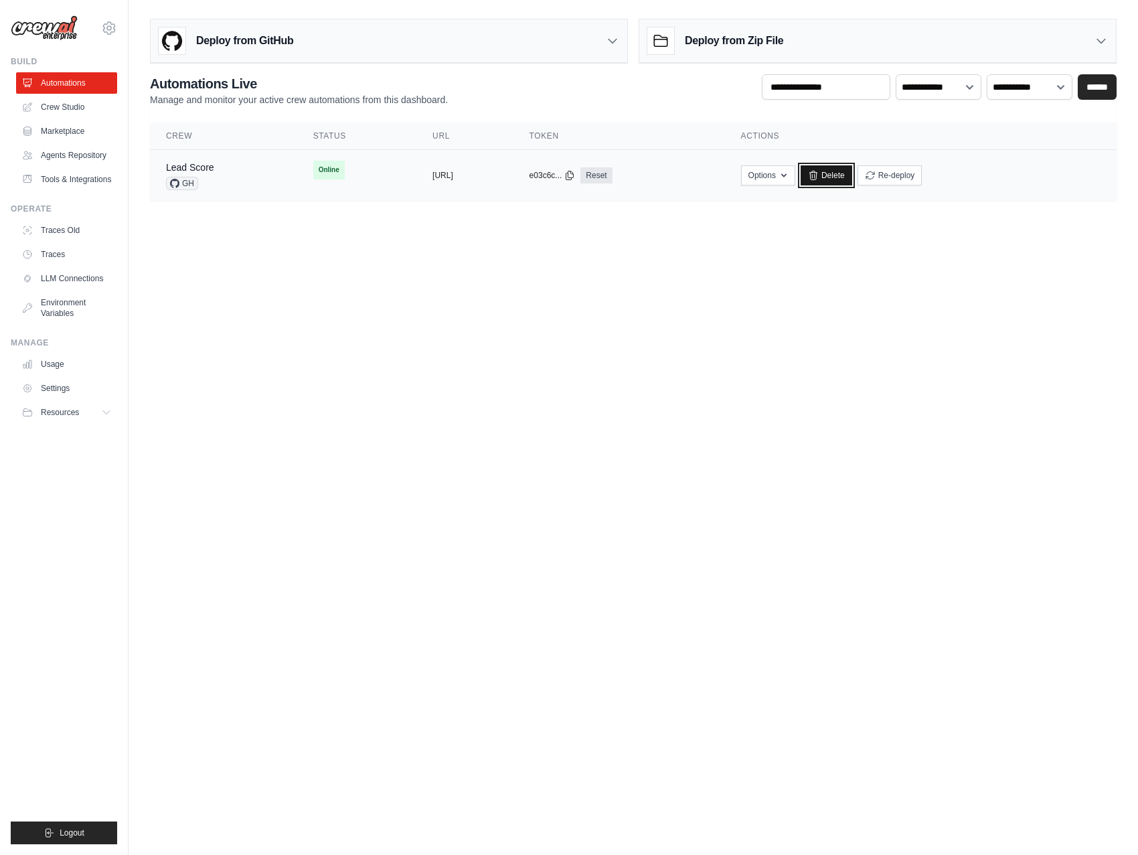
click at [852, 178] on link "Delete" at bounding box center [827, 175] width 52 height 20
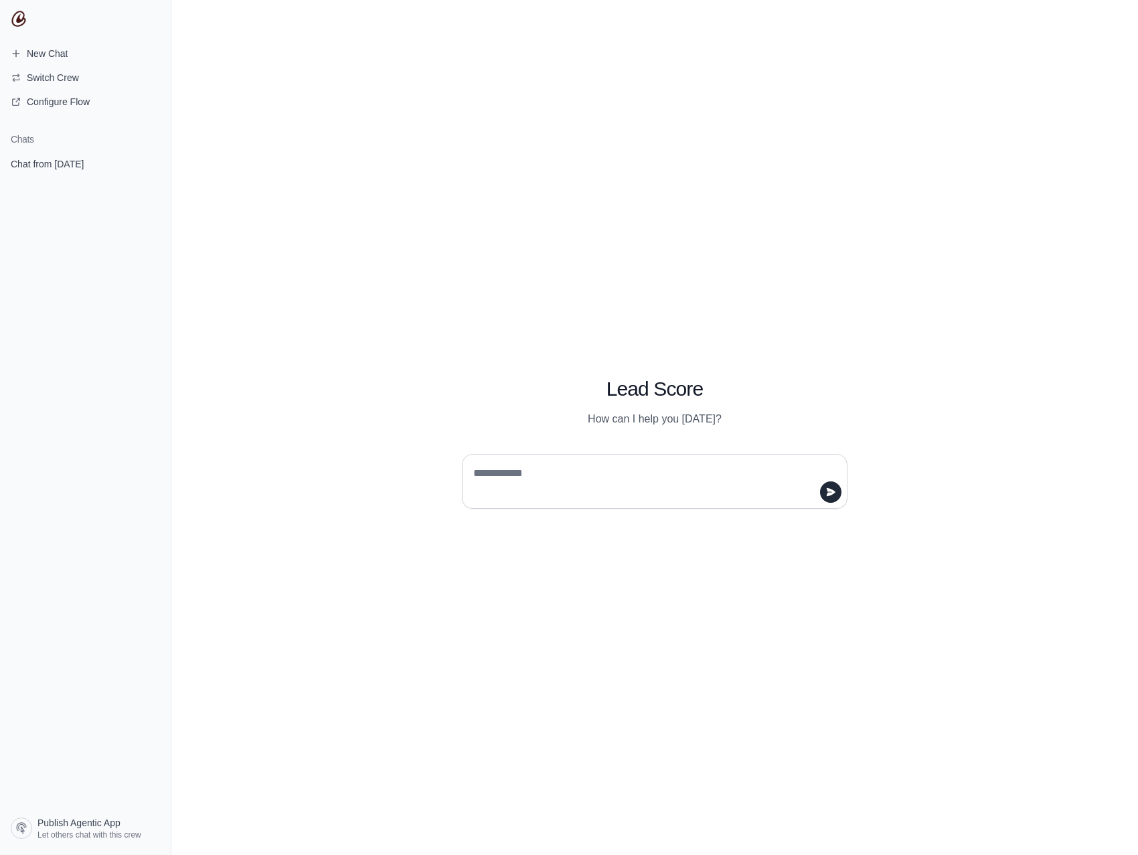
click at [611, 482] on textarea at bounding box center [651, 481] width 360 height 37
type textarea "********"
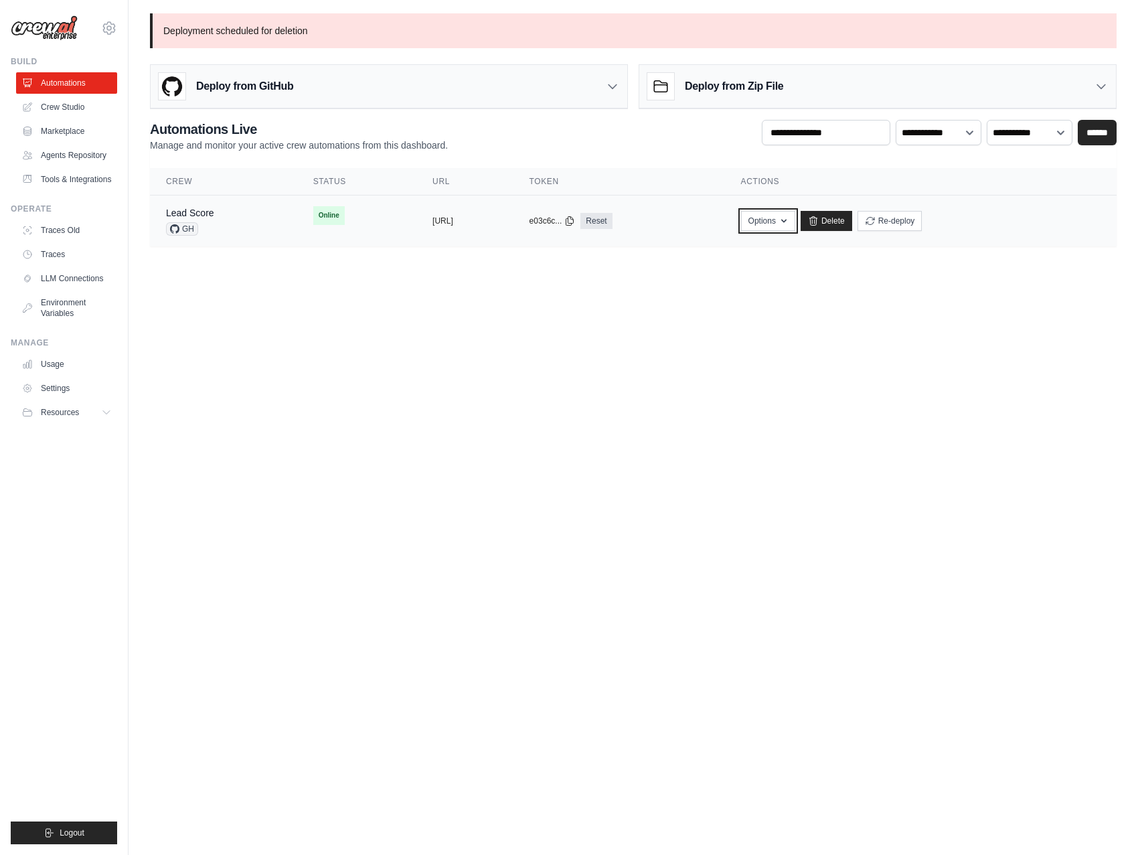
click at [795, 230] on button "Options" at bounding box center [768, 221] width 54 height 20
click at [520, 321] on body "doug@braintrustdata.com Settings Build Automations" at bounding box center [569, 427] width 1138 height 855
click at [64, 104] on link "Crew Studio" at bounding box center [67, 106] width 101 height 21
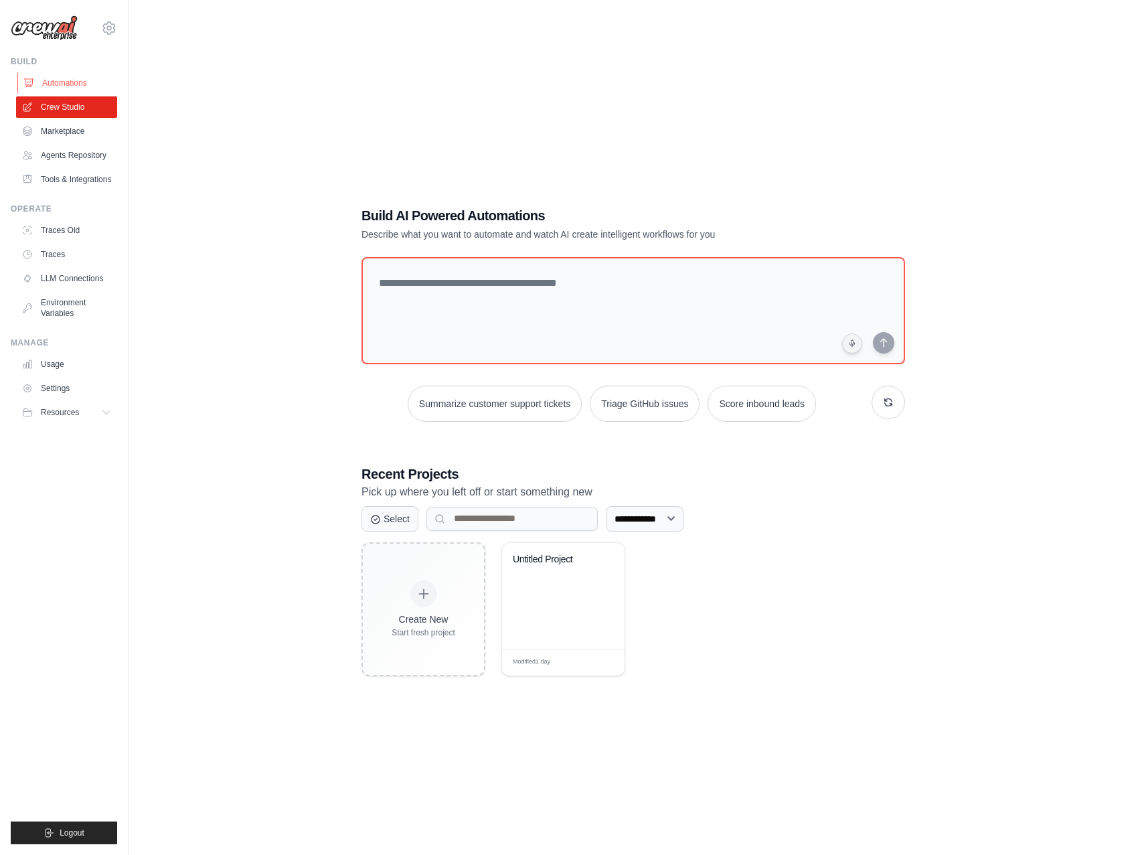
click at [72, 74] on link "Automations" at bounding box center [67, 82] width 101 height 21
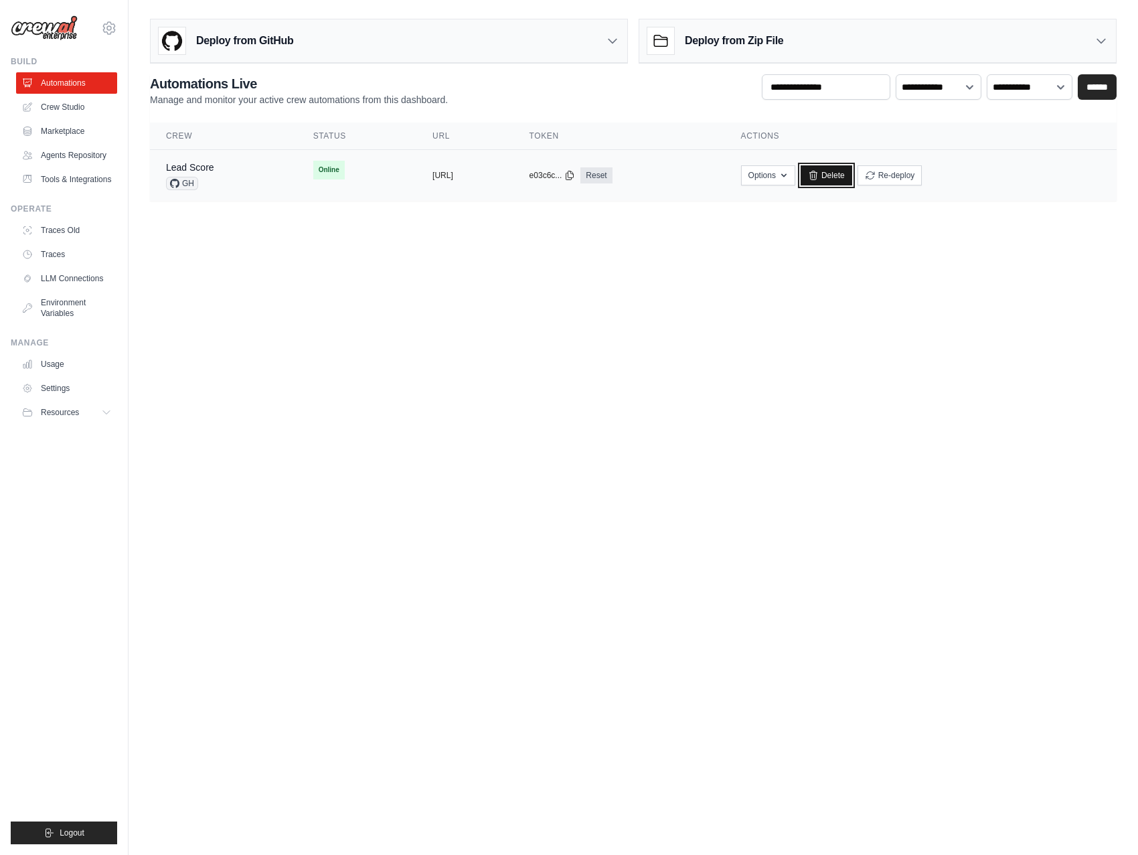
click at [852, 176] on link "Delete" at bounding box center [827, 175] width 52 height 20
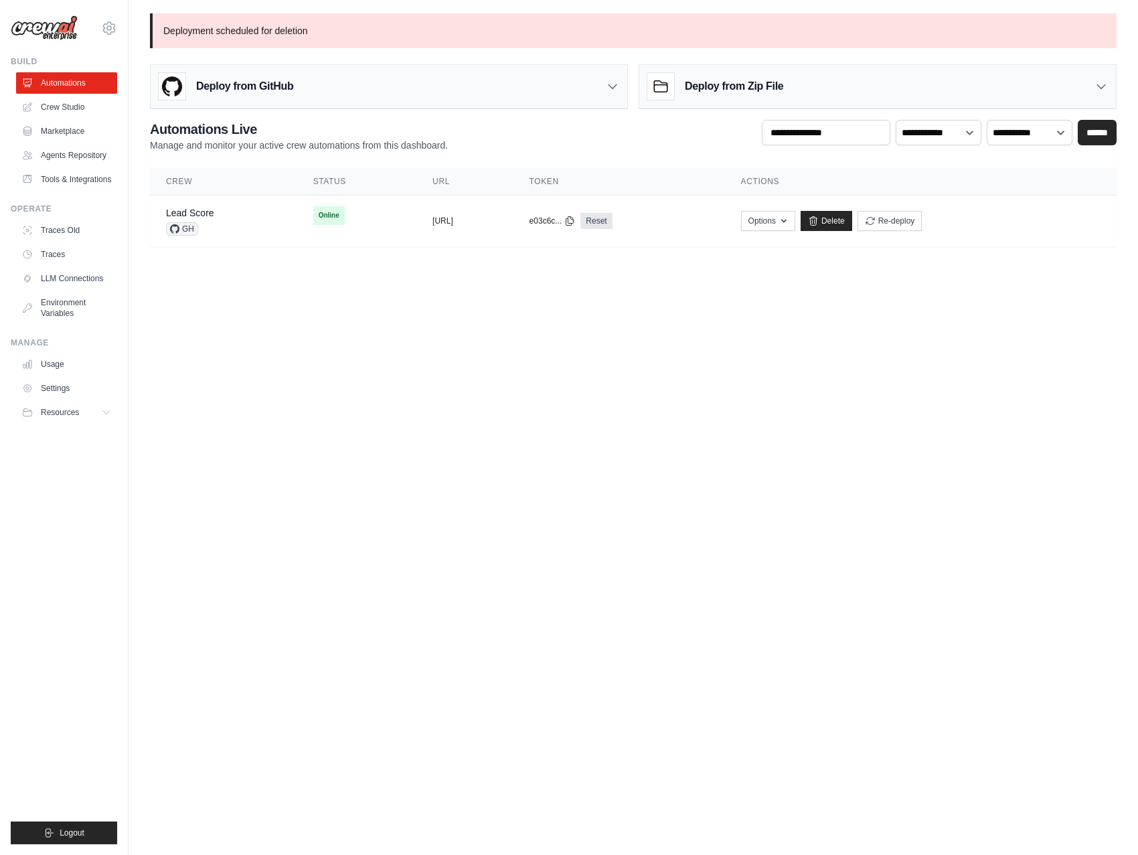
click at [406, 288] on body "doug@braintrustdata.com Settings Build Automations" at bounding box center [569, 427] width 1138 height 855
click at [101, 35] on icon at bounding box center [109, 28] width 16 height 16
click at [123, 84] on icon at bounding box center [120, 83] width 8 height 8
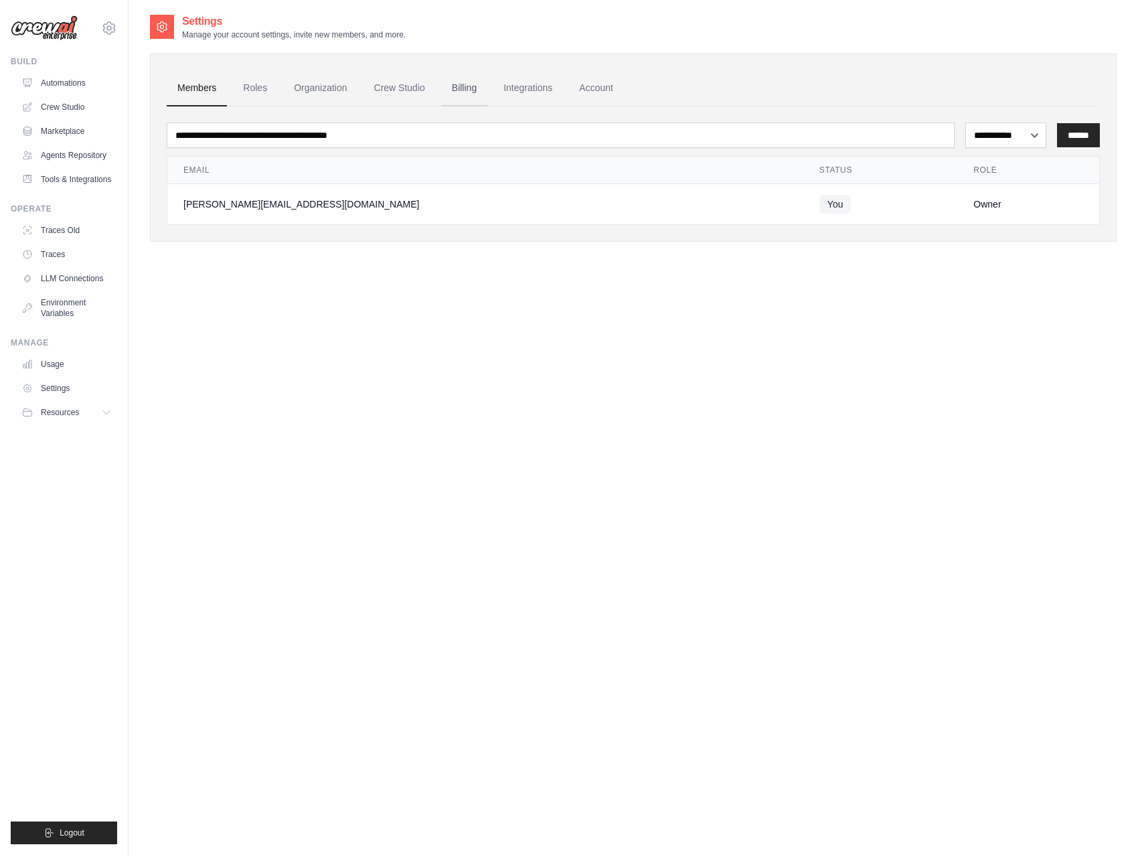
click at [452, 83] on link "Billing" at bounding box center [464, 88] width 46 height 36
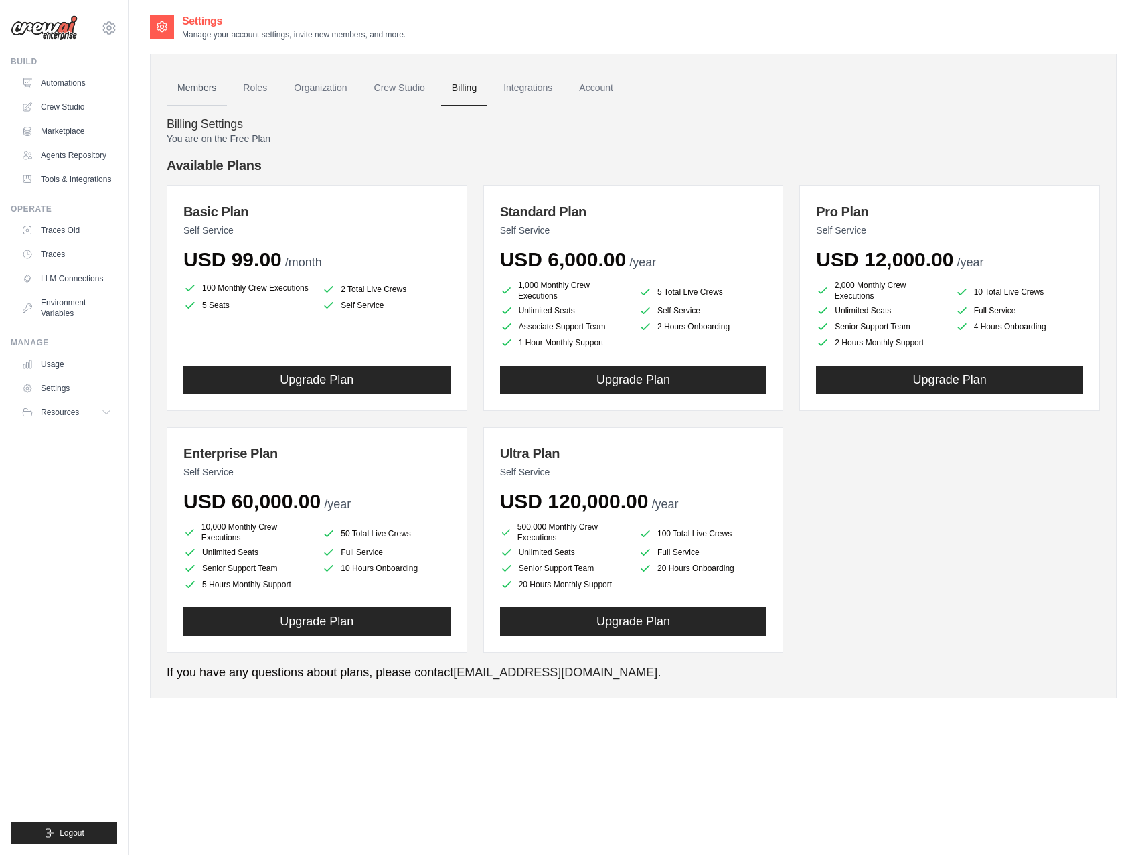
click at [173, 88] on link "Members" at bounding box center [197, 88] width 60 height 36
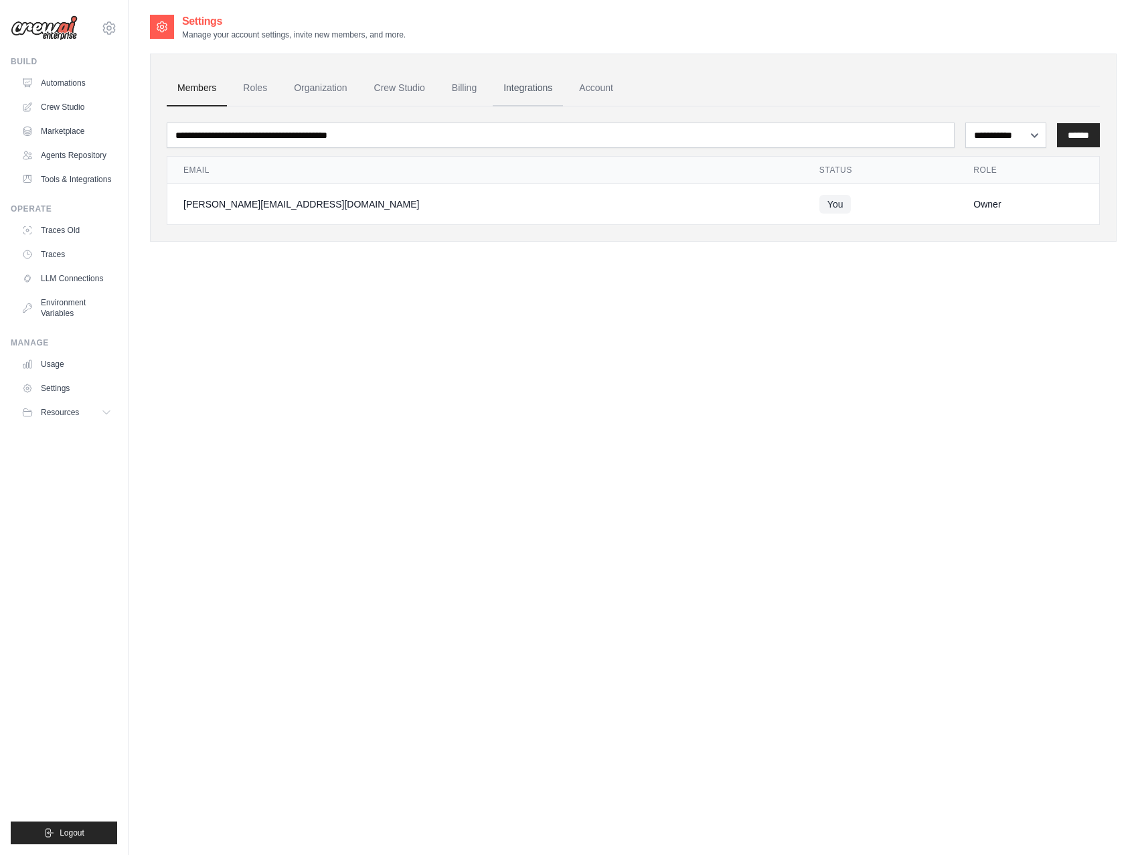
click at [532, 80] on link "Integrations" at bounding box center [528, 88] width 70 height 36
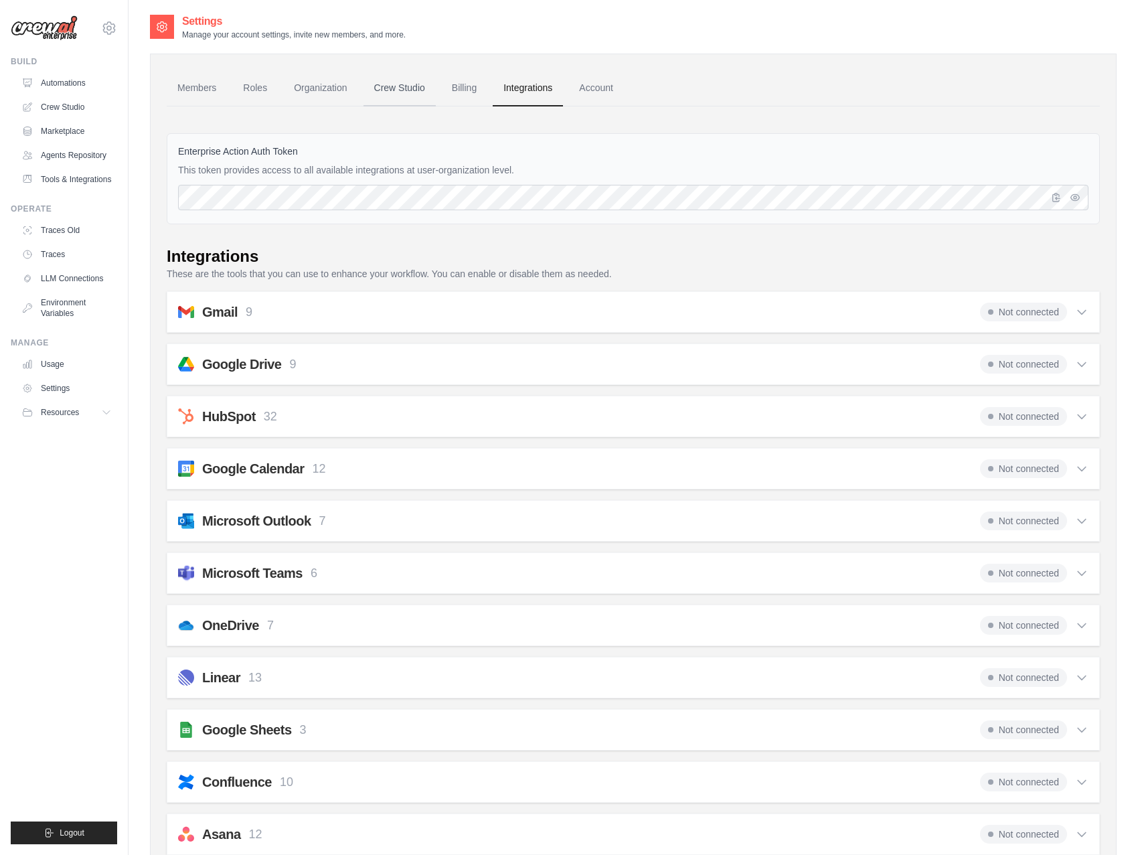
click at [403, 87] on link "Crew Studio" at bounding box center [399, 88] width 72 height 36
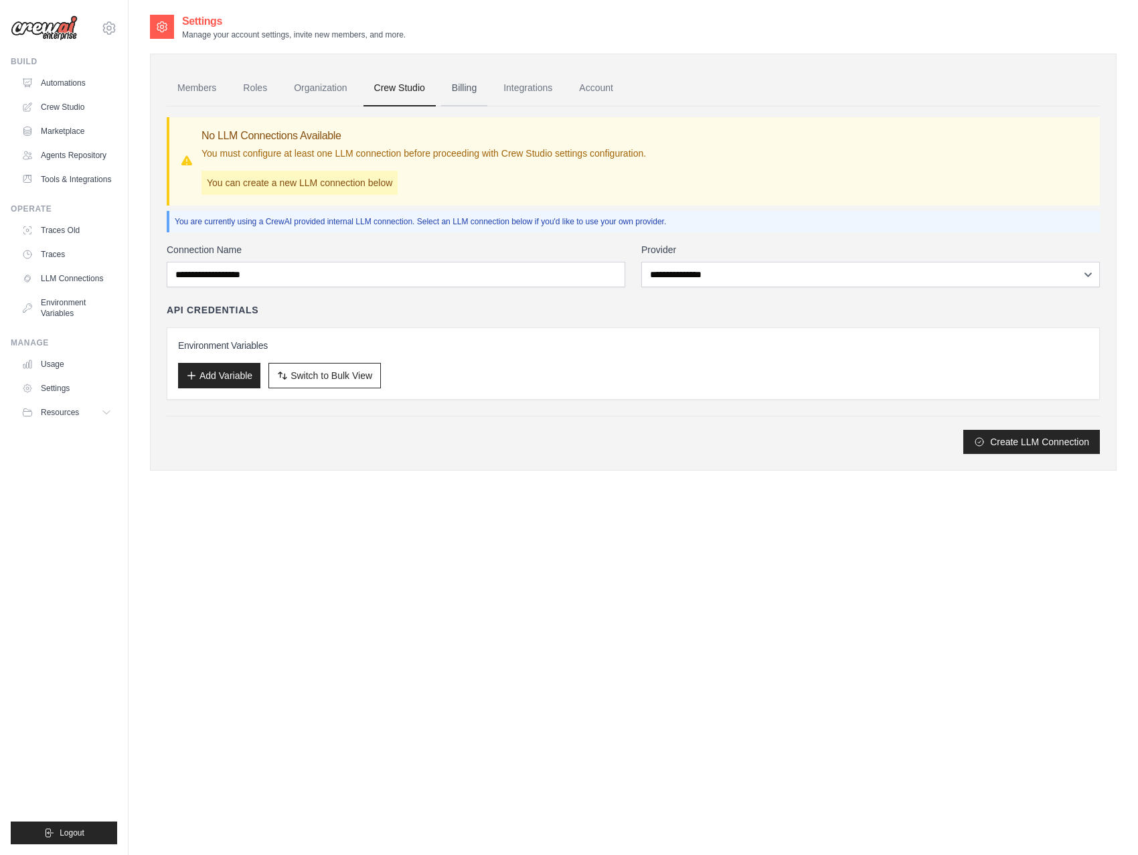
click at [456, 85] on link "Billing" at bounding box center [464, 88] width 46 height 36
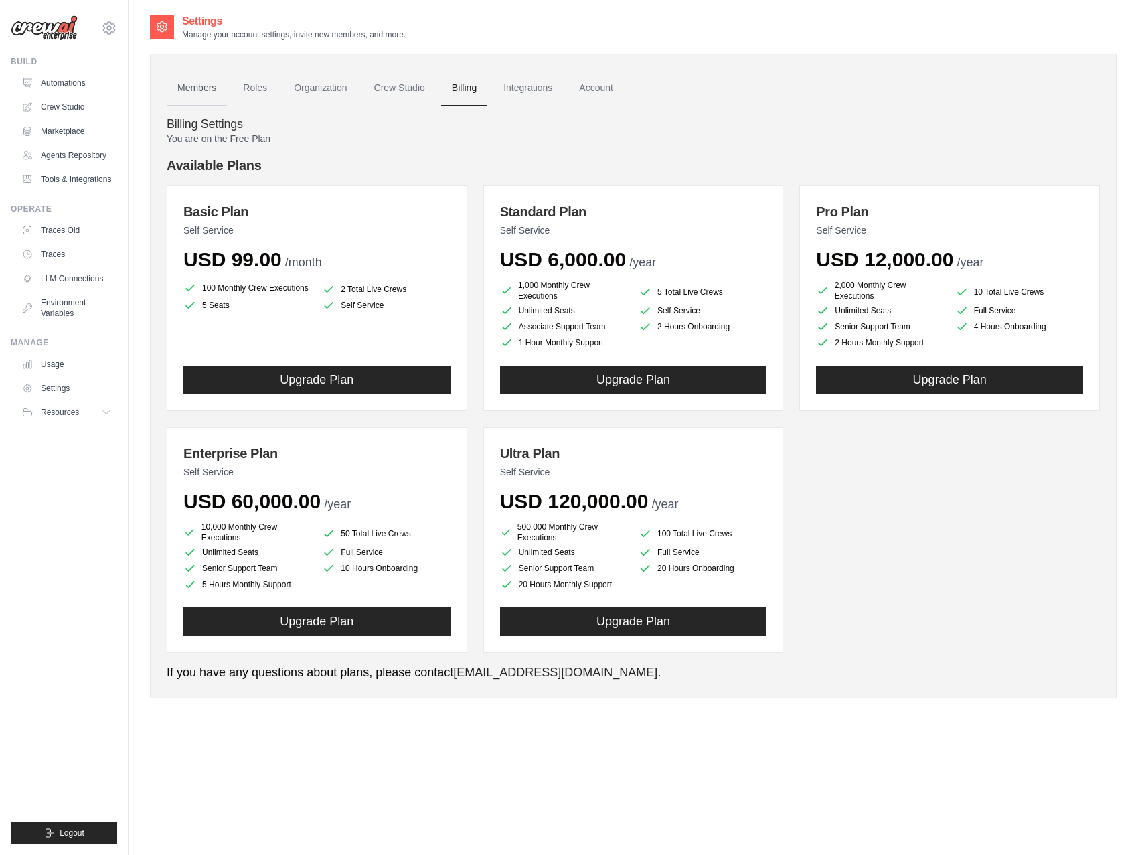
click at [189, 95] on link "Members" at bounding box center [197, 88] width 60 height 36
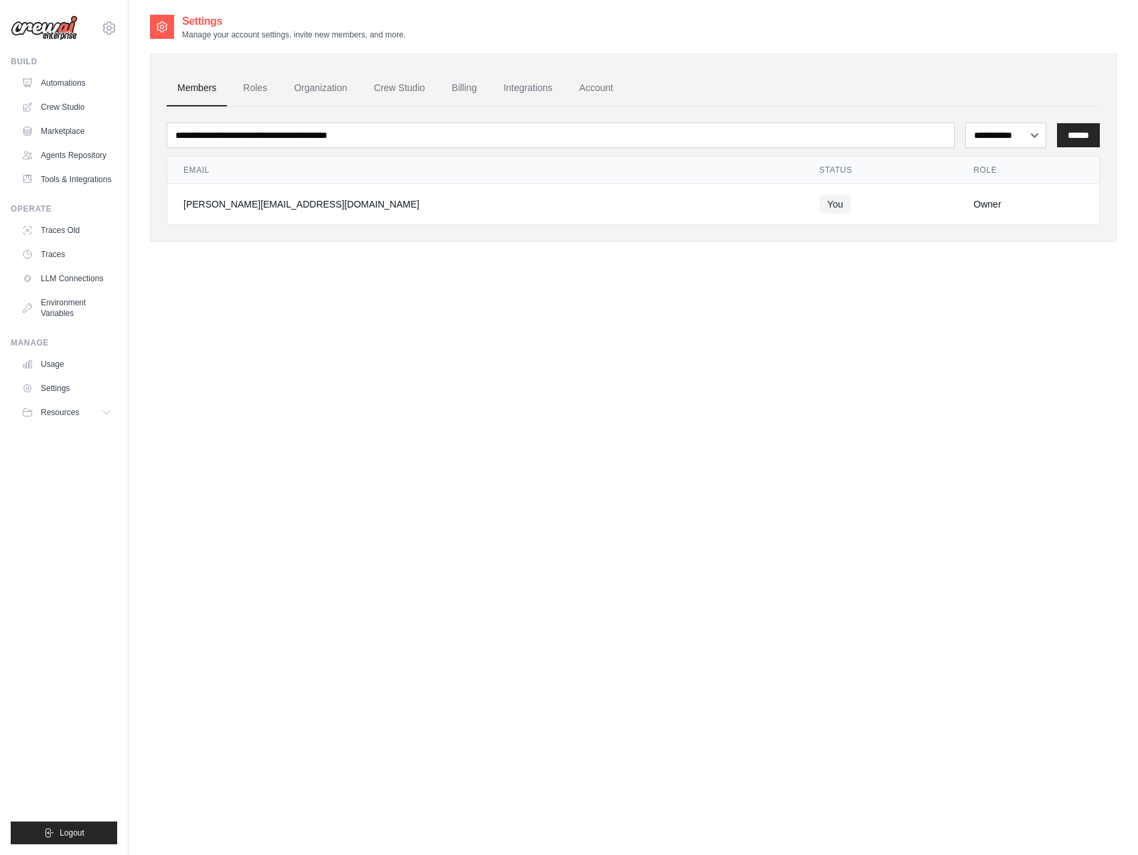
drag, startPoint x: 293, startPoint y: 265, endPoint x: 235, endPoint y: 267, distance: 58.3
click at [278, 265] on div "**********" at bounding box center [633, 440] width 967 height 855
click at [75, 83] on link "Automations" at bounding box center [67, 82] width 101 height 21
